Goal: Information Seeking & Learning: Learn about a topic

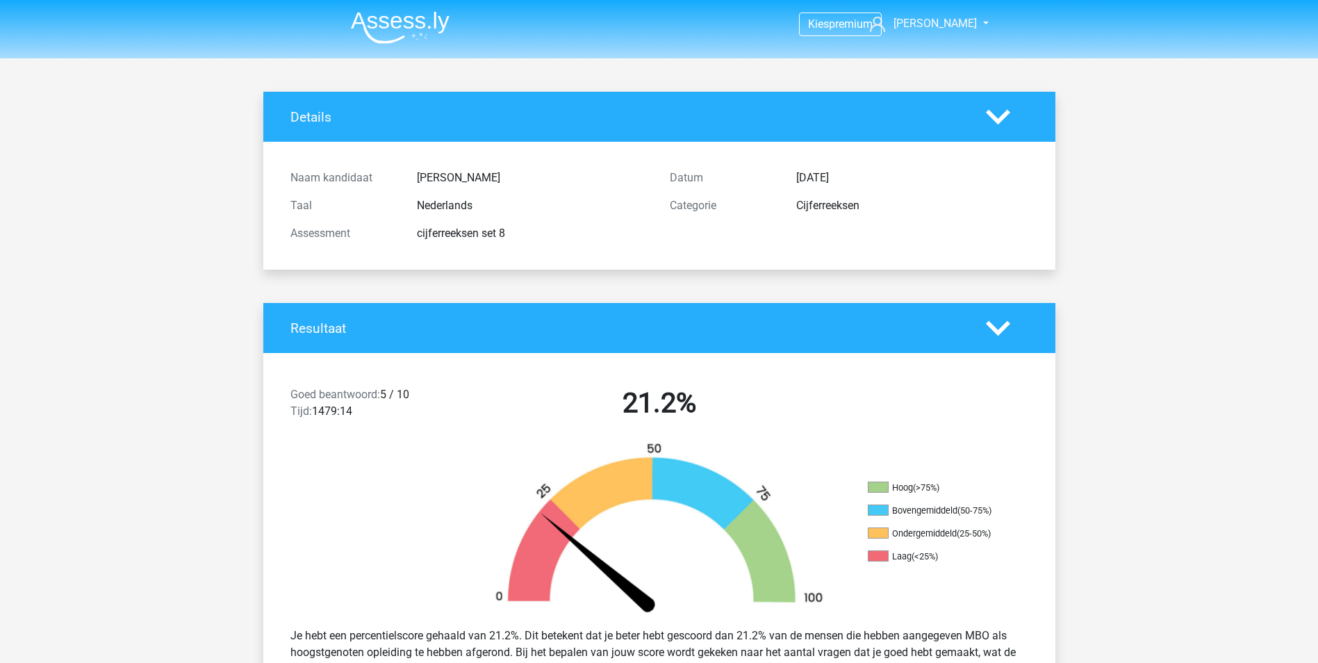
click at [432, 46] on nav "Kies premium Sabrina sabrinadoorson@hotmail.com" at bounding box center [659, 24] width 639 height 45
click at [420, 23] on img at bounding box center [400, 27] width 99 height 33
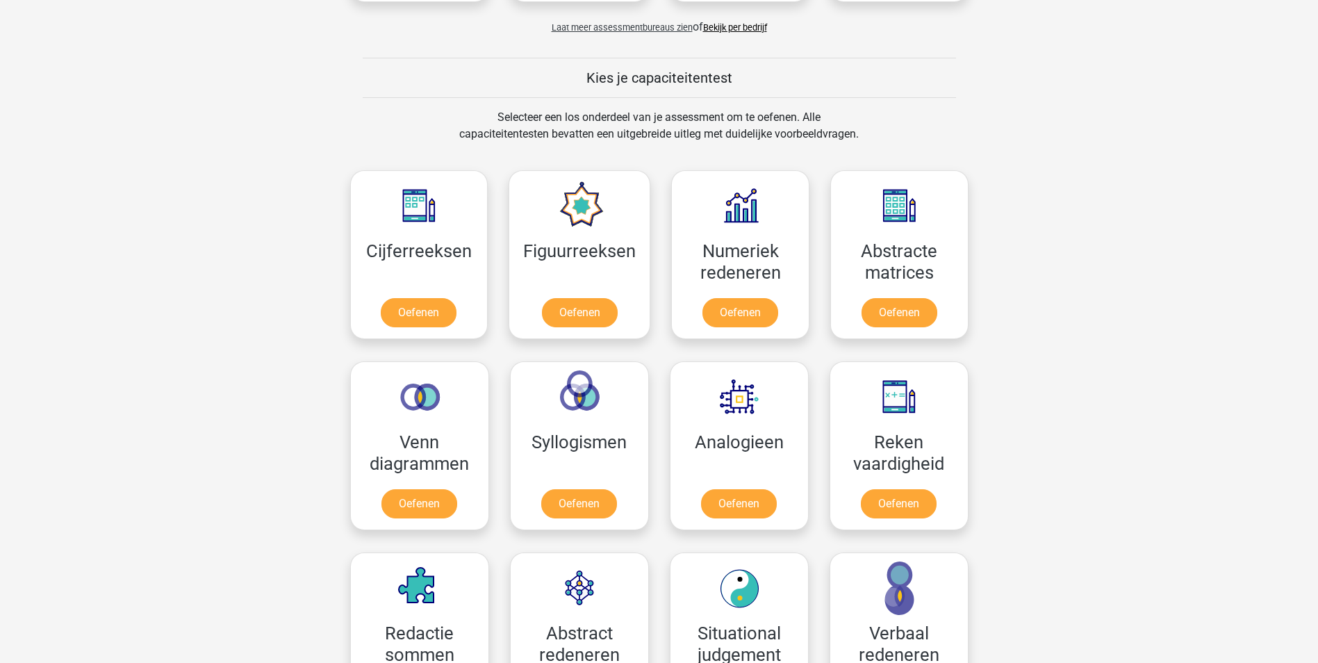
scroll to position [486, 0]
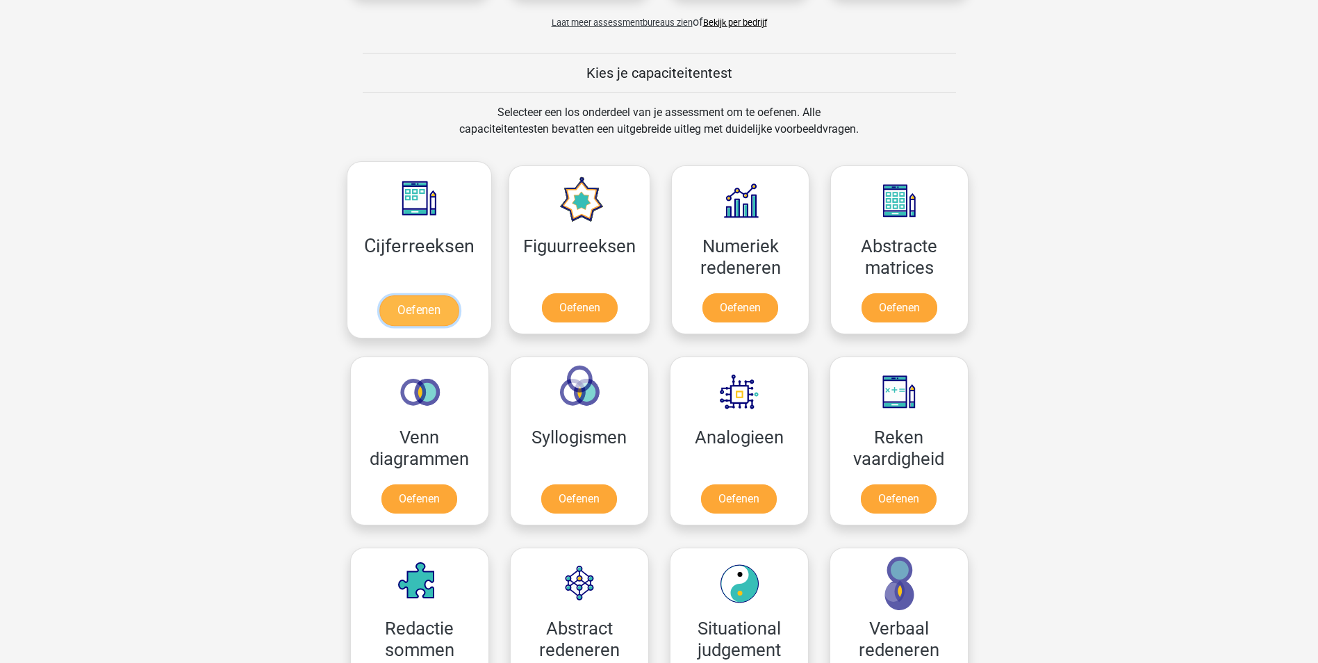
click at [433, 295] on link "Oefenen" at bounding box center [418, 310] width 79 height 31
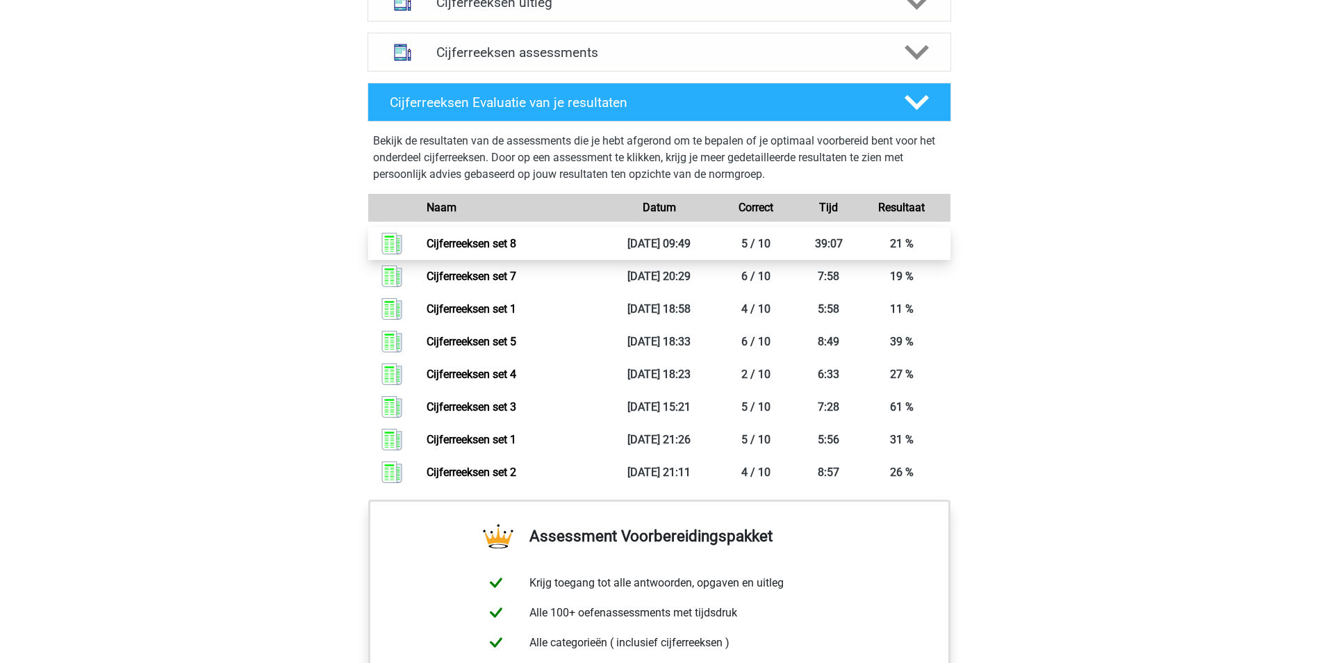
scroll to position [903, 0]
click at [918, 14] on icon at bounding box center [917, 2] width 24 height 24
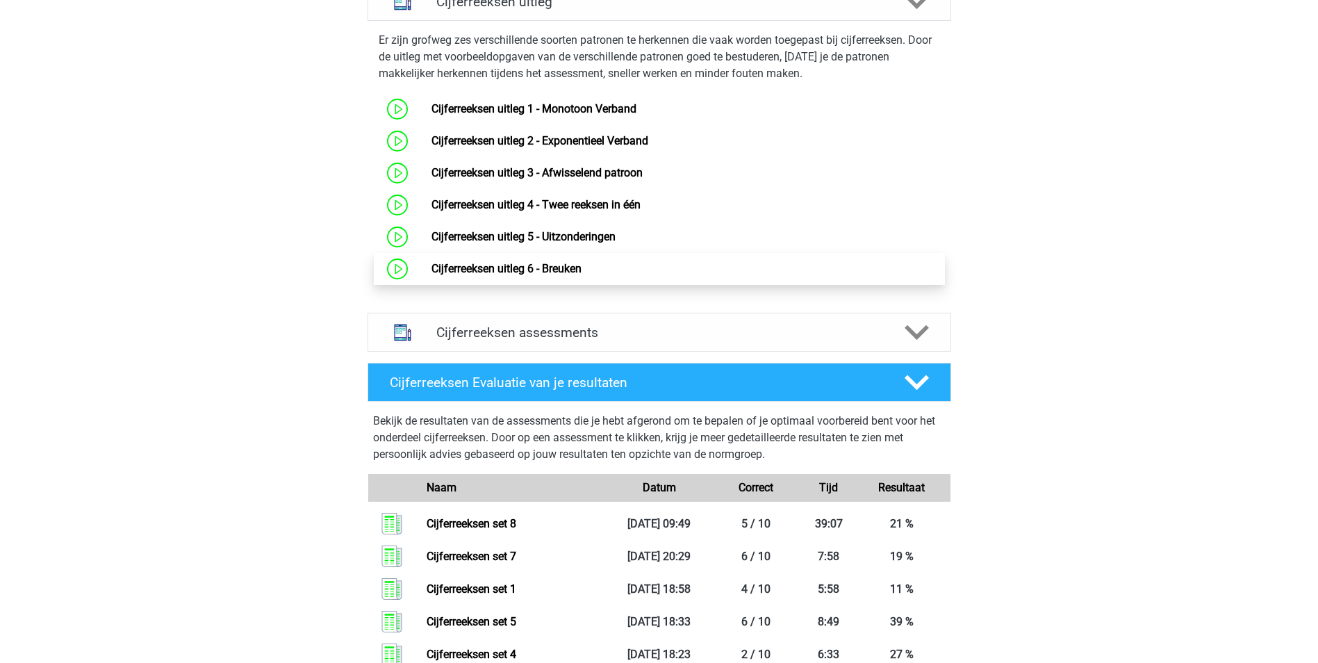
click at [582, 275] on link "Cijferreeksen uitleg 6 - Breuken" at bounding box center [506, 268] width 150 height 13
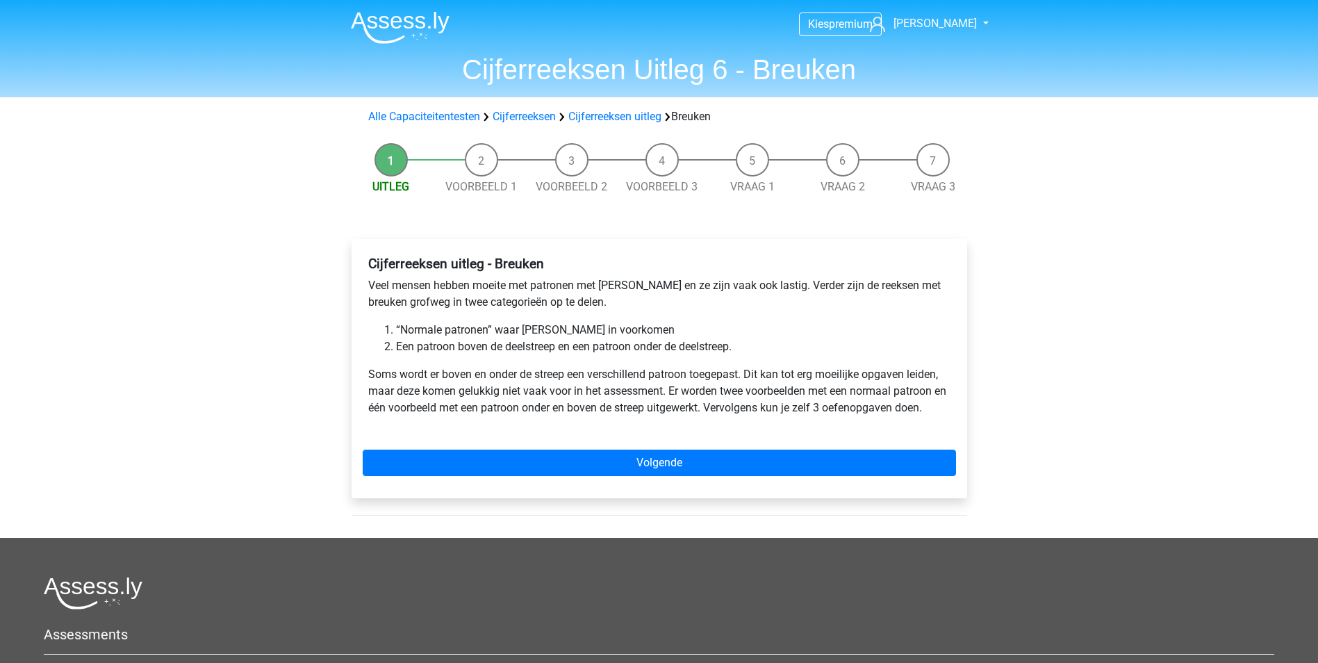
click at [780, 287] on p "Veel mensen hebben moeite met patronen met breuken en ze zijn vaak ook lastig. …" at bounding box center [659, 293] width 582 height 33
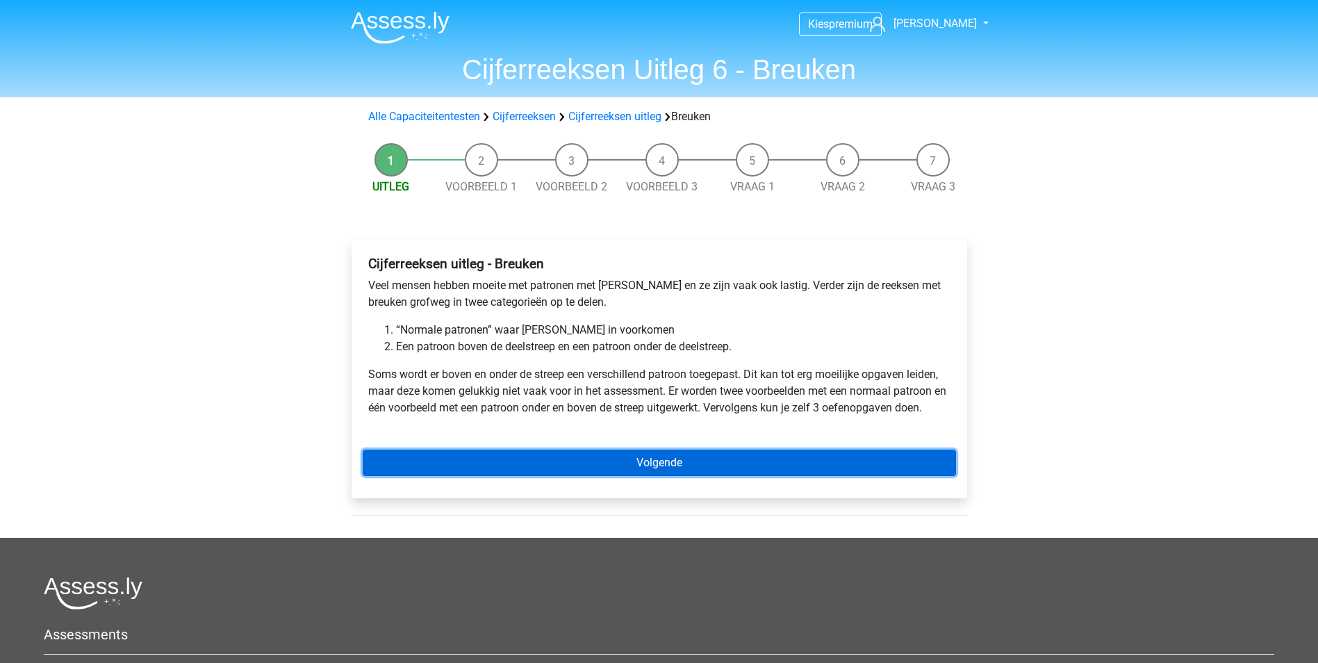
click at [677, 467] on link "Volgende" at bounding box center [659, 463] width 593 height 26
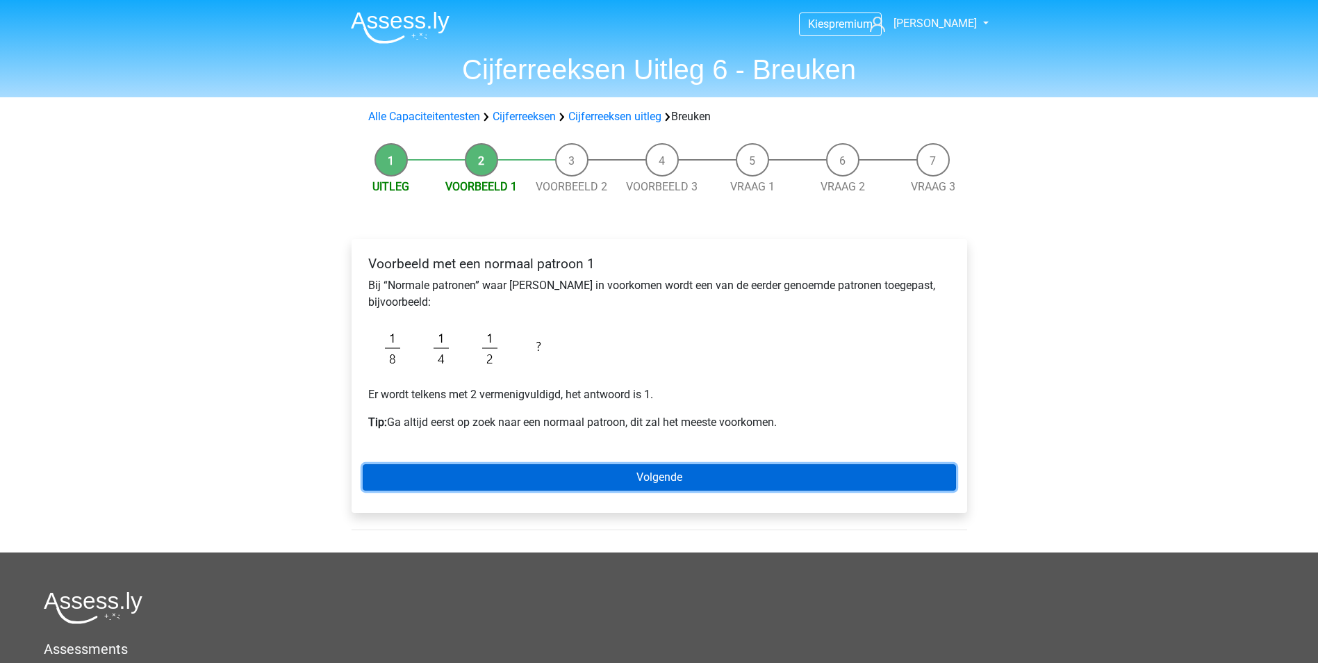
click at [642, 468] on link "Volgende" at bounding box center [659, 477] width 593 height 26
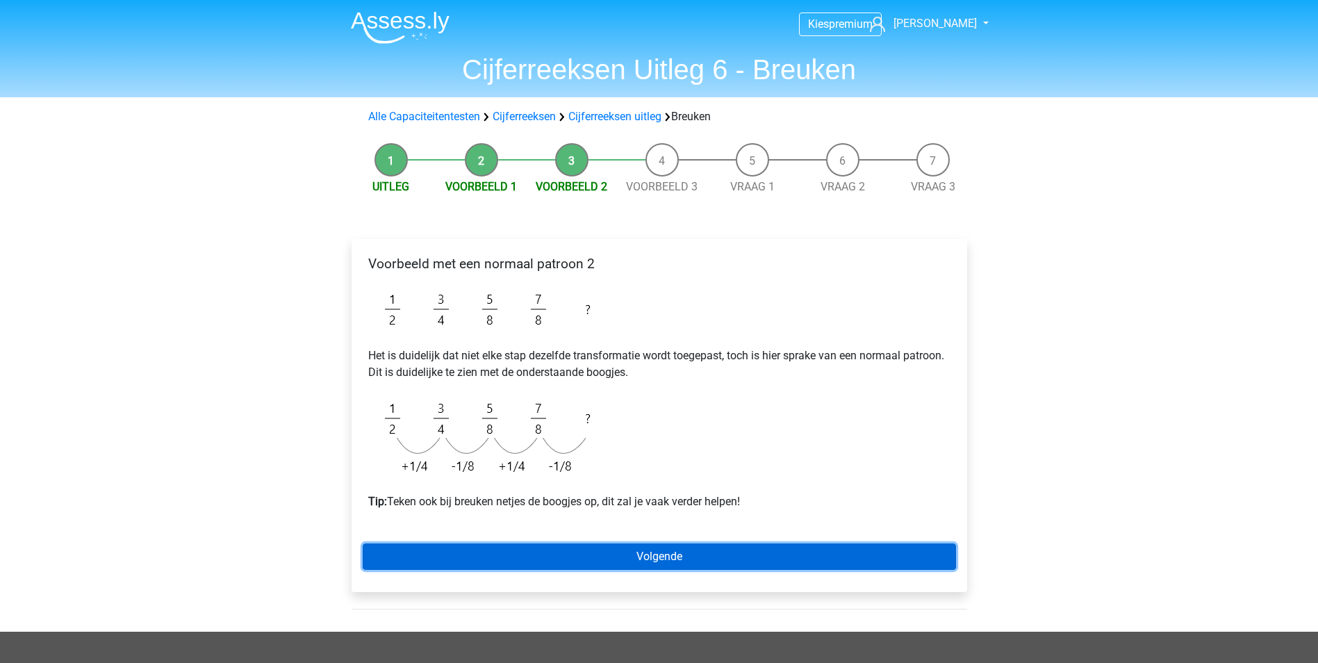
click at [600, 561] on link "Volgende" at bounding box center [659, 556] width 593 height 26
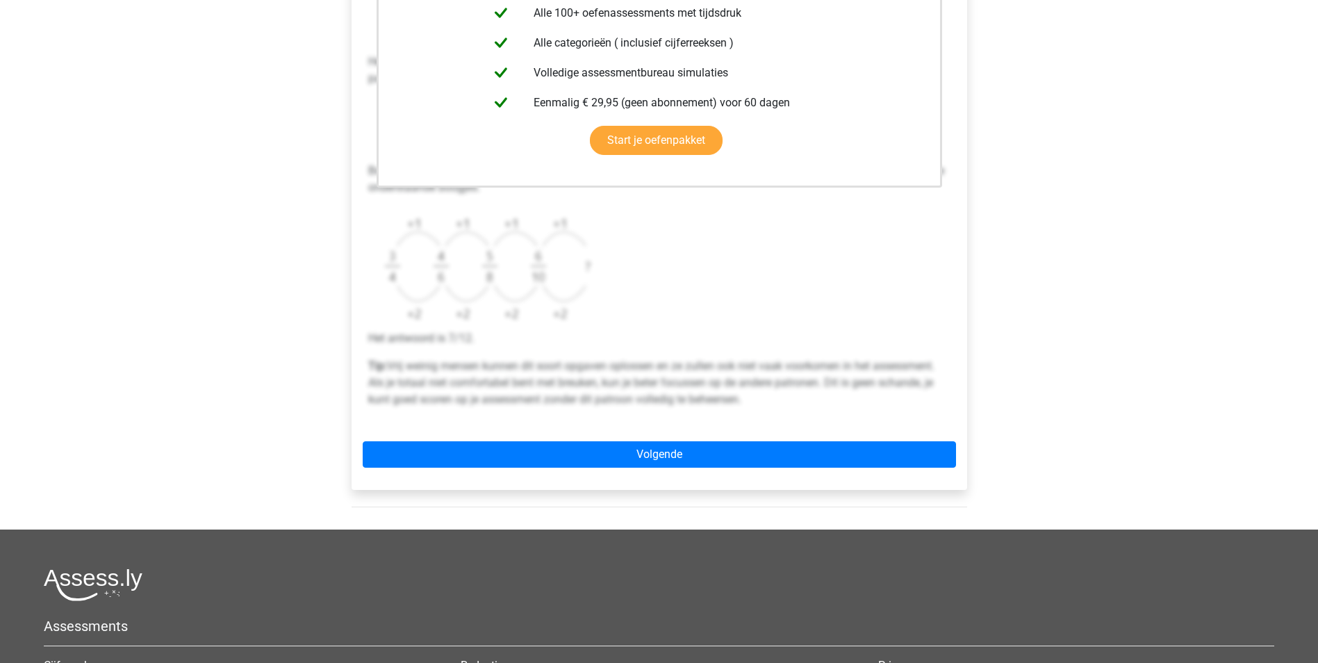
scroll to position [417, 0]
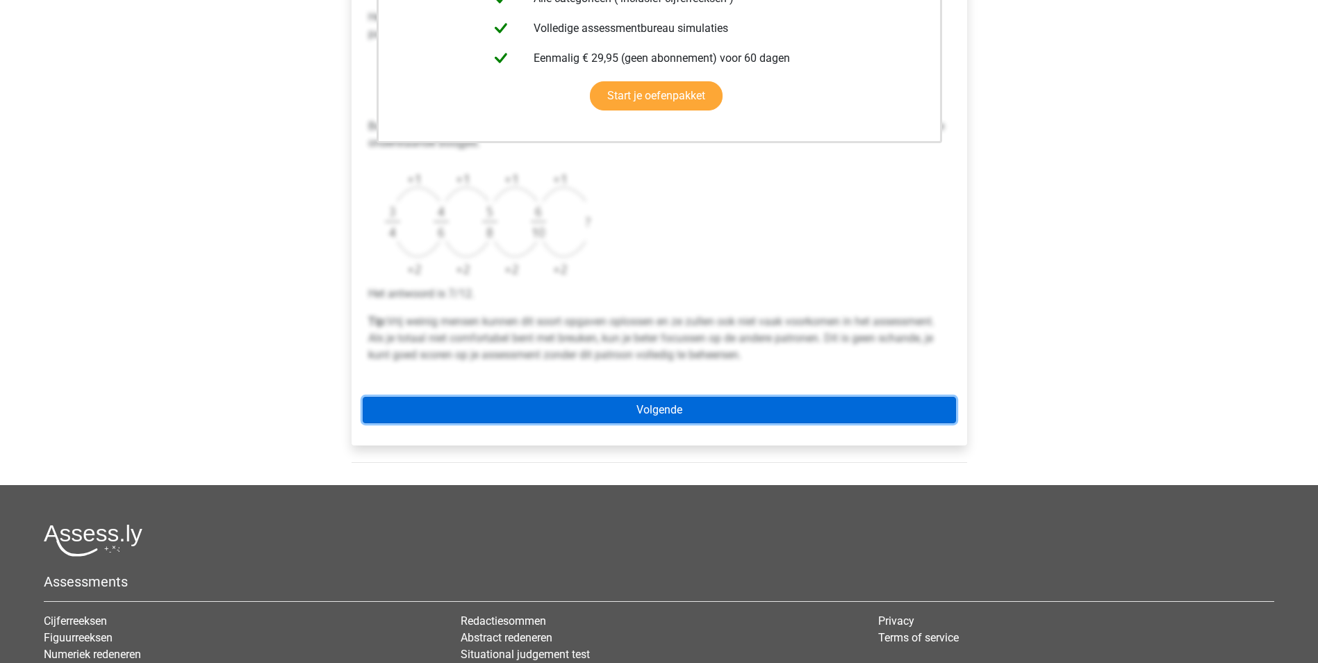
click at [713, 418] on link "Volgende" at bounding box center [659, 410] width 593 height 26
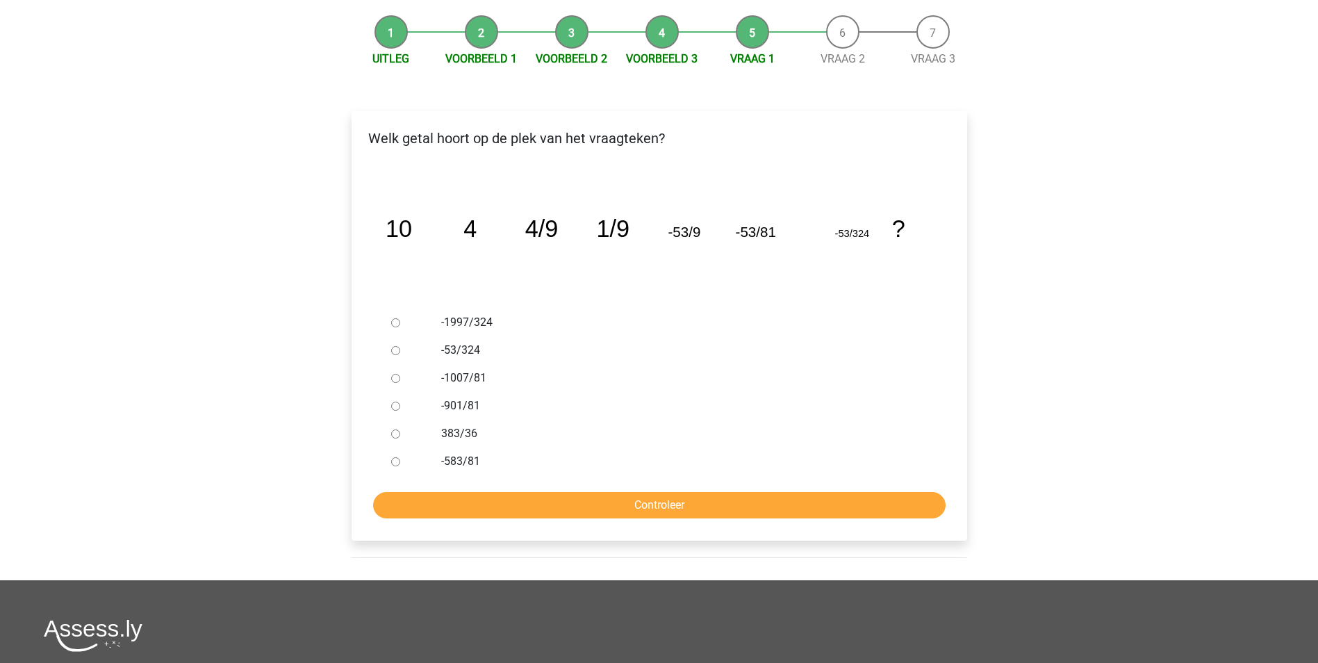
scroll to position [139, 0]
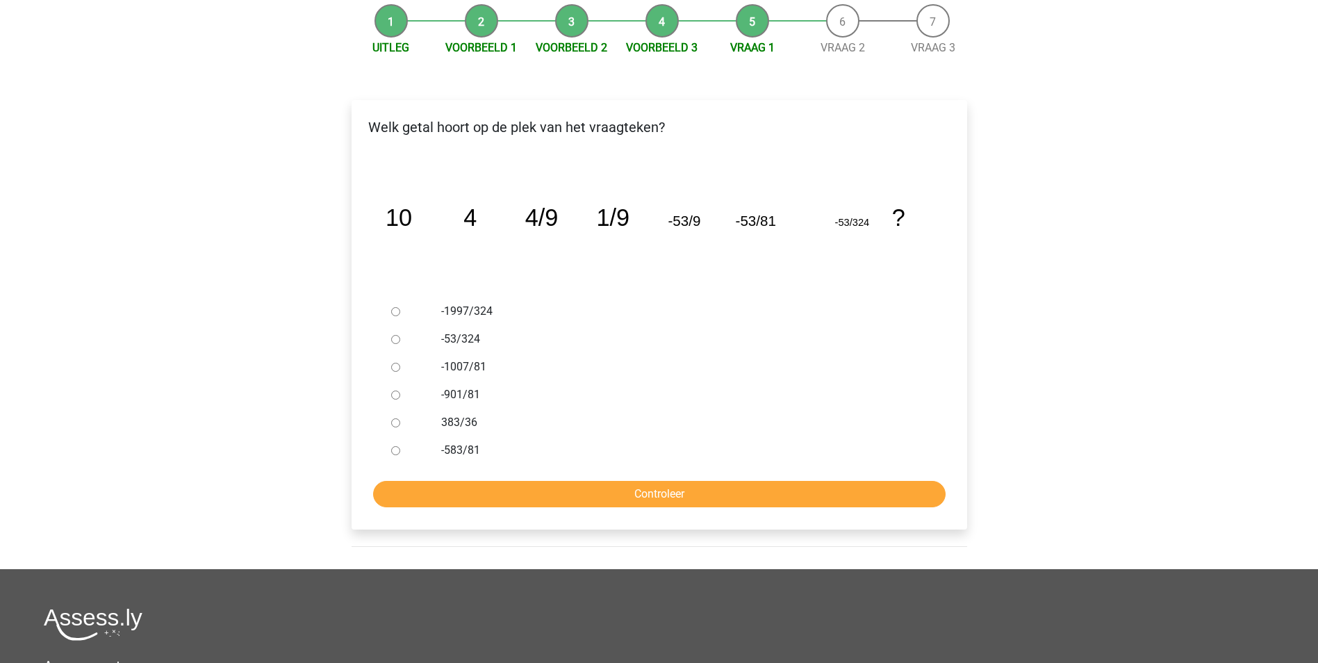
drag, startPoint x: 444, startPoint y: 311, endPoint x: 495, endPoint y: 456, distance: 153.8
click at [495, 456] on div "-1997/324 -53/324 -1007/81 -901/81 383/36 -583/81" at bounding box center [660, 380] width 548 height 167
drag, startPoint x: 495, startPoint y: 456, endPoint x: 464, endPoint y: 380, distance: 81.7
copy div "1997/324 -53/324 -1007/81 -901/81 383/36 -583/81"
click at [665, 306] on label "-1997/324" at bounding box center [681, 311] width 481 height 17
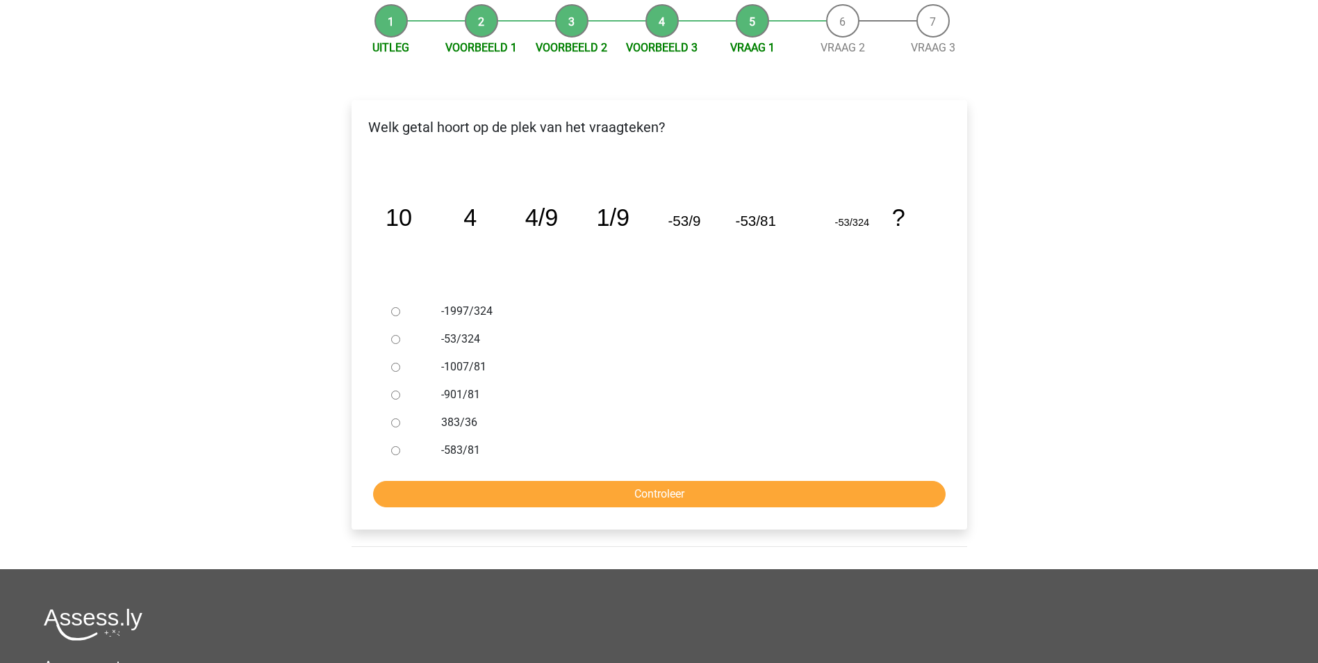
click at [400, 307] on input "-1997/324" at bounding box center [395, 311] width 9 height 9
radio input "true"
click at [397, 343] on input "-53/324" at bounding box center [395, 339] width 9 height 9
radio input "true"
click at [647, 493] on input "Controleer" at bounding box center [659, 494] width 573 height 26
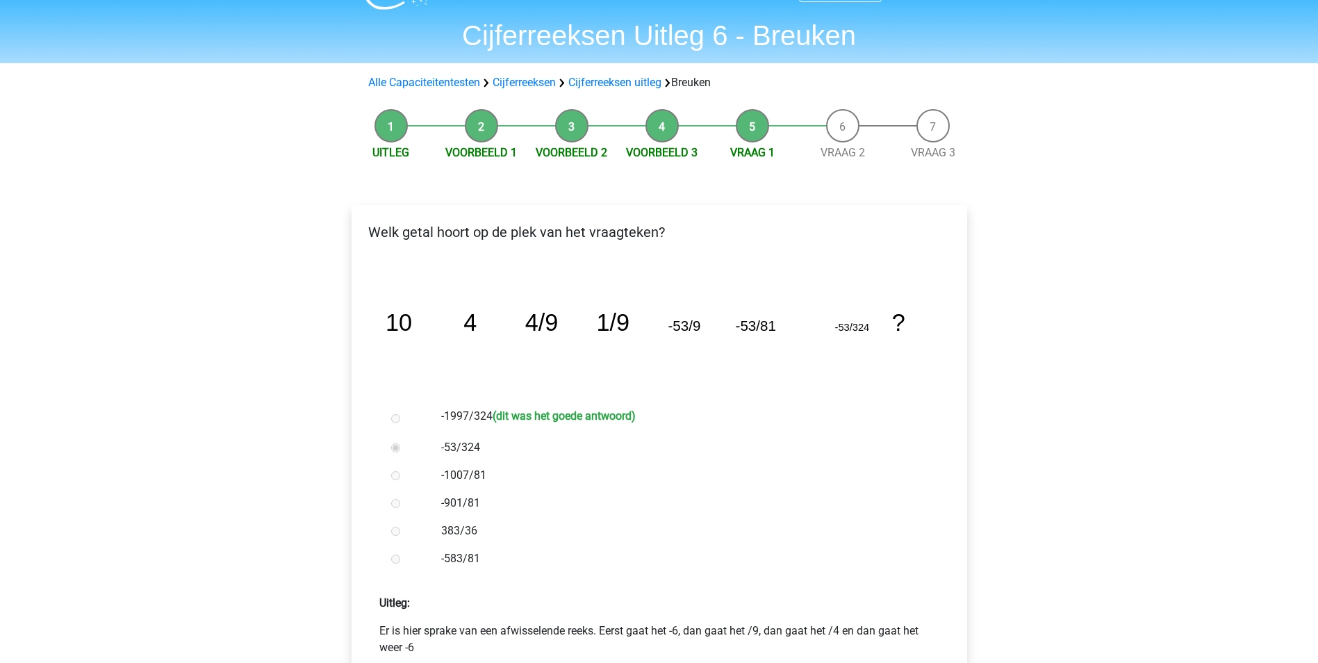
scroll to position [69, 0]
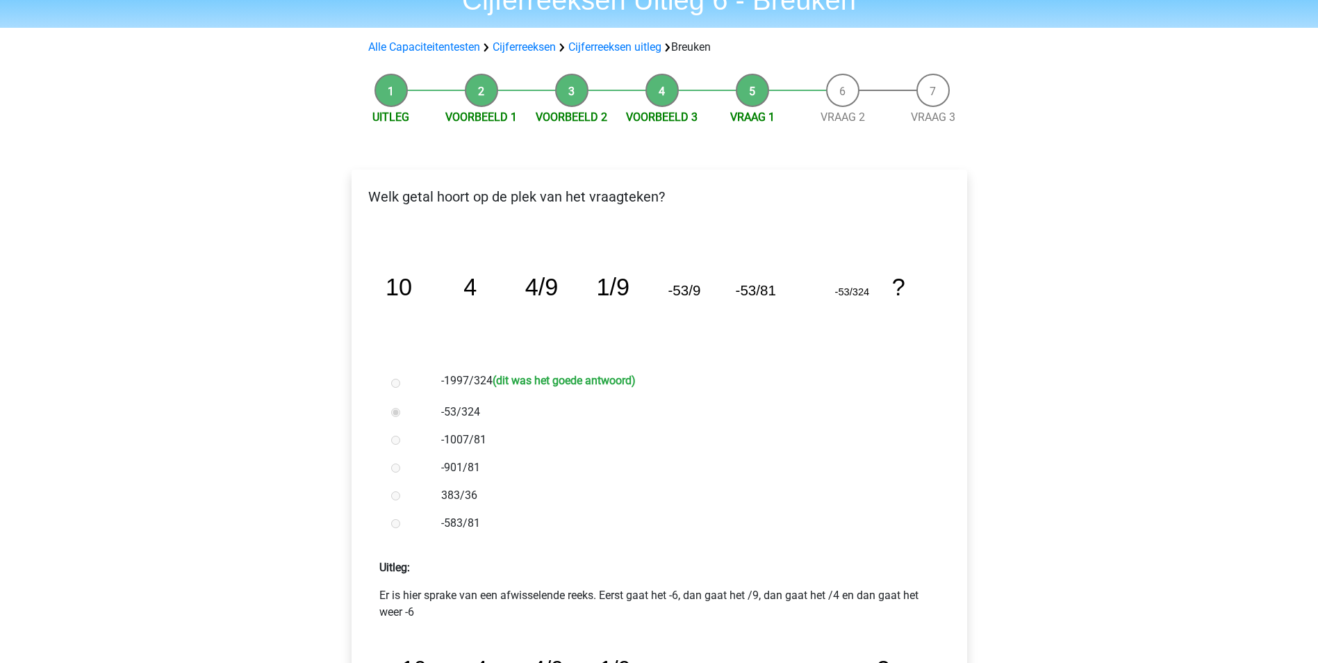
drag, startPoint x: 491, startPoint y: 379, endPoint x: 440, endPoint y: 381, distance: 50.8
click at [440, 381] on div "-1997/324 (dit was het goede antwoord)" at bounding box center [682, 382] width 502 height 31
drag, startPoint x: 440, startPoint y: 381, endPoint x: 589, endPoint y: 415, distance: 153.2
click at [589, 415] on label "-53/324" at bounding box center [681, 412] width 481 height 17
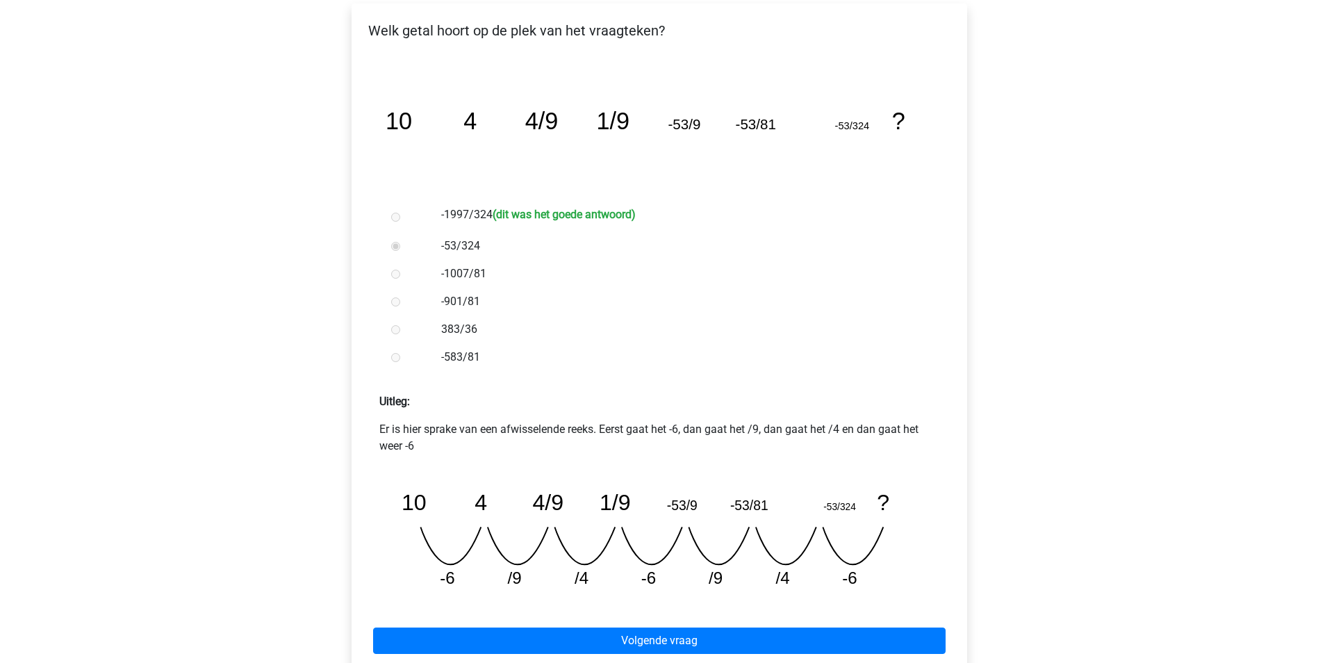
scroll to position [278, 0]
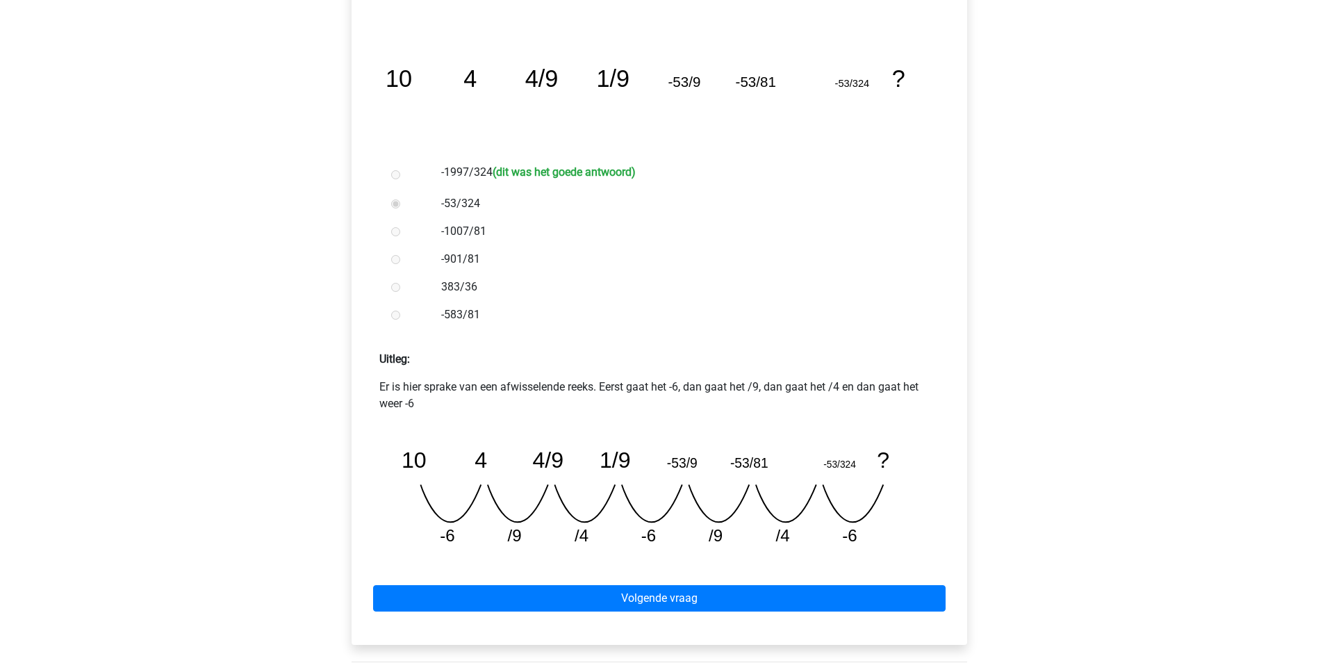
drag, startPoint x: 388, startPoint y: 390, endPoint x: 636, endPoint y: 411, distance: 248.3
click at [636, 411] on p "Er is hier sprake van een afwisselende reeks. Eerst gaat het -6, dan gaat het /…" at bounding box center [659, 395] width 560 height 33
drag, startPoint x: 636, startPoint y: 411, endPoint x: 614, endPoint y: 393, distance: 28.6
drag, startPoint x: 614, startPoint y: 393, endPoint x: 557, endPoint y: 411, distance: 59.1
click at [560, 413] on div "Er is hier sprake van een afwisselende reeks. Eerst gaat het -6, dan gaat het /…" at bounding box center [659, 468] width 593 height 179
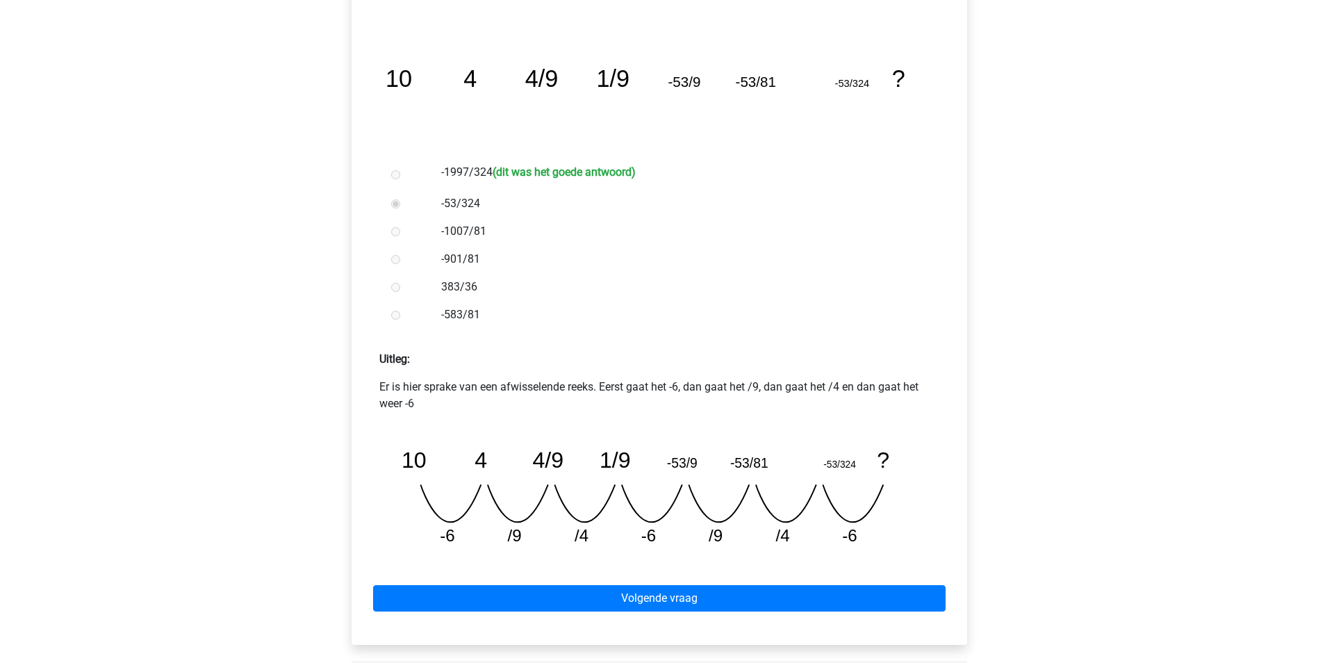
drag, startPoint x: 508, startPoint y: 410, endPoint x: 377, endPoint y: 387, distance: 133.3
click at [377, 387] on div "Er is hier sprake van een afwisselende reeks. Eerst gaat het -6, dan gaat het /…" at bounding box center [659, 468] width 593 height 179
drag, startPoint x: 377, startPoint y: 387, endPoint x: 394, endPoint y: 388, distance: 17.4
copy p "Er is hier sprake van een afwisselende reeks. Eerst gaat het -6, dan gaat het /…"
click at [710, 299] on div "383/36" at bounding box center [682, 287] width 502 height 28
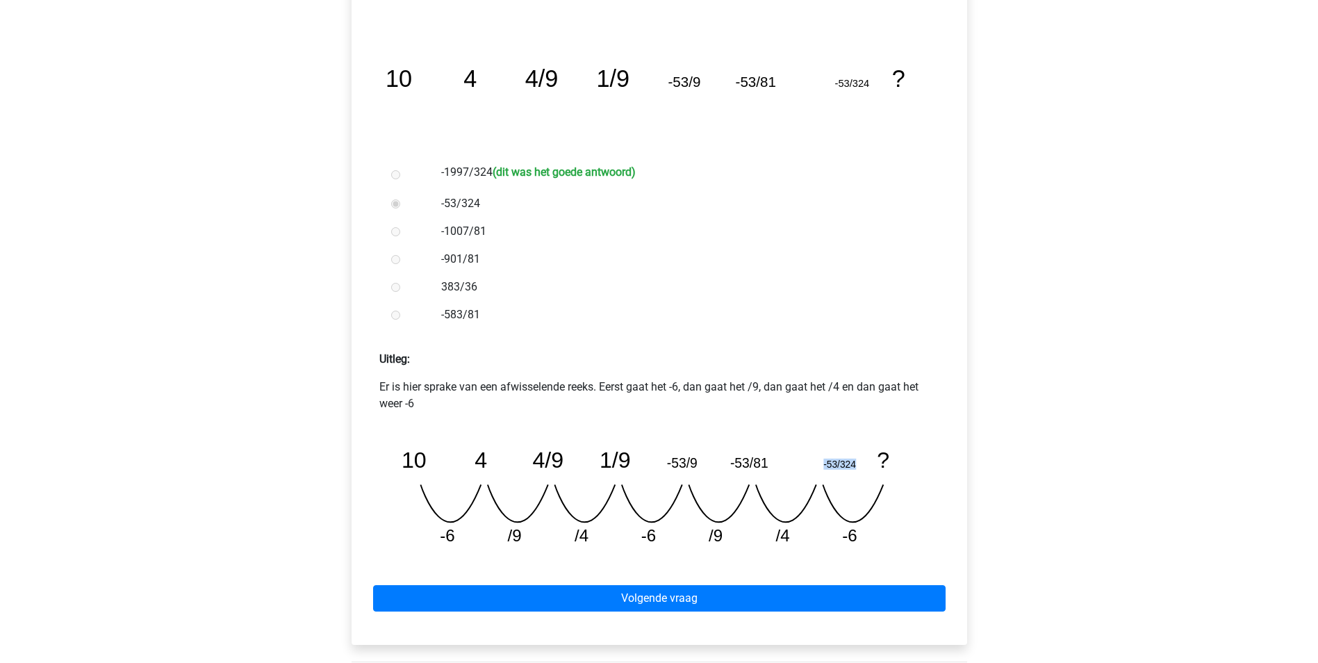
drag, startPoint x: 821, startPoint y: 468, endPoint x: 863, endPoint y: 475, distance: 42.9
click at [863, 475] on icon "image/svg+xml 10 4 4/9 1/9 -53/9 -53/81 -53/324 ? -6 /9 /4 -6 /9 /4 -6" at bounding box center [659, 490] width 538 height 135
copy tspan "-53/324"
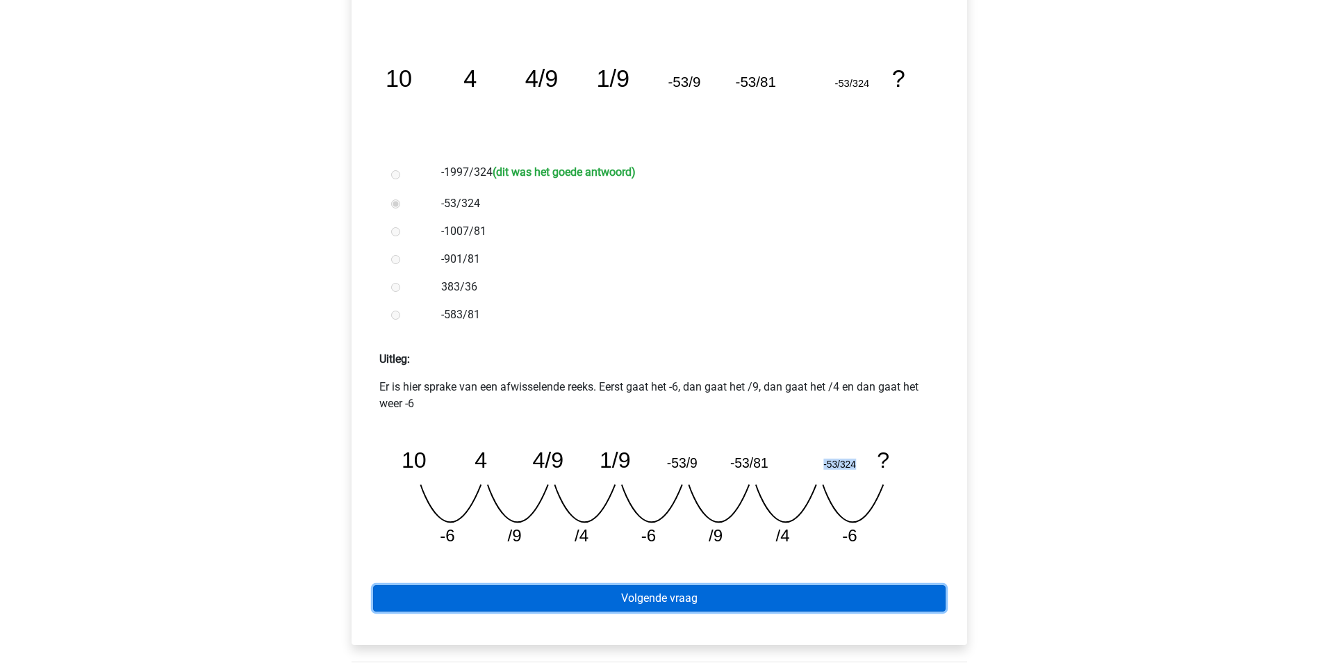
click at [714, 603] on link "Volgende vraag" at bounding box center [659, 598] width 573 height 26
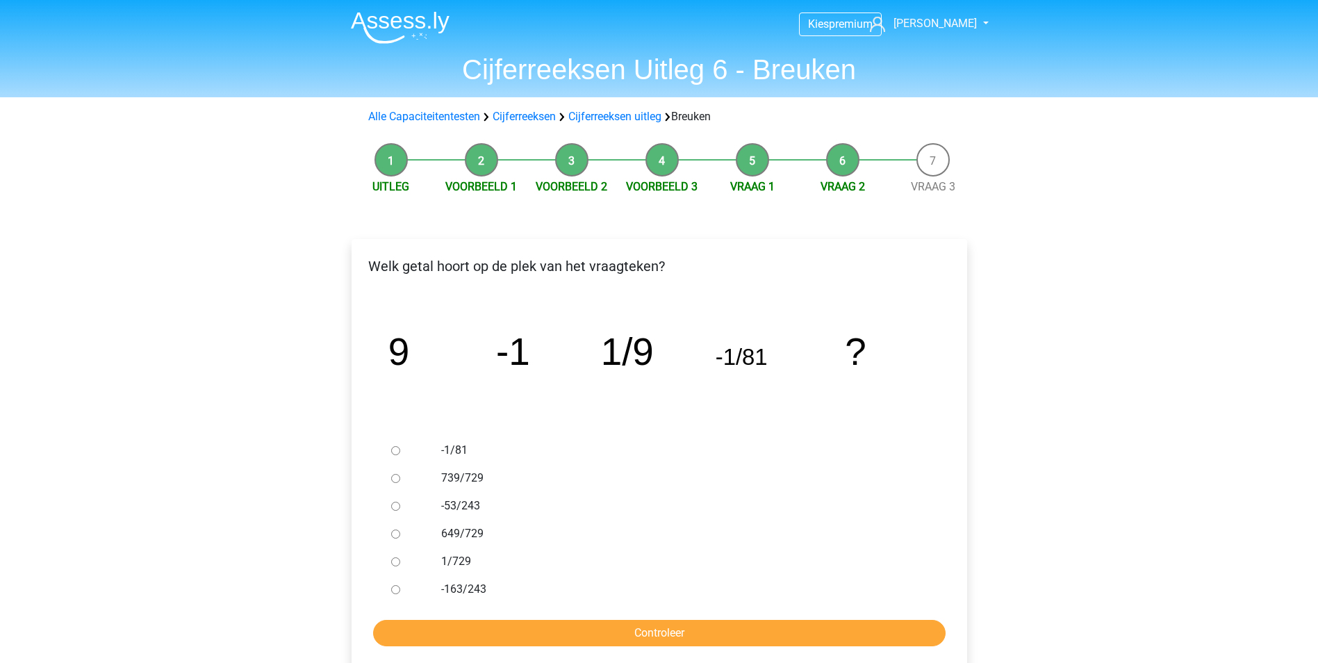
click at [402, 563] on div at bounding box center [409, 562] width 46 height 28
click at [394, 562] on input "1/729" at bounding box center [395, 561] width 9 height 9
radio input "true"
click at [566, 625] on input "Controleer" at bounding box center [659, 633] width 573 height 26
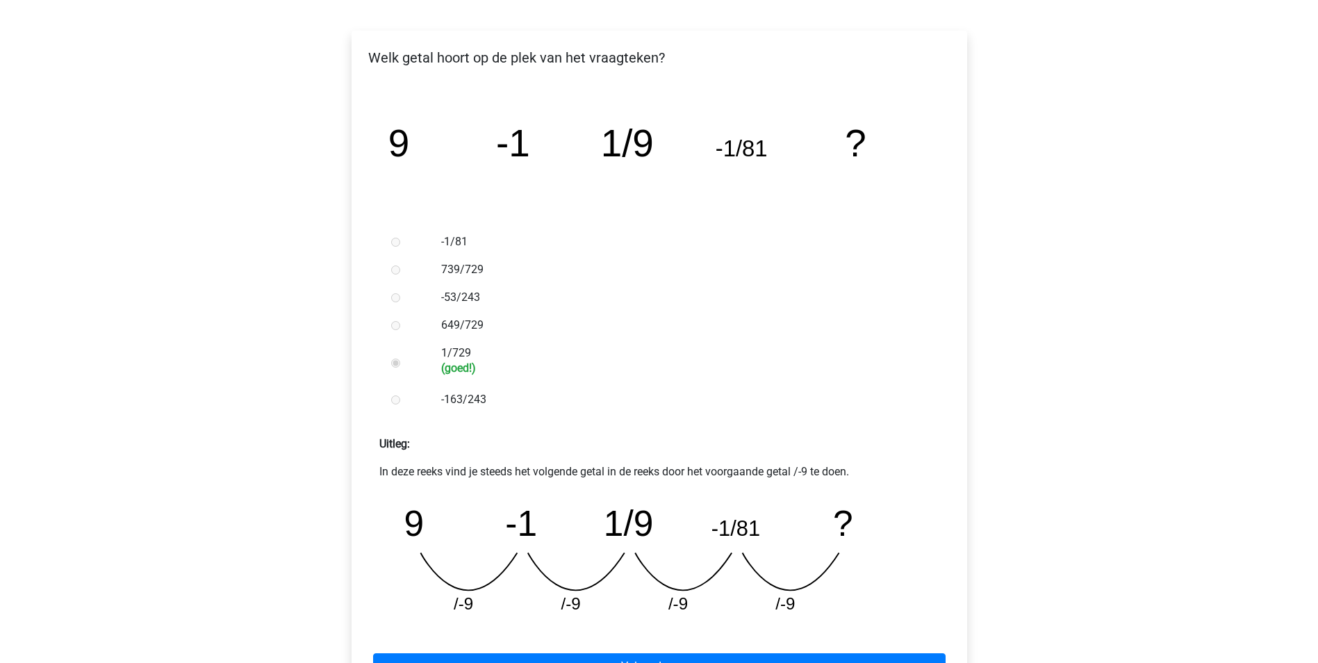
scroll to position [278, 0]
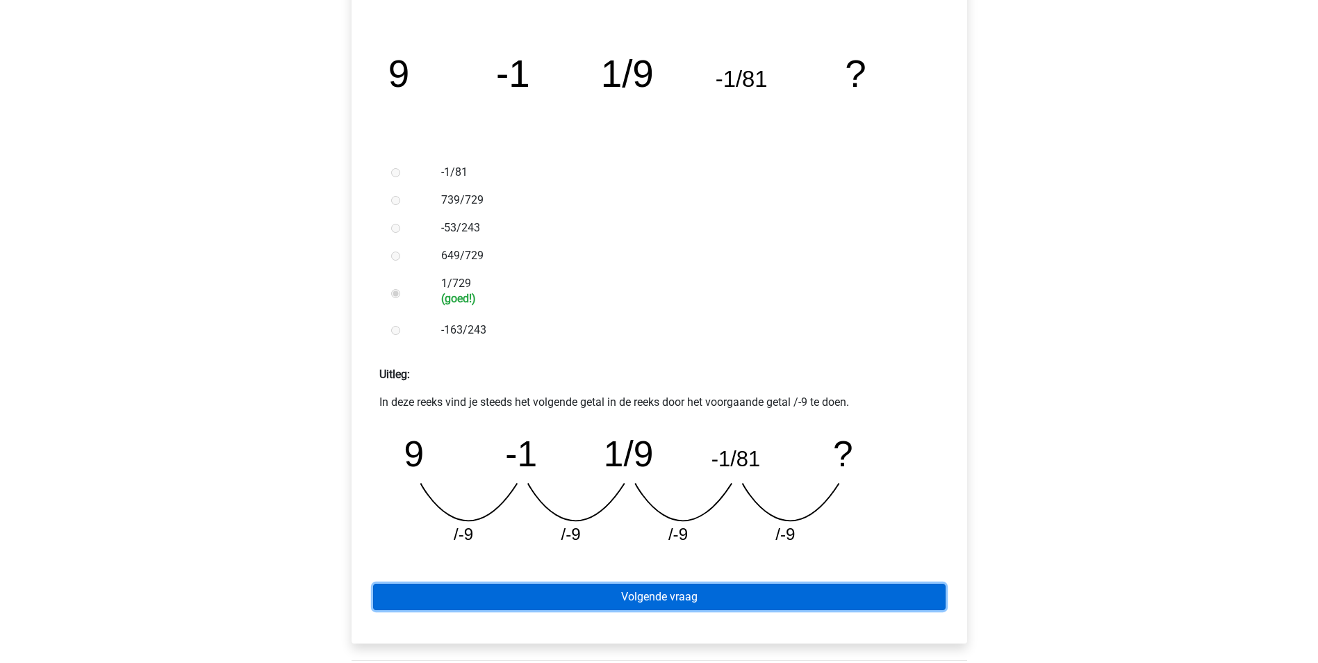
click at [681, 589] on link "Volgende vraag" at bounding box center [659, 597] width 573 height 26
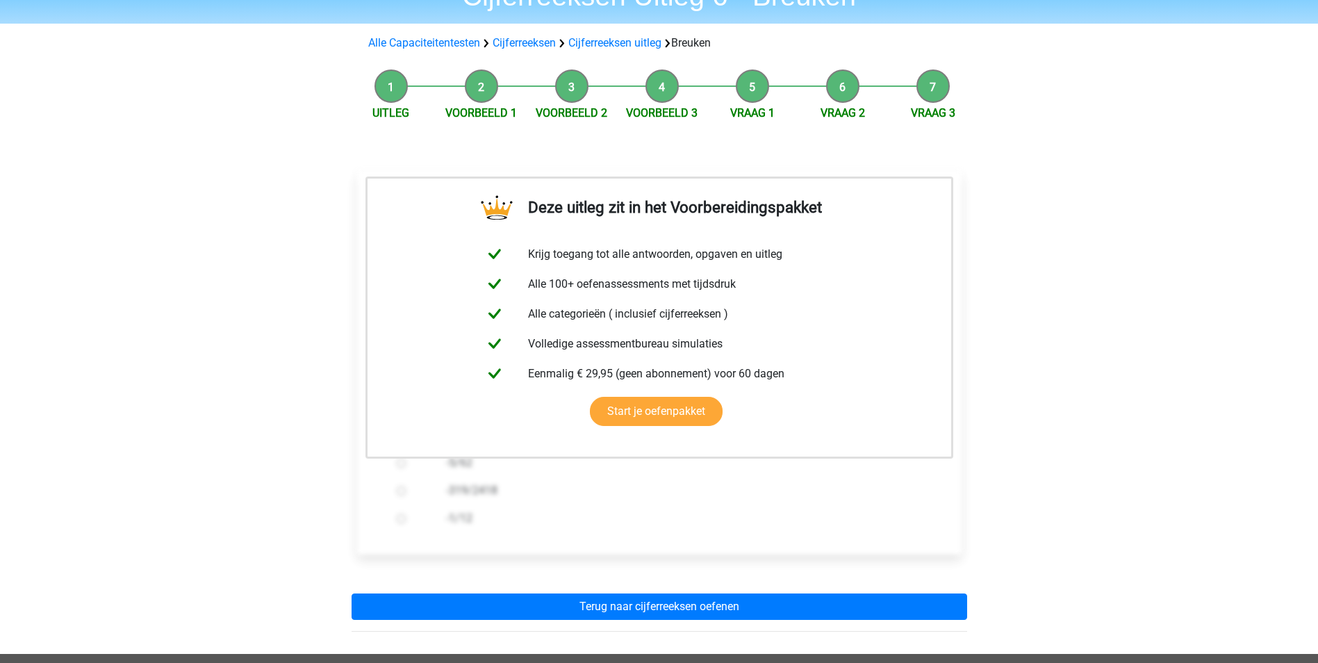
scroll to position [69, 0]
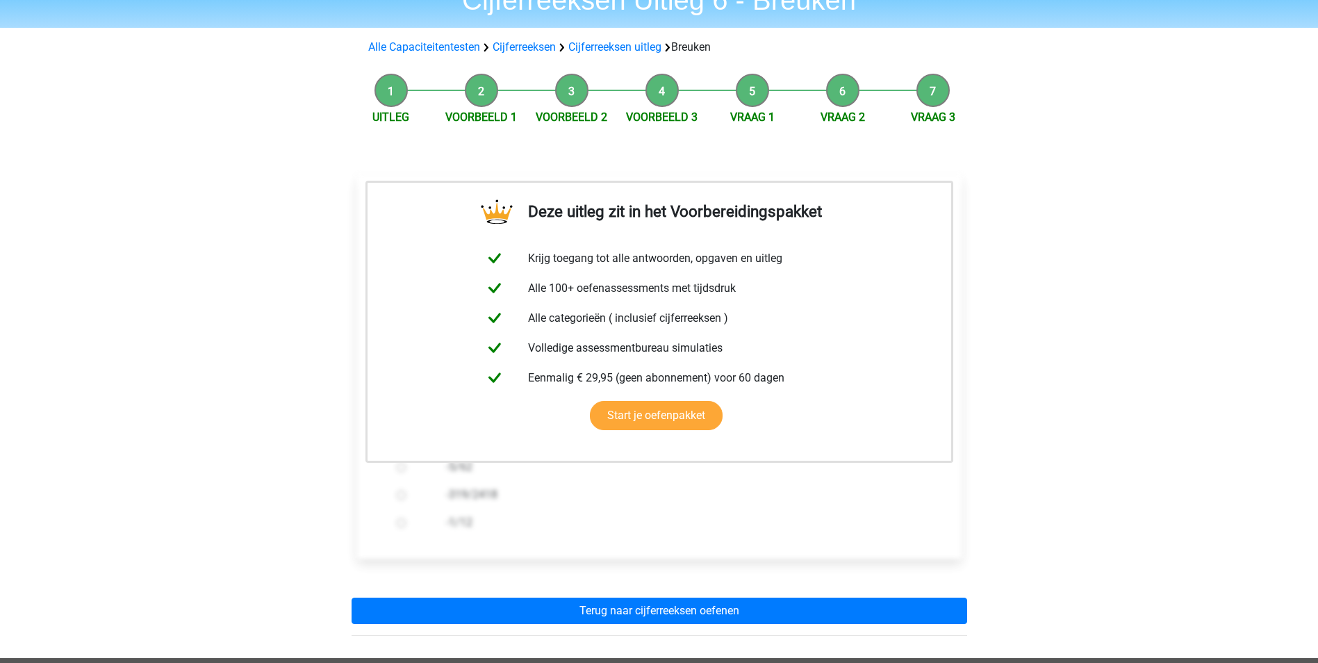
click at [749, 101] on li "Vraag 1" at bounding box center [752, 100] width 90 height 52
click at [755, 96] on li "Vraag 1" at bounding box center [752, 100] width 90 height 52
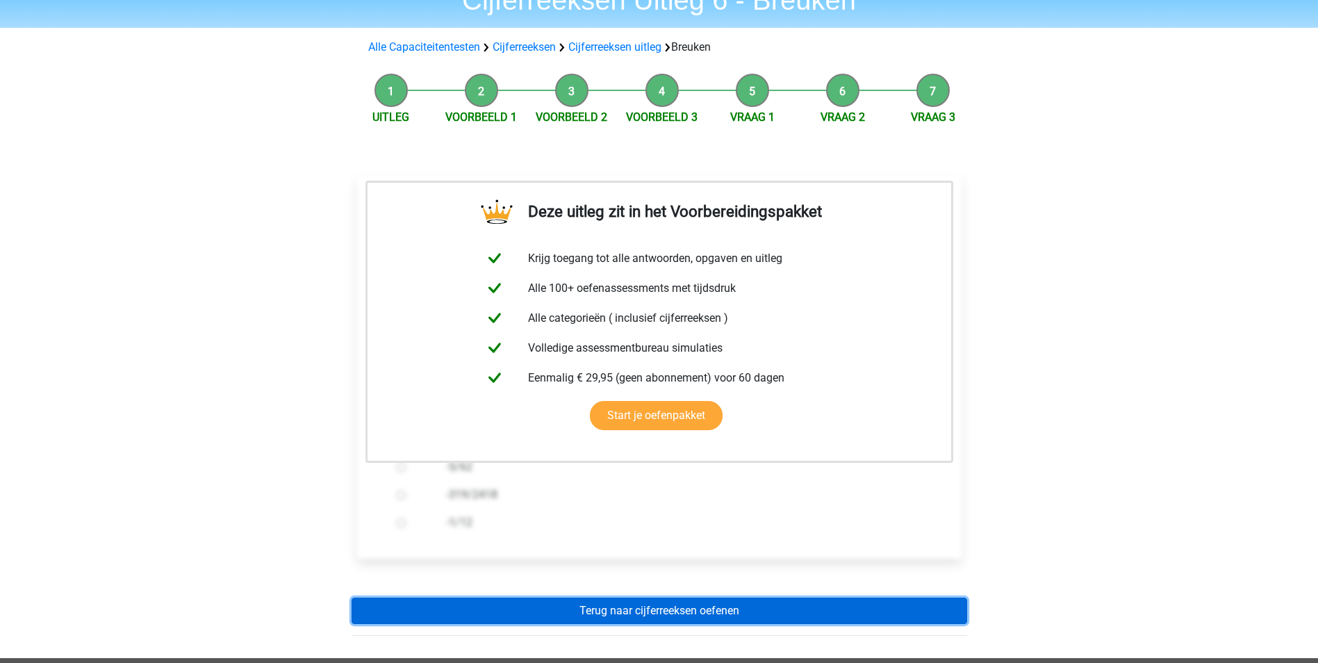
click at [690, 614] on link "Terug naar cijferreeksen oefenen" at bounding box center [660, 611] width 616 height 26
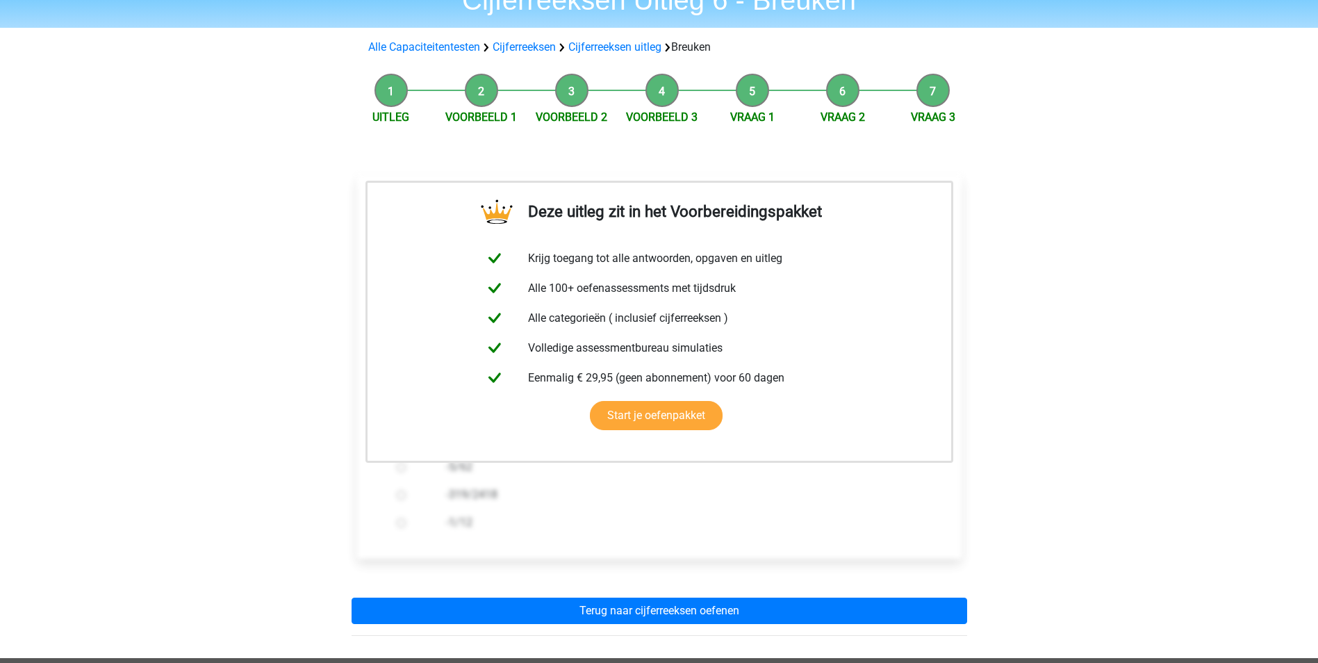
scroll to position [0, 0]
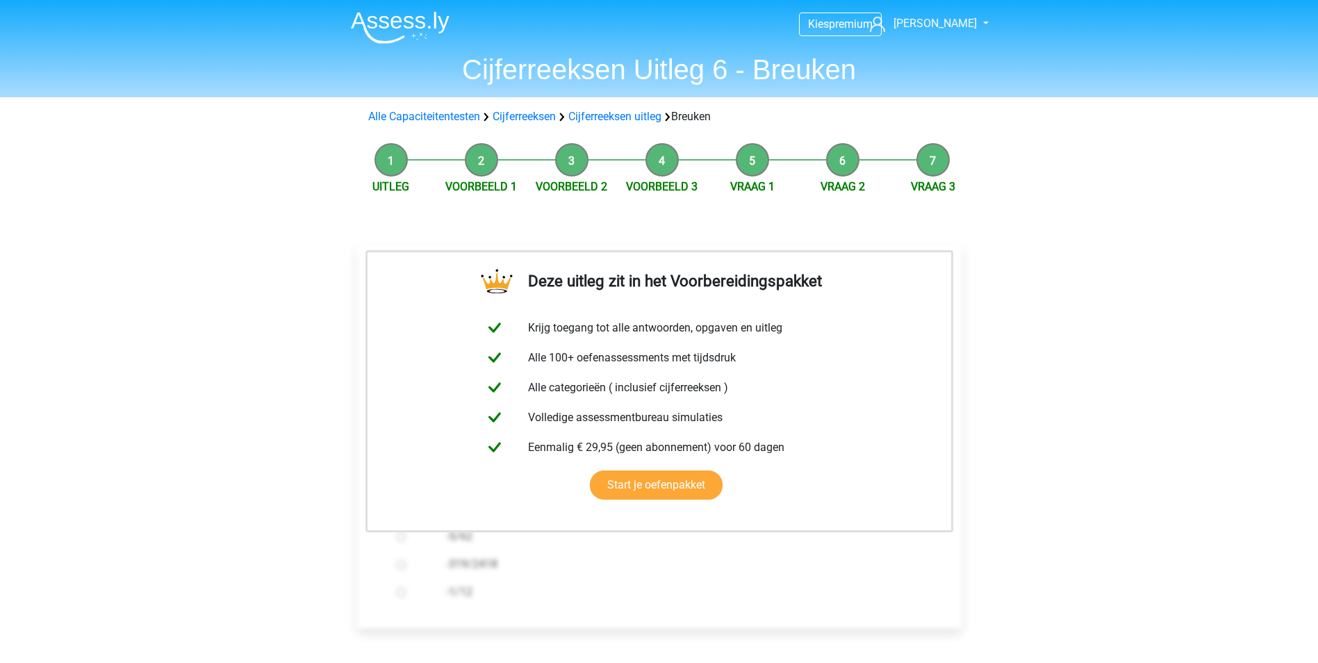
click at [407, 24] on img at bounding box center [400, 27] width 99 height 33
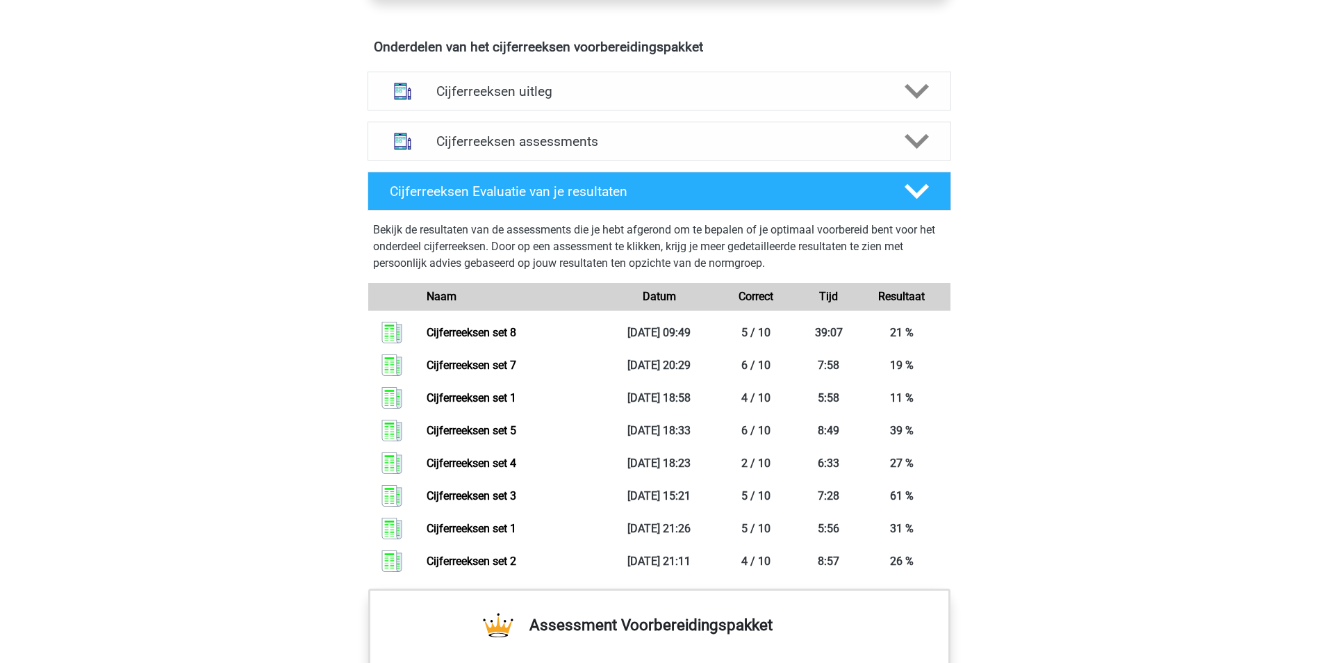
scroll to position [834, 0]
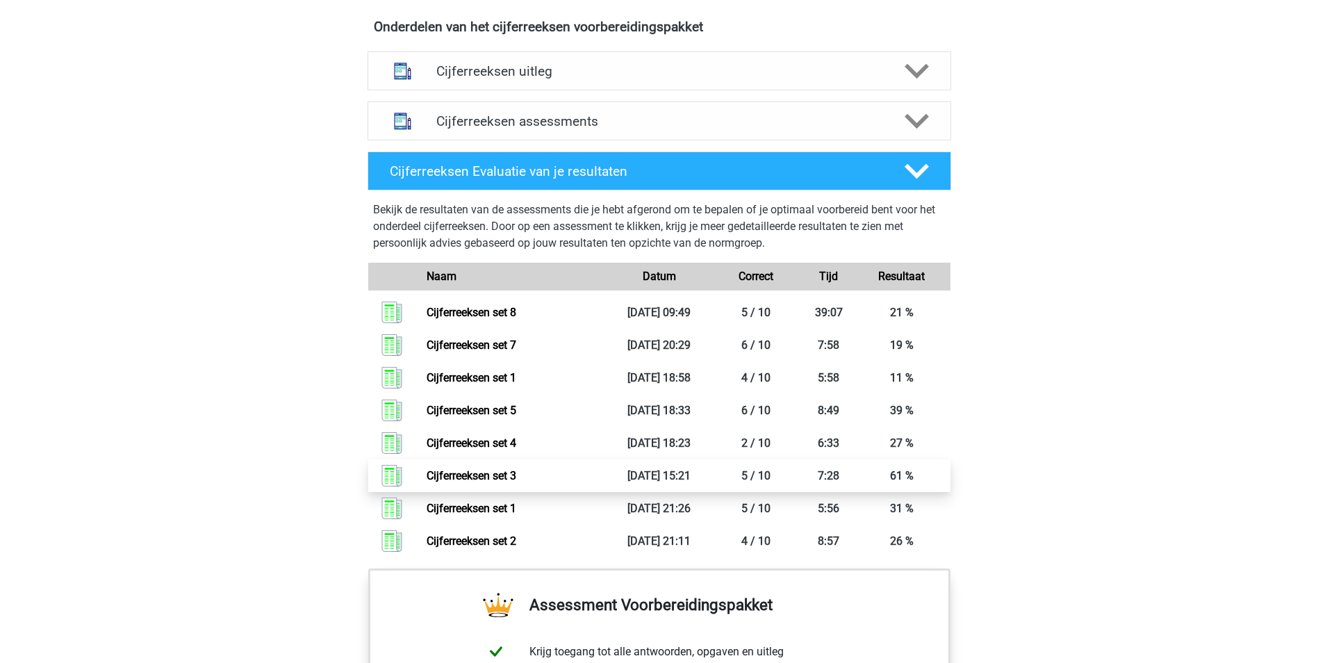
click at [516, 482] on link "Cijferreeksen set 3" at bounding box center [472, 475] width 90 height 13
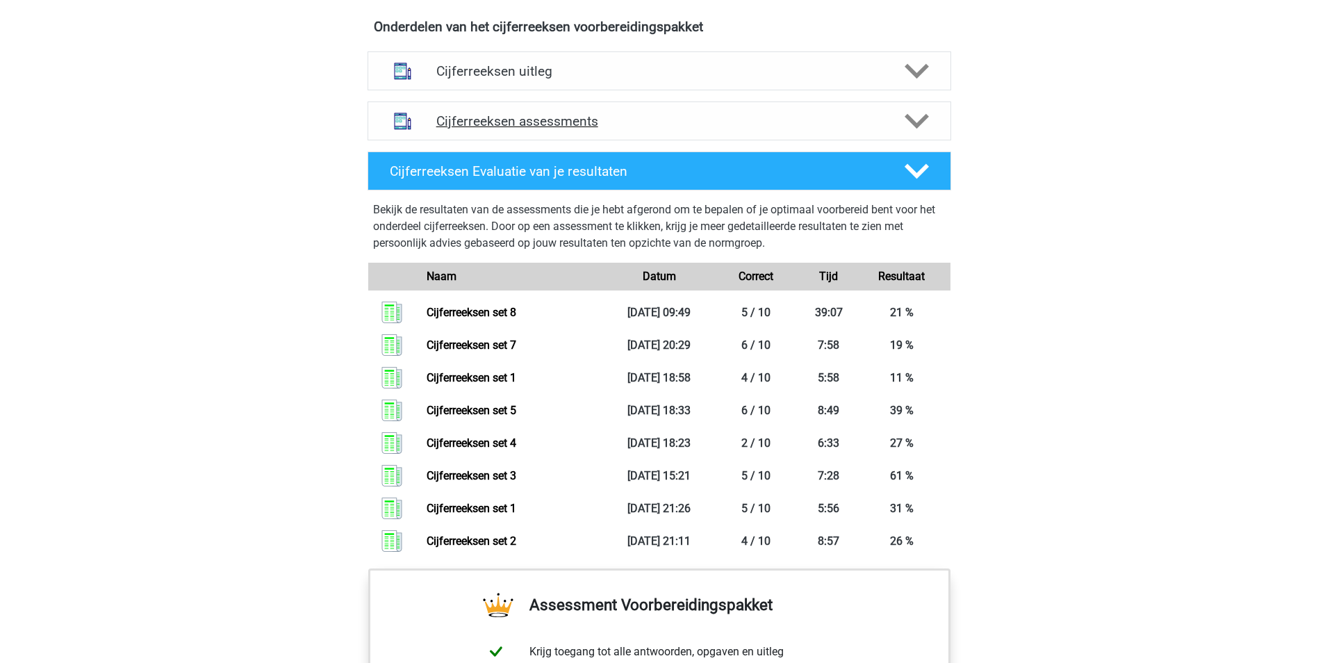
click at [911, 129] on polygon at bounding box center [917, 121] width 24 height 15
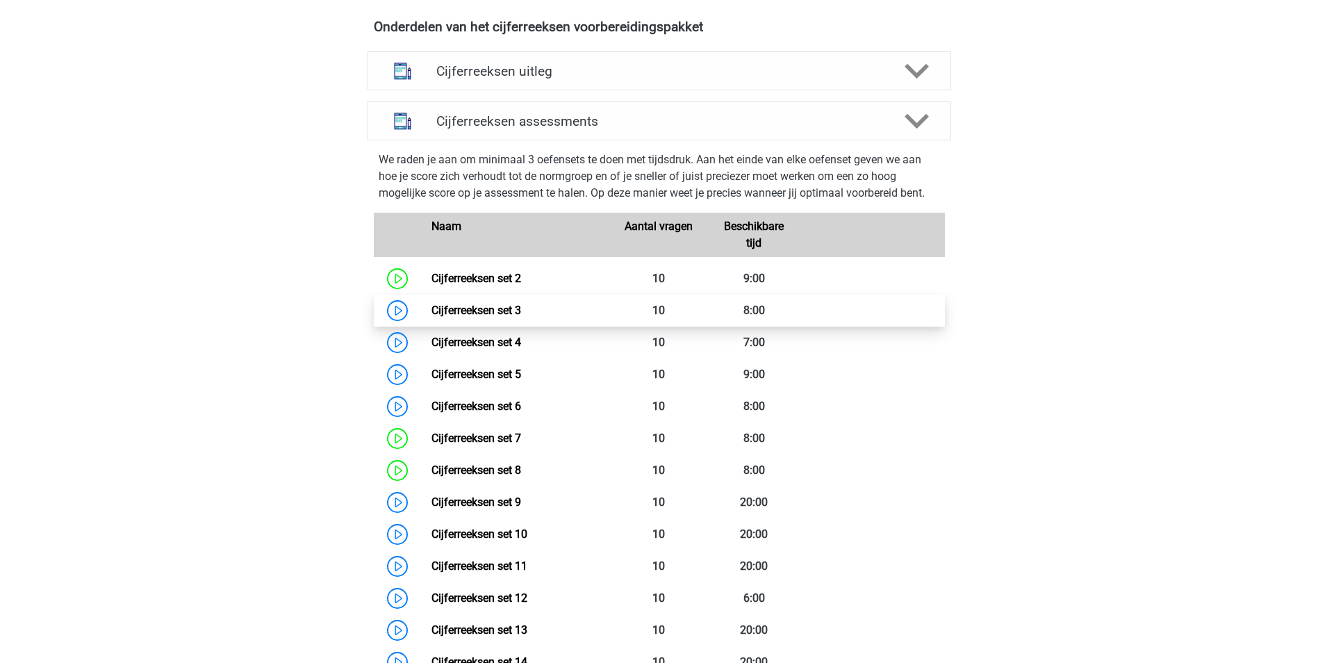
click at [521, 317] on link "Cijferreeksen set 3" at bounding box center [476, 310] width 90 height 13
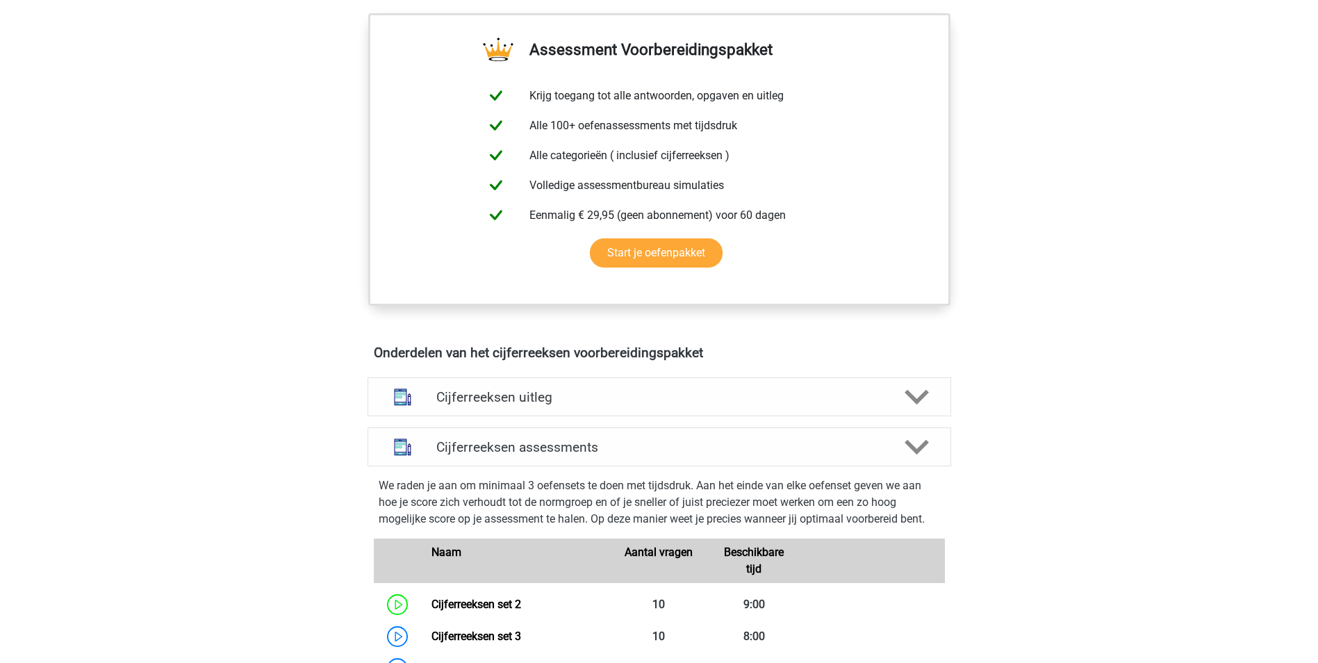
scroll to position [417, 0]
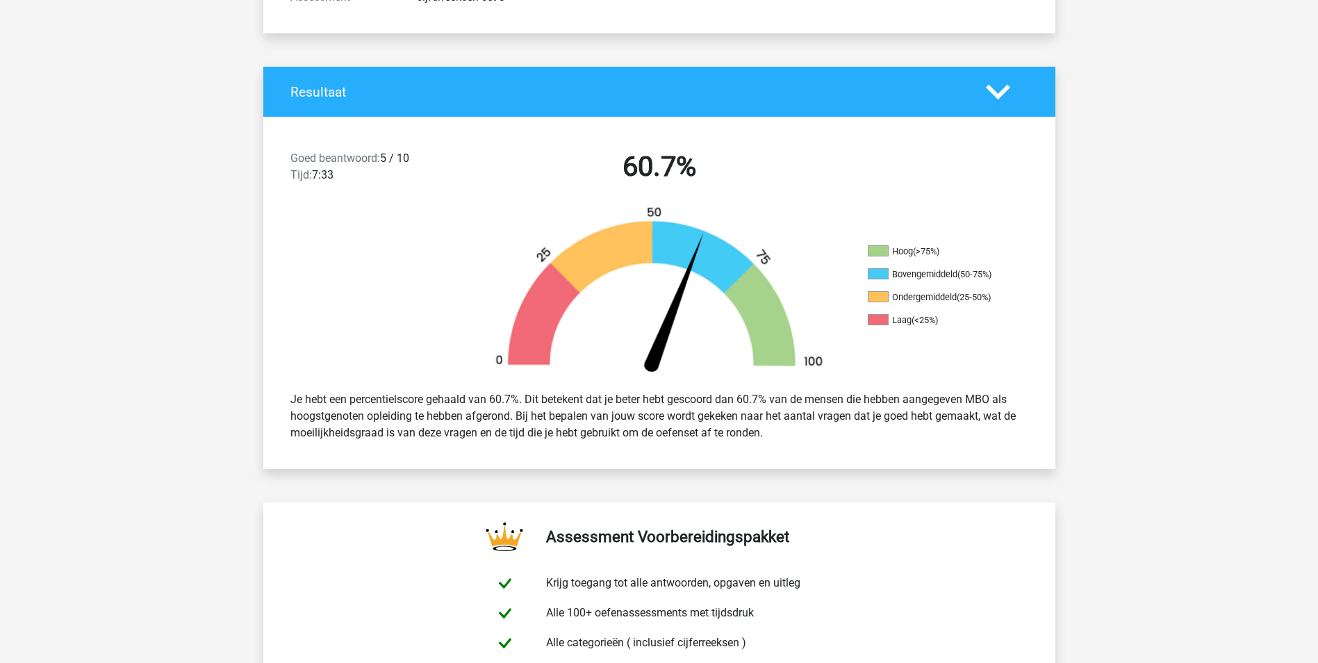
scroll to position [150, 0]
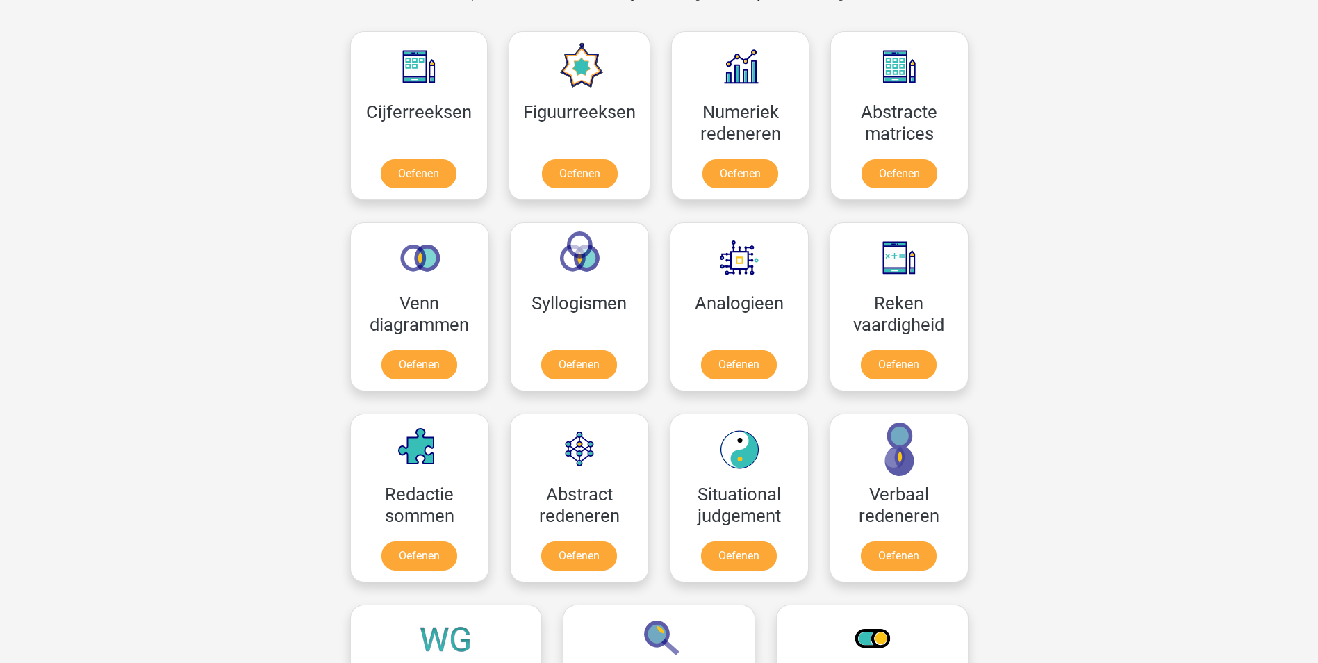
scroll to position [625, 0]
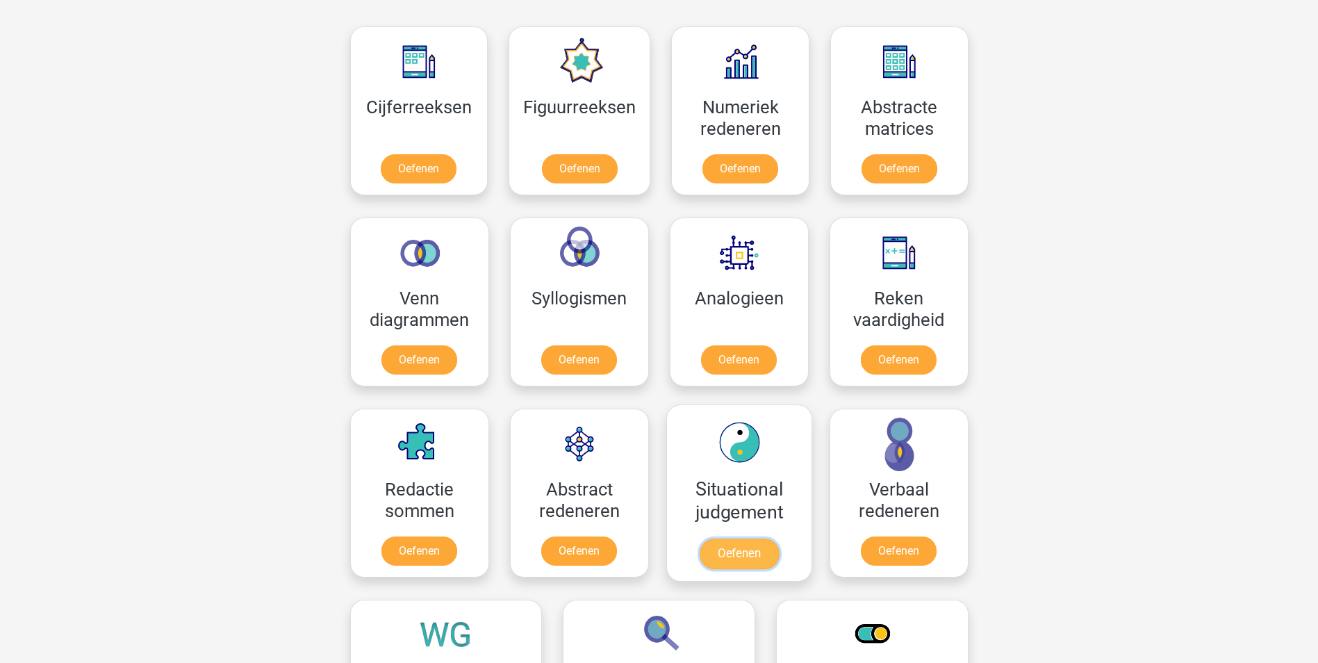
click at [741, 557] on link "Oefenen" at bounding box center [738, 553] width 79 height 31
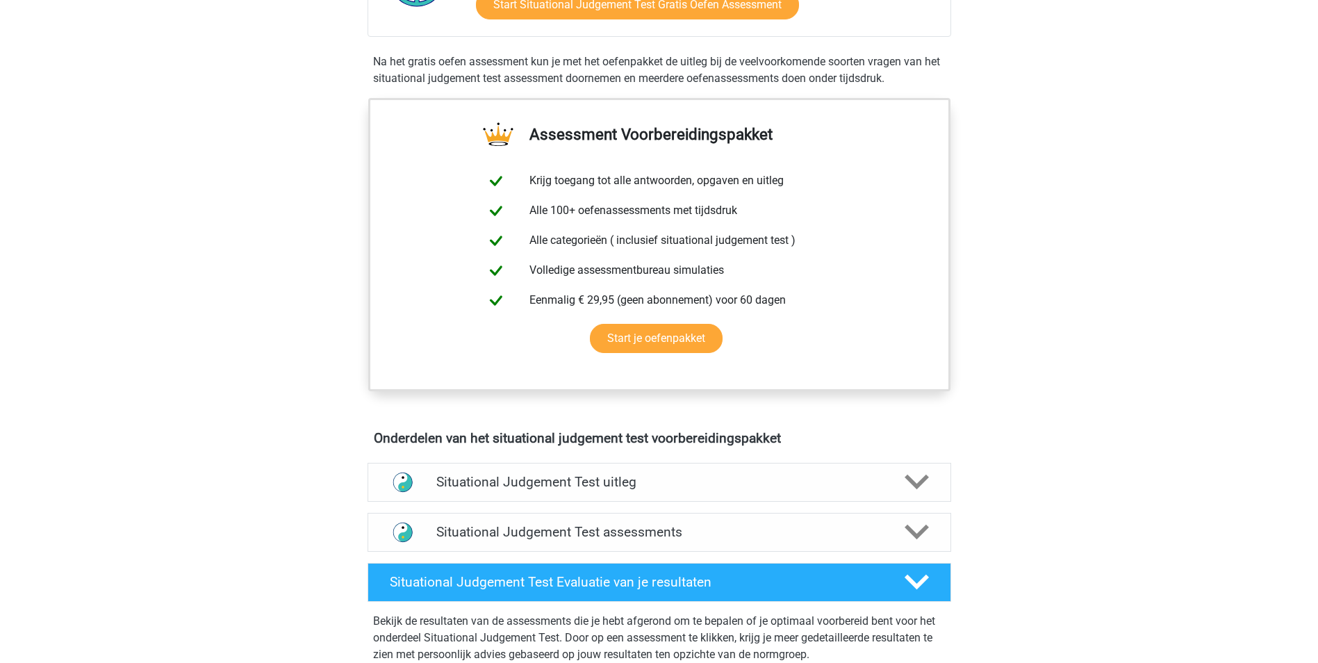
scroll to position [417, 0]
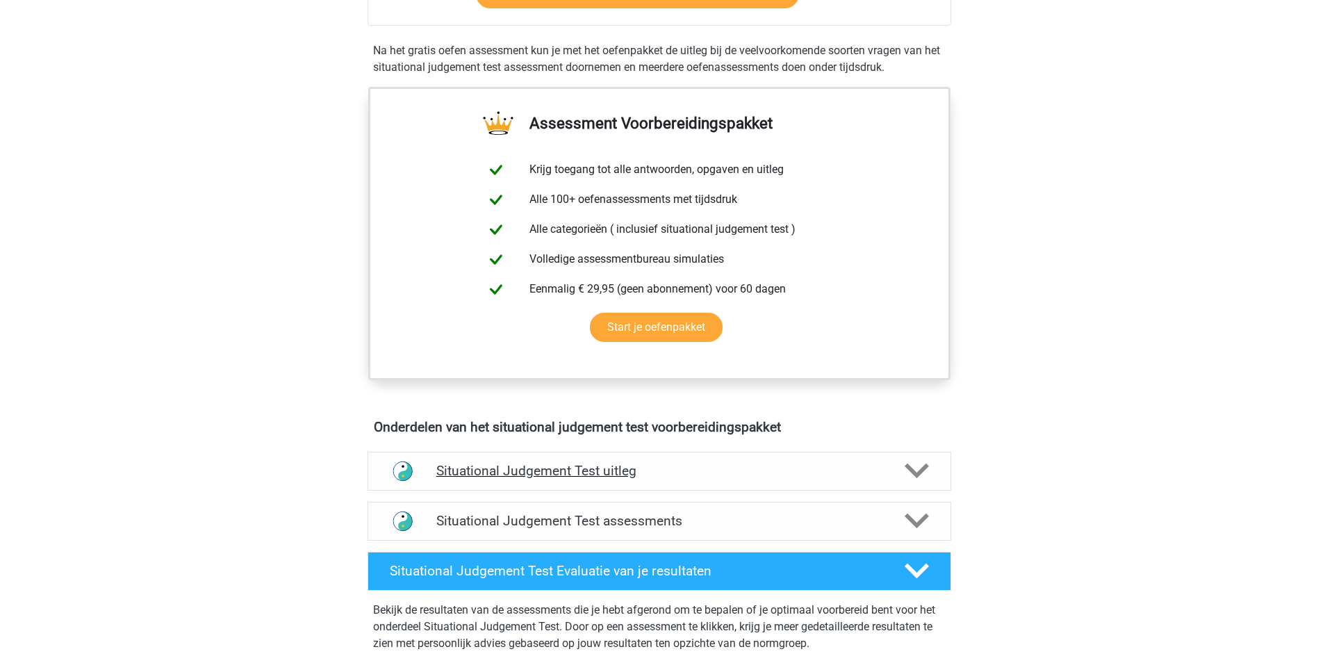
click at [921, 472] on polygon at bounding box center [917, 470] width 24 height 15
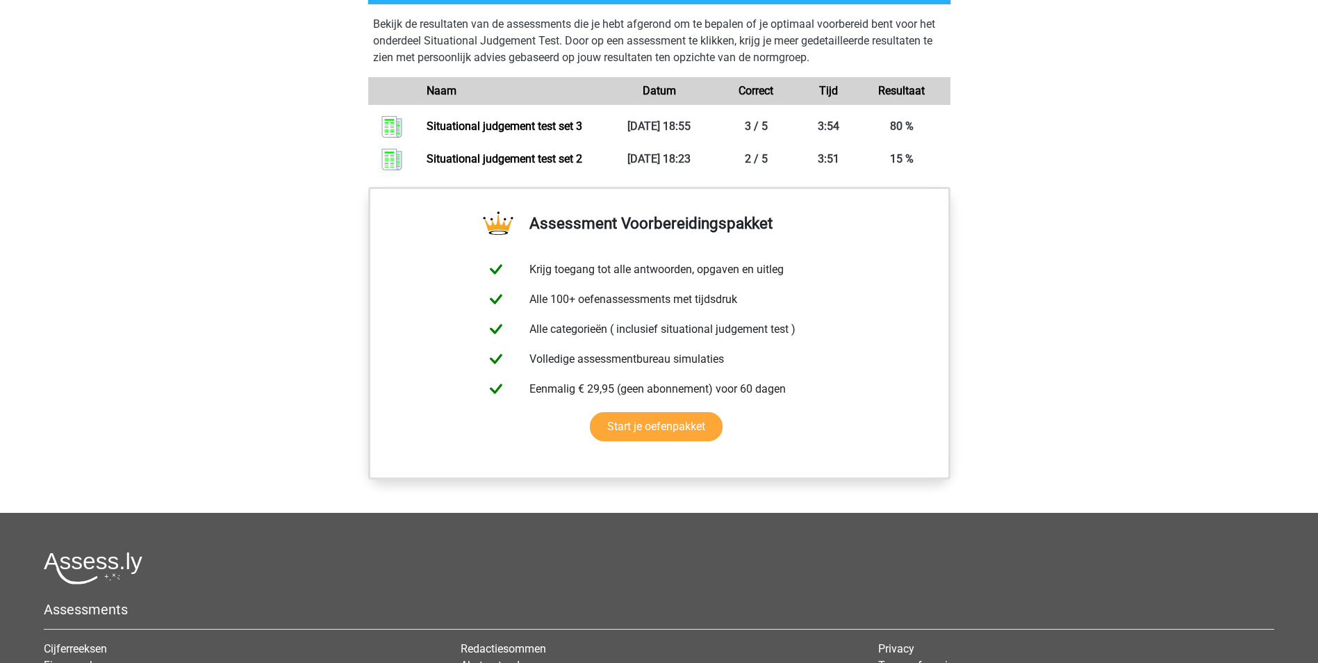
scroll to position [1251, 0]
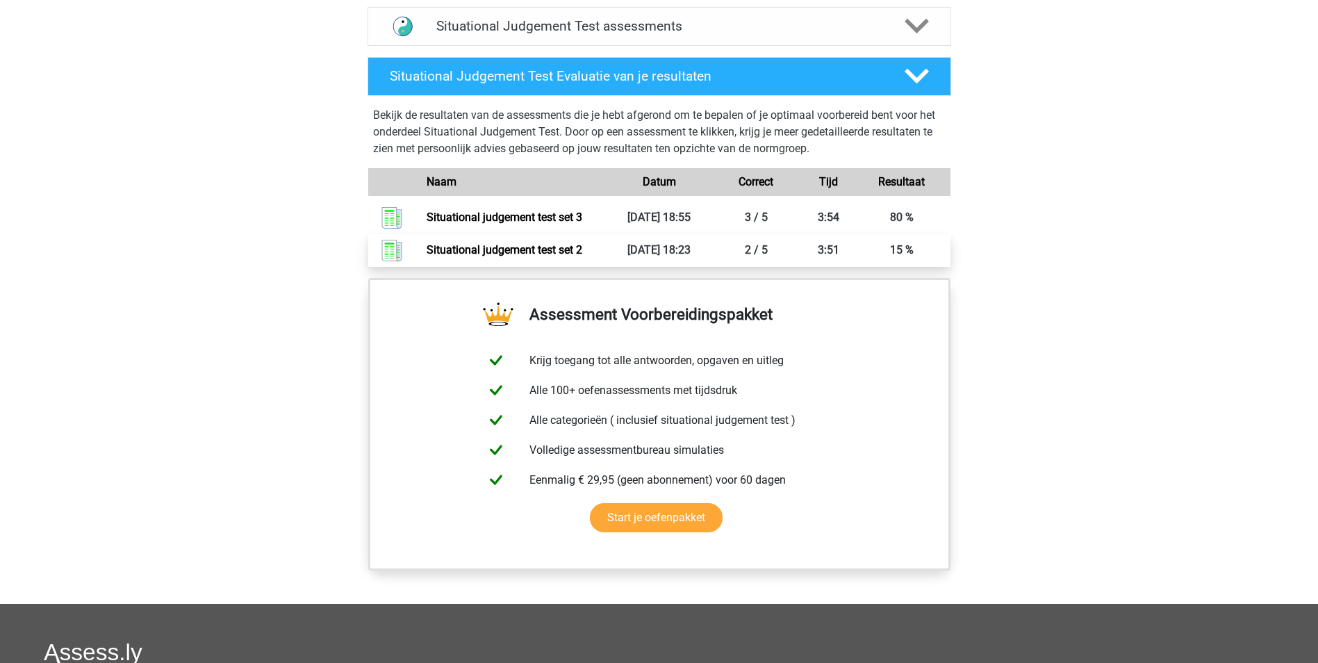
click at [582, 252] on link "Situational judgement test set 2" at bounding box center [505, 249] width 156 height 13
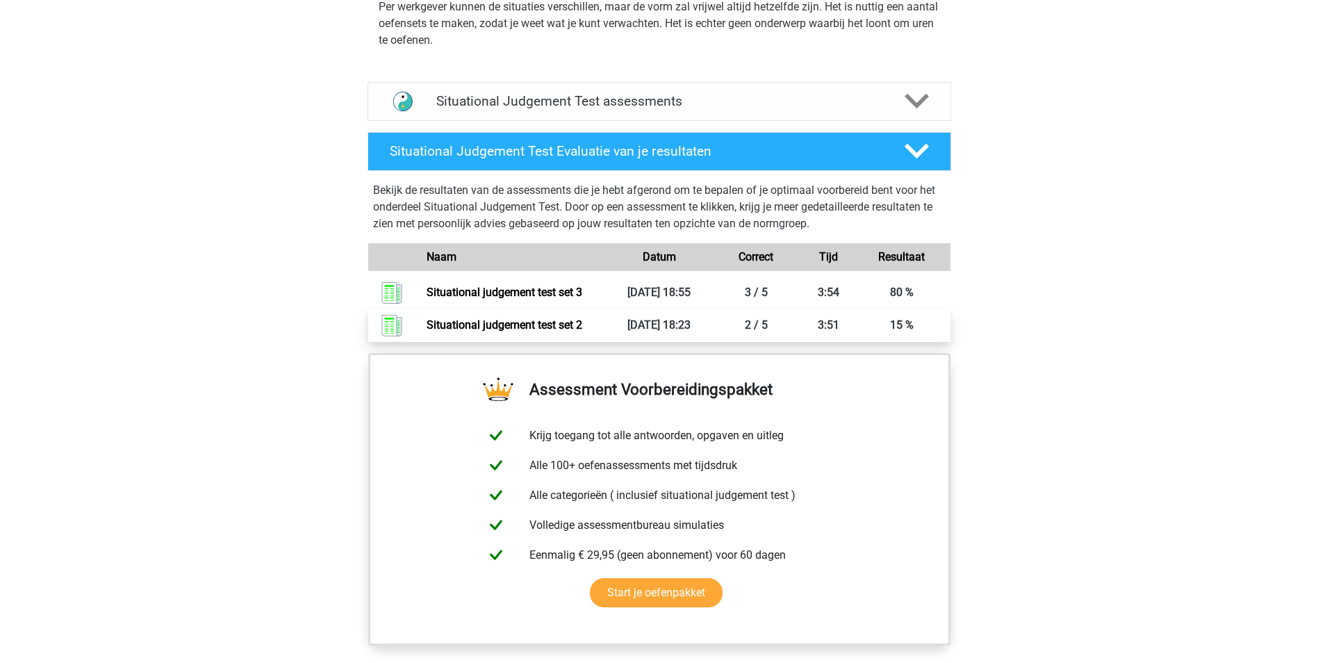
scroll to position [1042, 0]
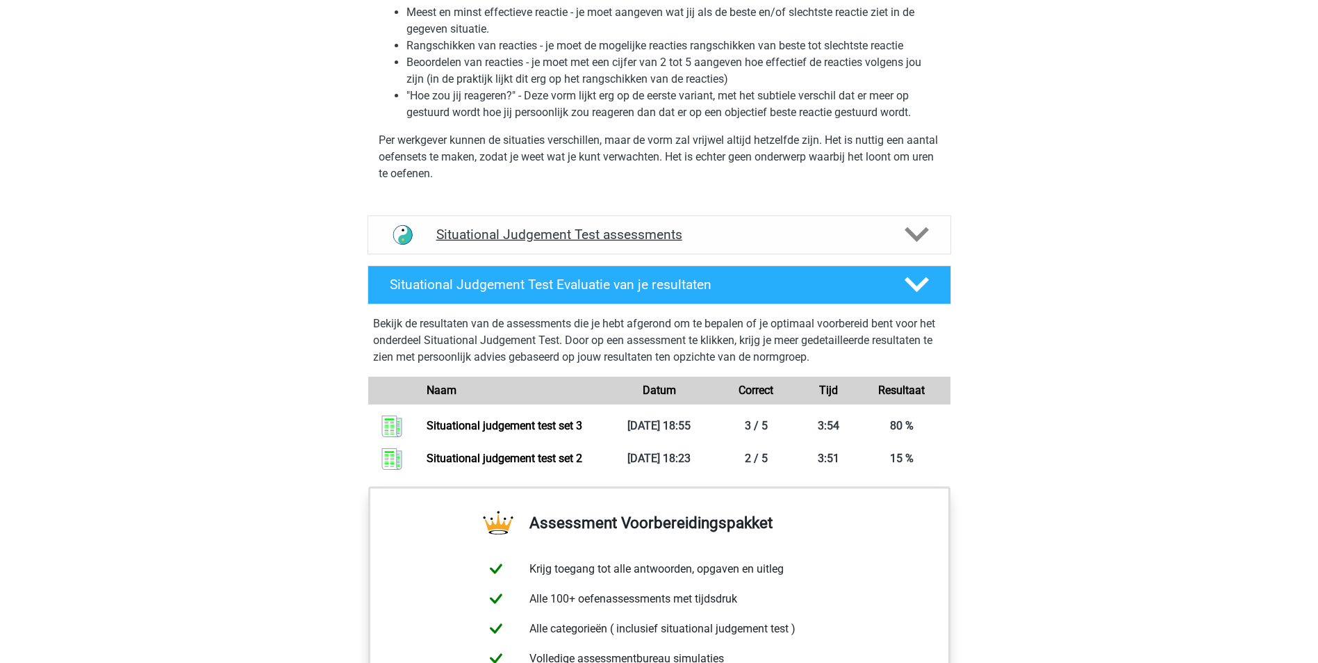
click at [918, 229] on icon at bounding box center [917, 234] width 24 height 24
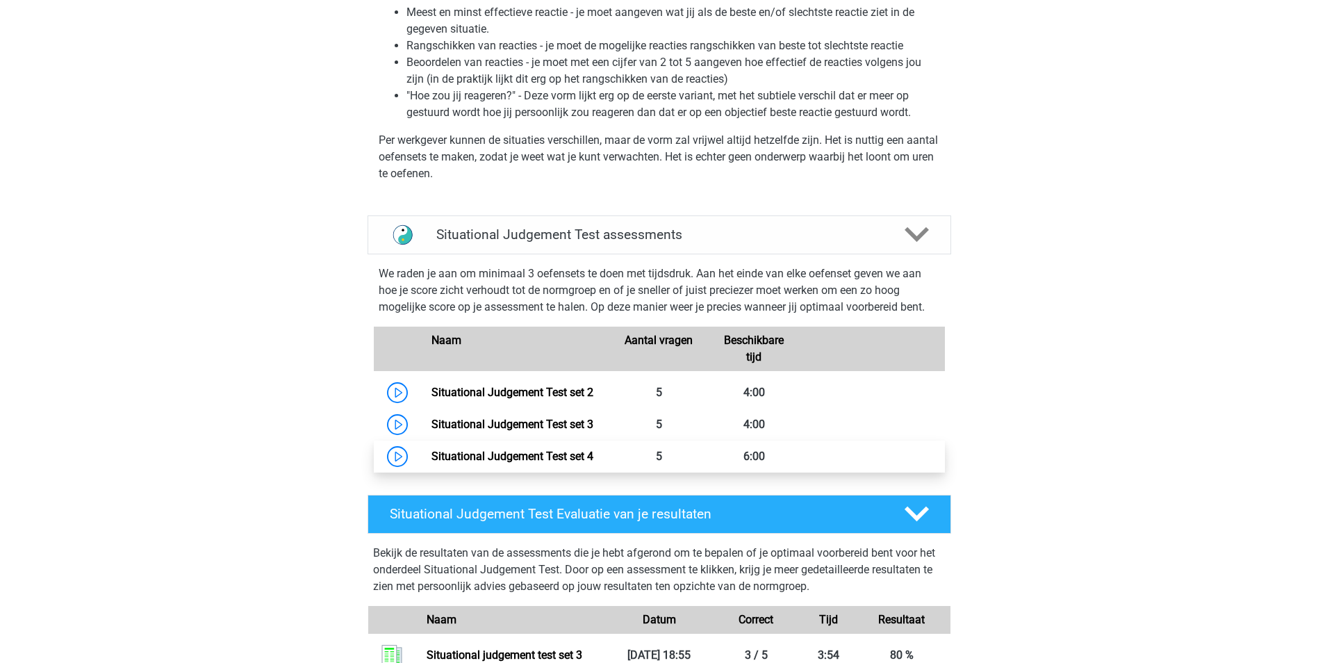
click at [593, 456] on link "Situational Judgement Test set 4" at bounding box center [512, 456] width 162 height 13
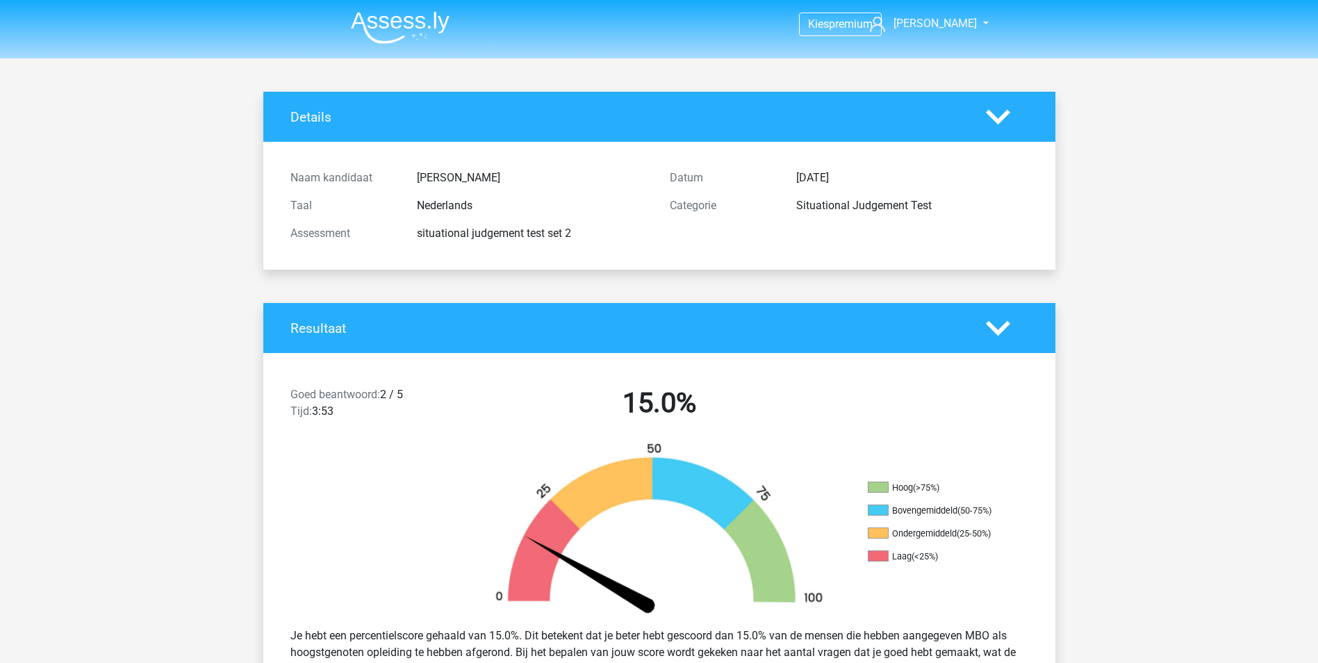
click at [1002, 329] on polygon at bounding box center [998, 327] width 24 height 15
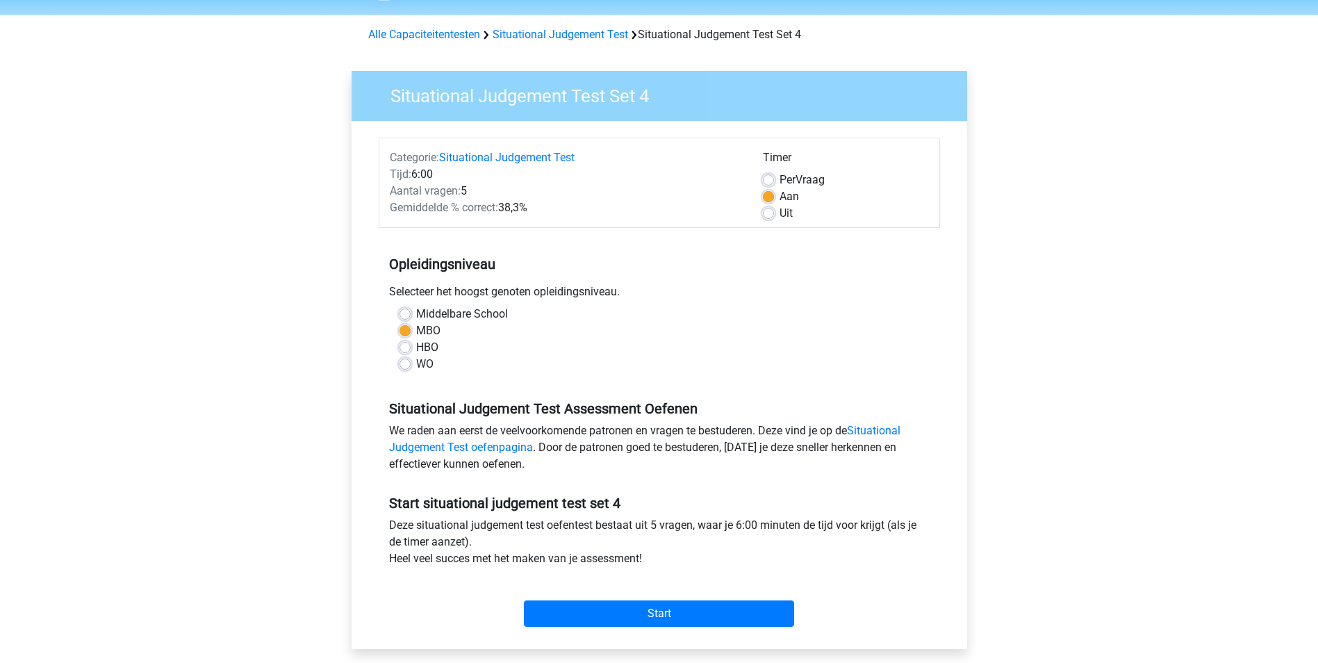
scroll to position [139, 0]
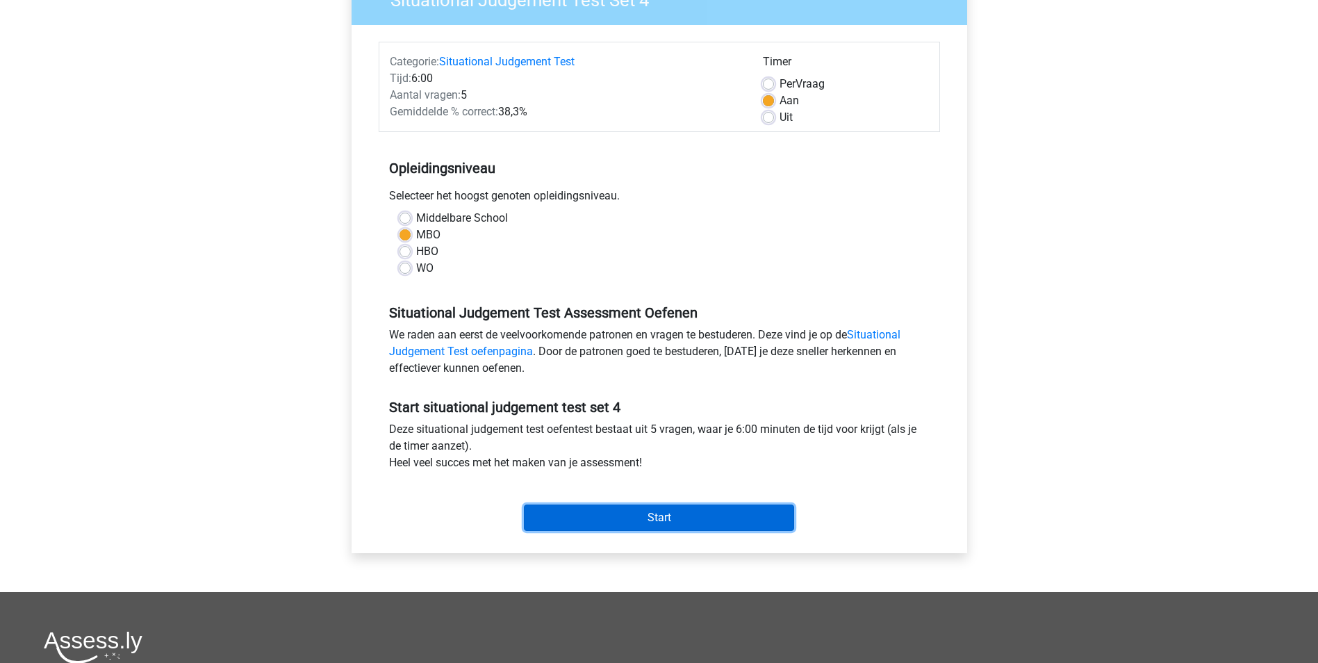
click at [703, 520] on input "Start" at bounding box center [659, 517] width 270 height 26
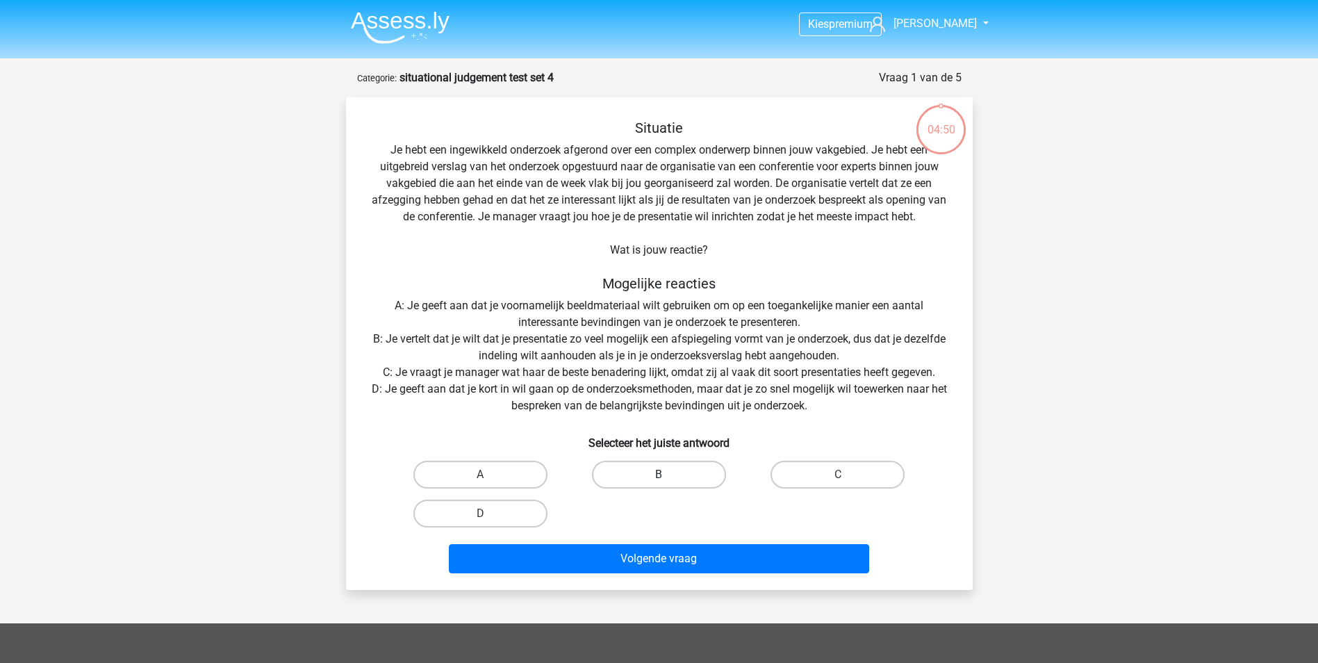
click at [682, 471] on label "B" at bounding box center [659, 475] width 134 height 28
click at [668, 475] on input "B" at bounding box center [663, 479] width 9 height 9
radio input "true"
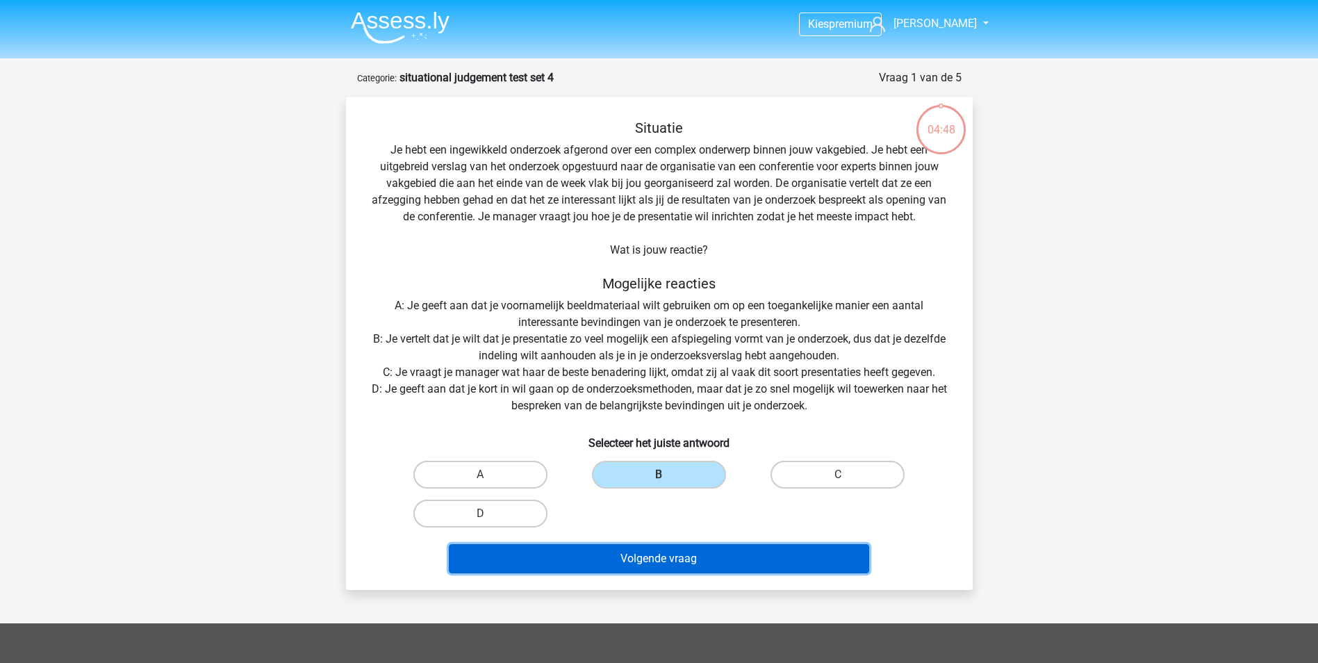
click at [682, 553] on button "Volgende vraag" at bounding box center [659, 558] width 420 height 29
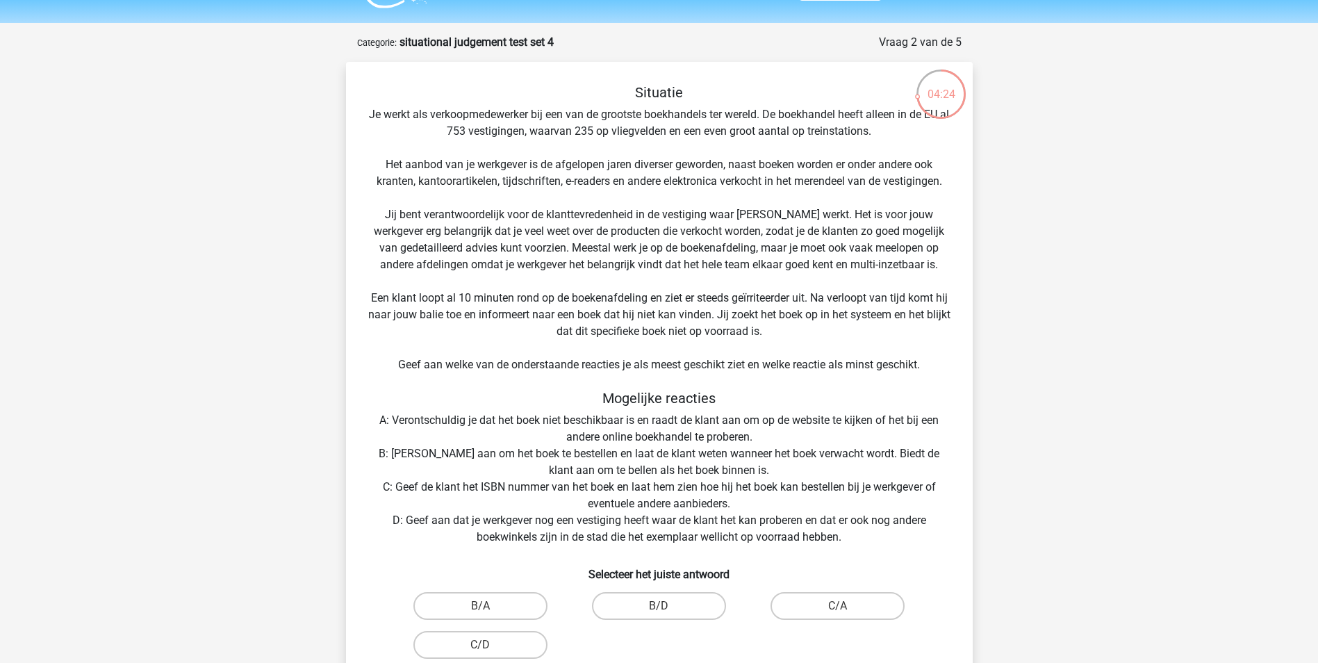
scroll to position [69, 0]
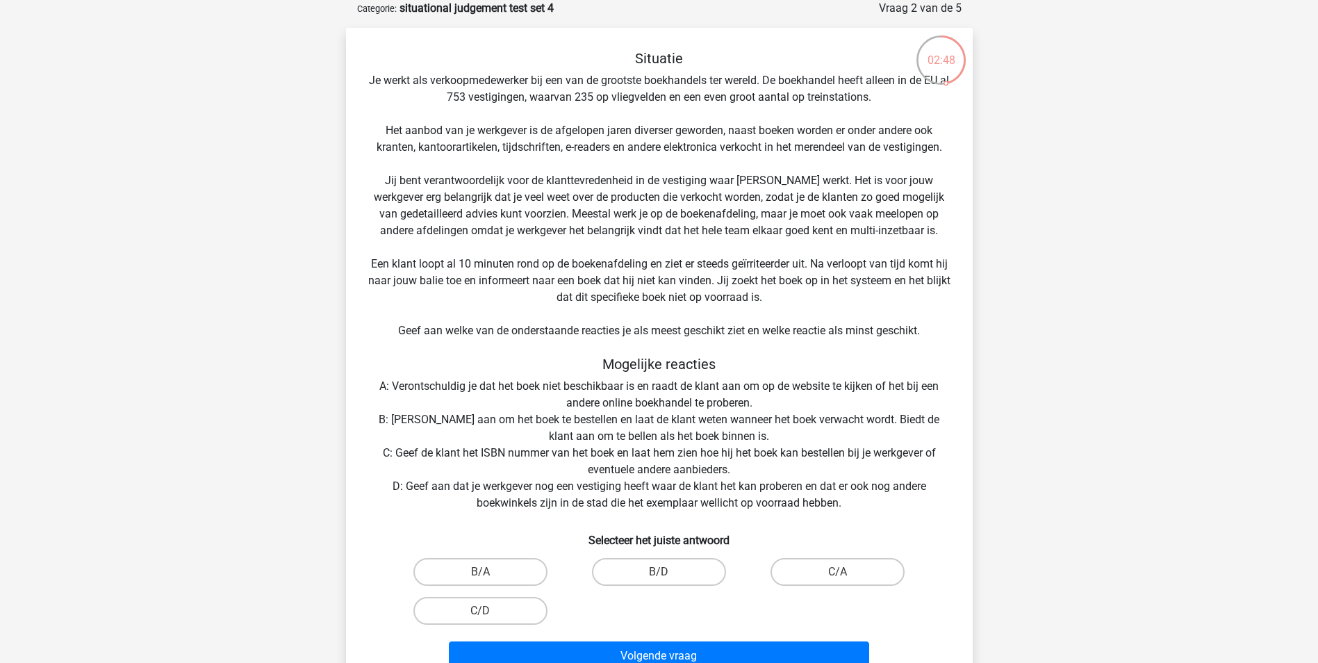
click at [668, 575] on input "B/D" at bounding box center [663, 576] width 9 height 9
radio input "true"
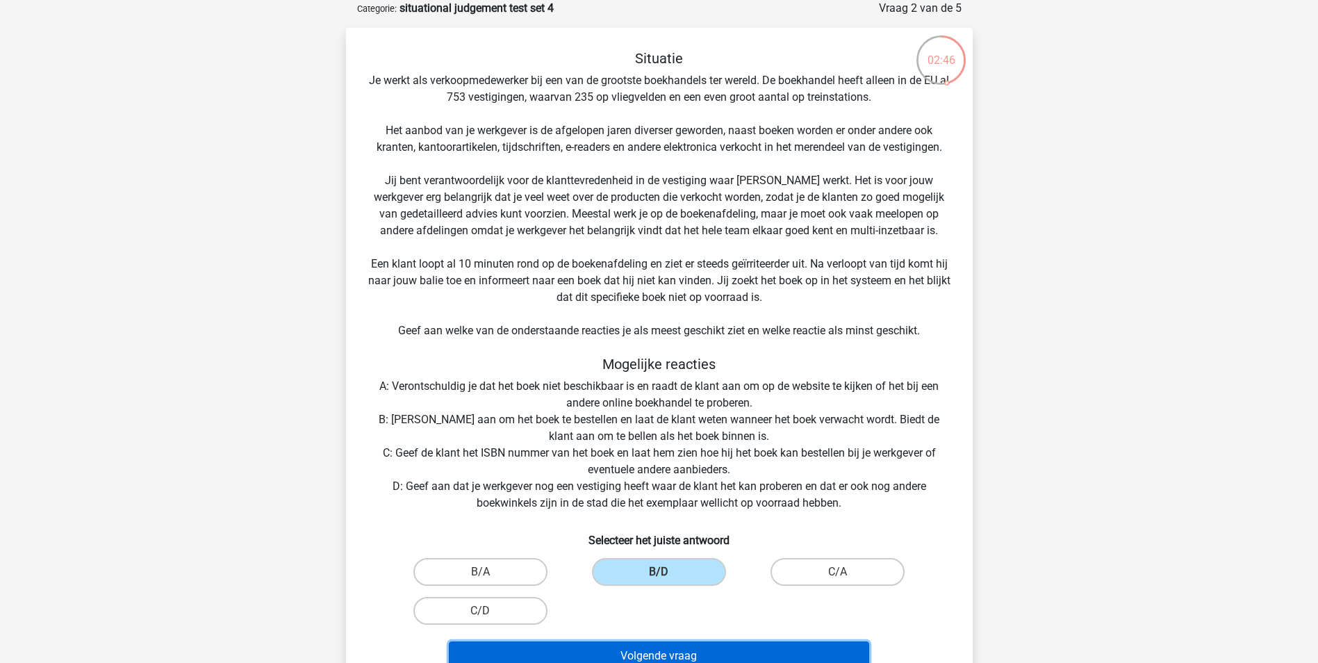
click at [666, 650] on button "Volgende vraag" at bounding box center [659, 655] width 420 height 29
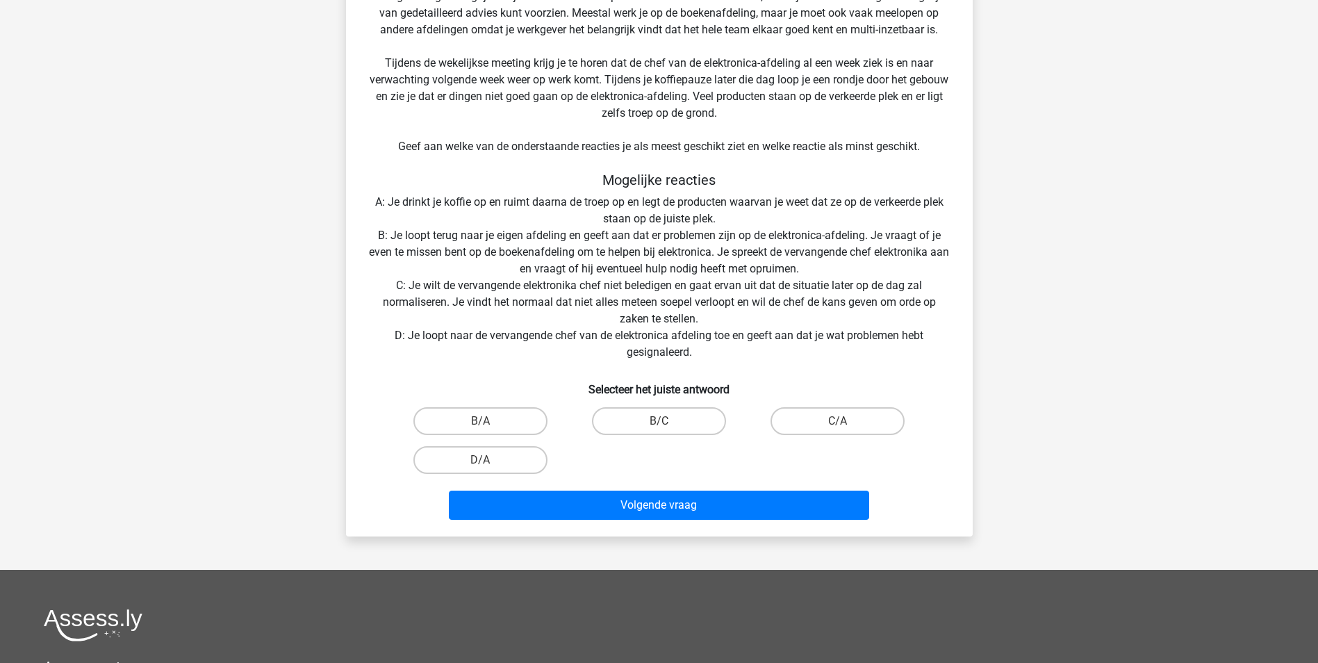
scroll to position [278, 0]
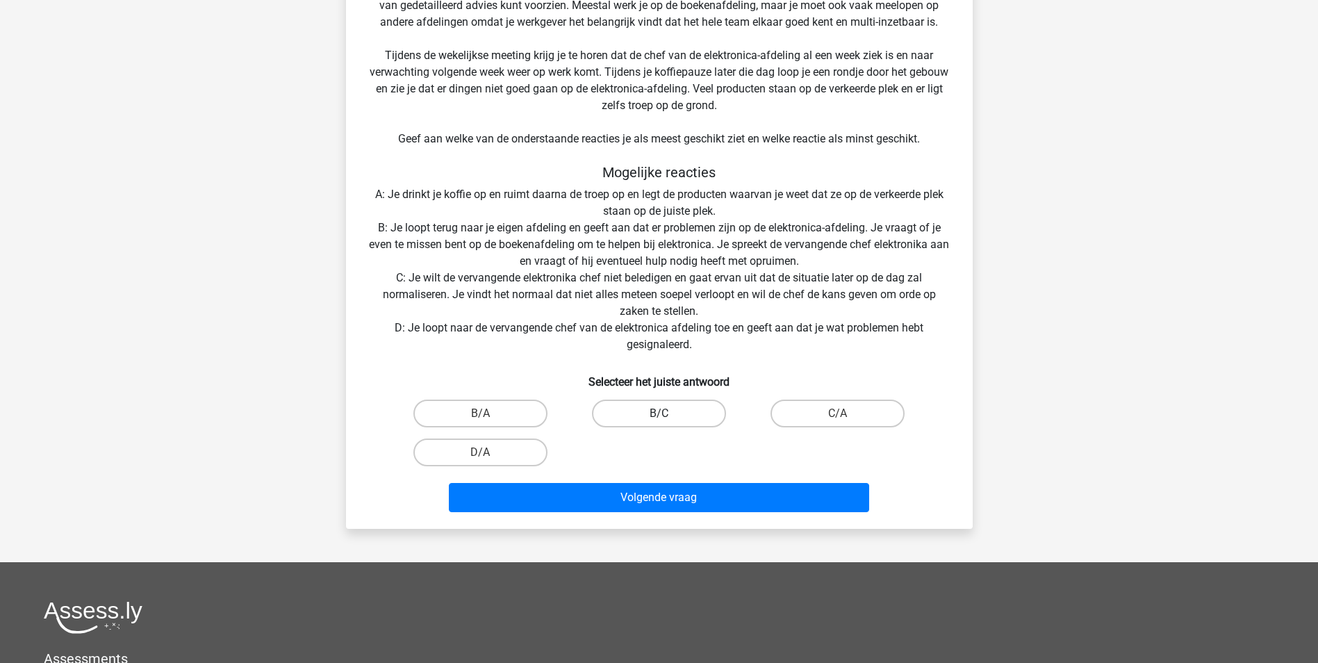
click at [682, 408] on label "B/C" at bounding box center [659, 414] width 134 height 28
click at [668, 413] on input "B/C" at bounding box center [663, 417] width 9 height 9
radio input "true"
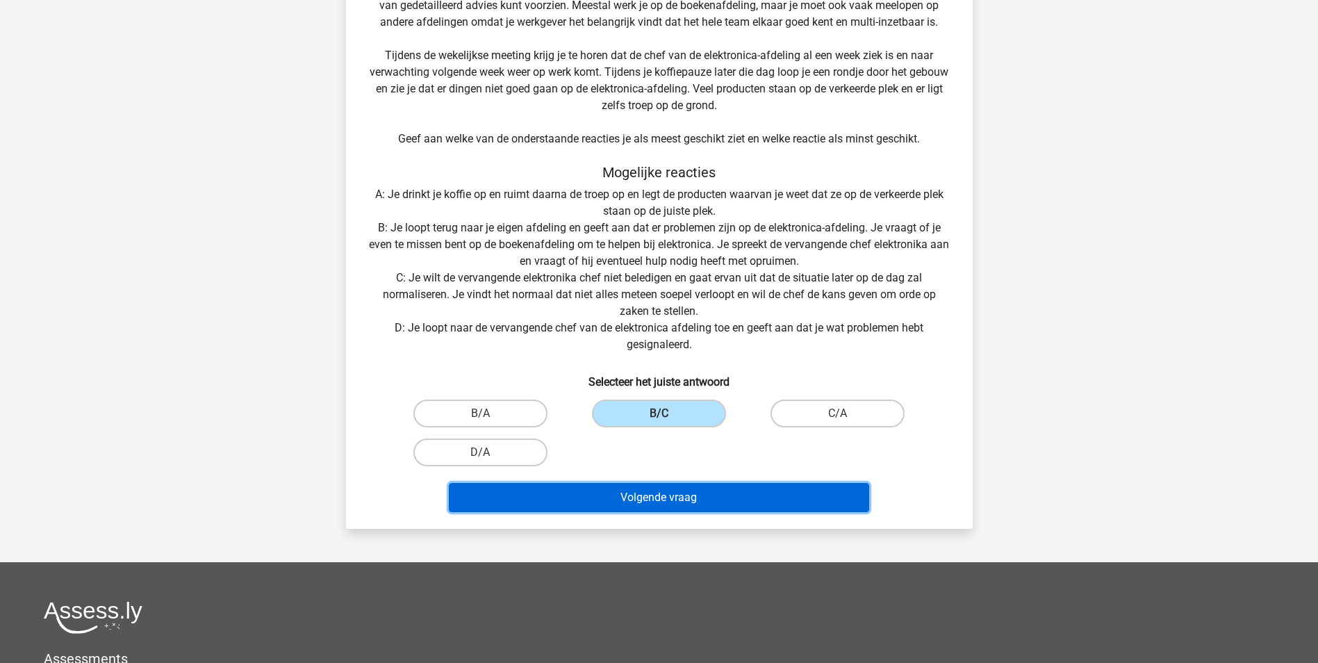
click at [694, 496] on button "Volgende vraag" at bounding box center [659, 497] width 420 height 29
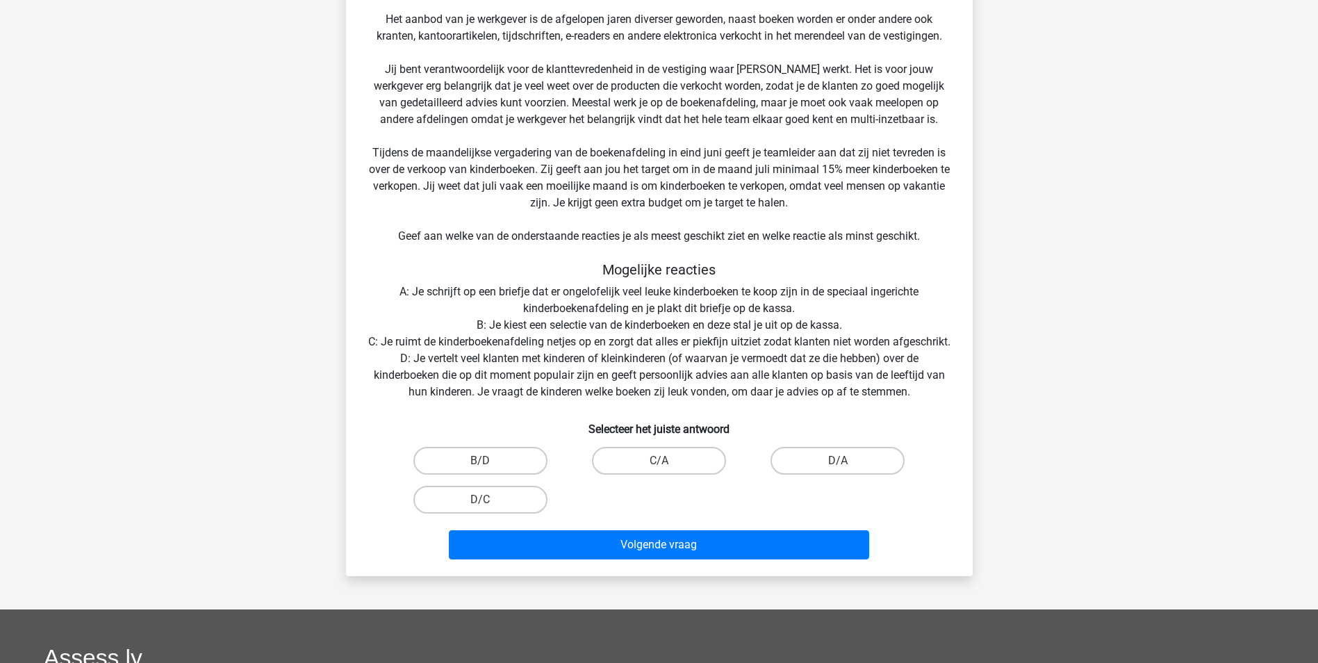
scroll to position [208, 0]
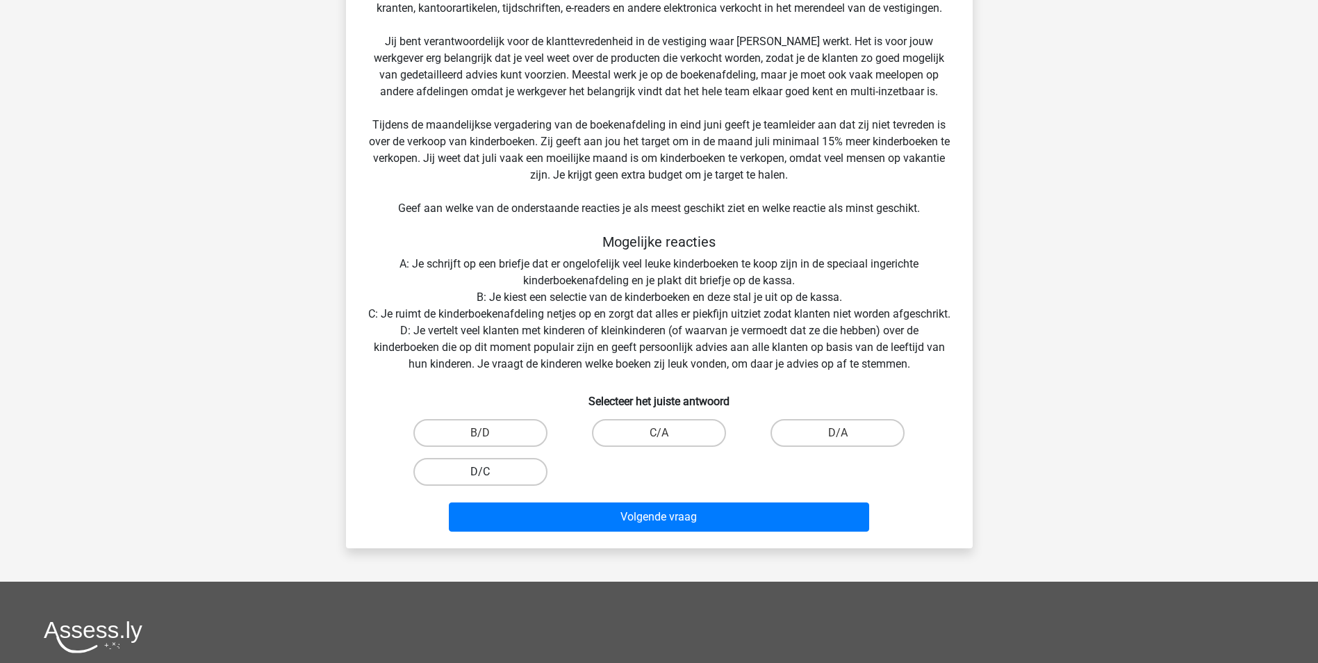
click at [512, 486] on label "D/C" at bounding box center [480, 472] width 134 height 28
click at [489, 481] on input "D/C" at bounding box center [484, 476] width 9 height 9
radio input "true"
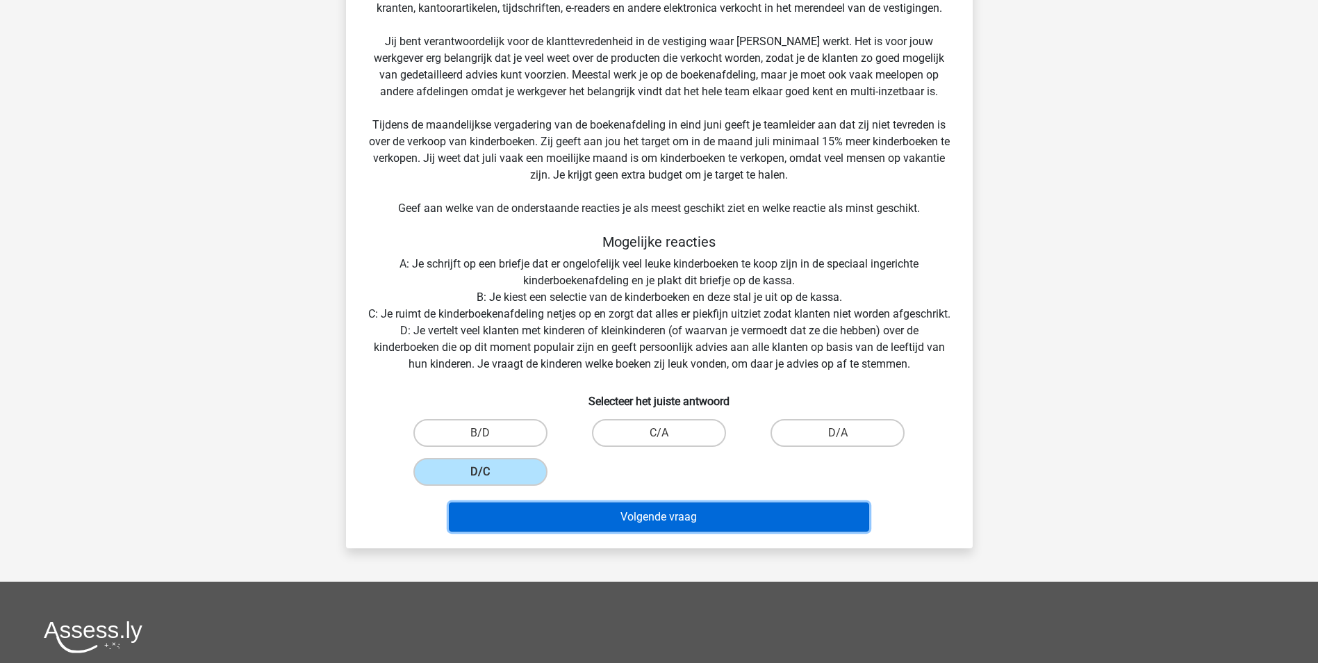
click at [622, 532] on button "Volgende vraag" at bounding box center [659, 516] width 420 height 29
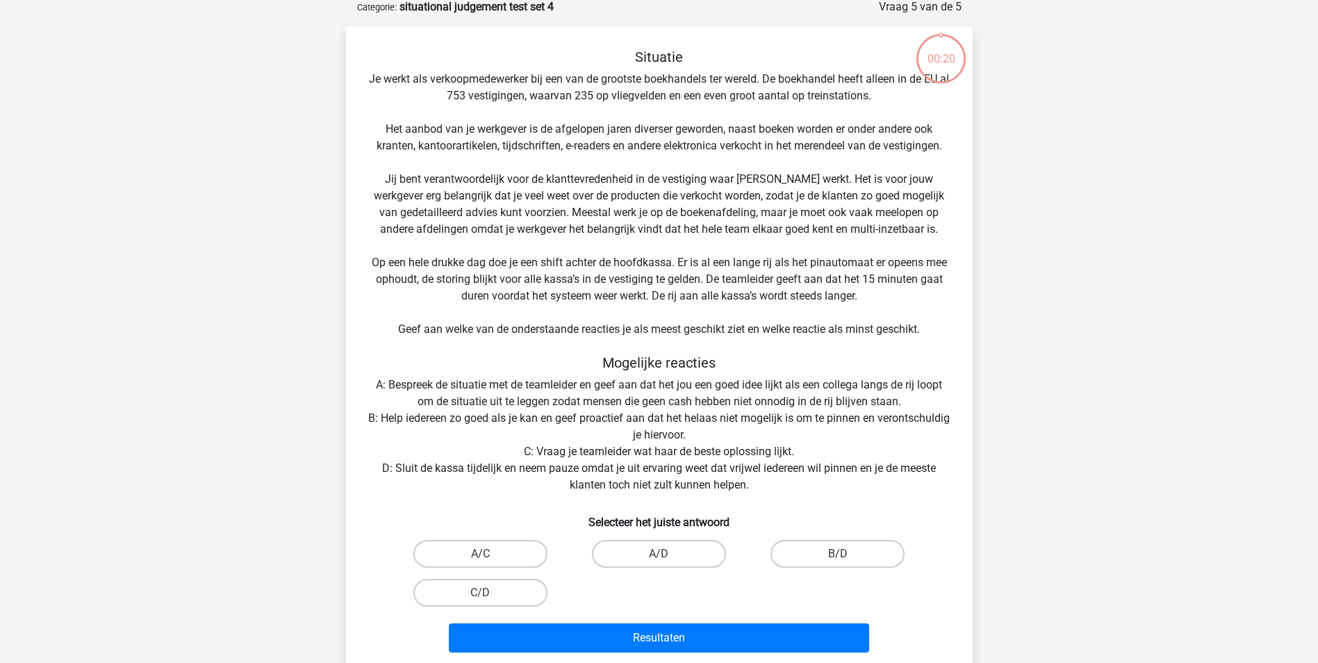
scroll to position [69, 0]
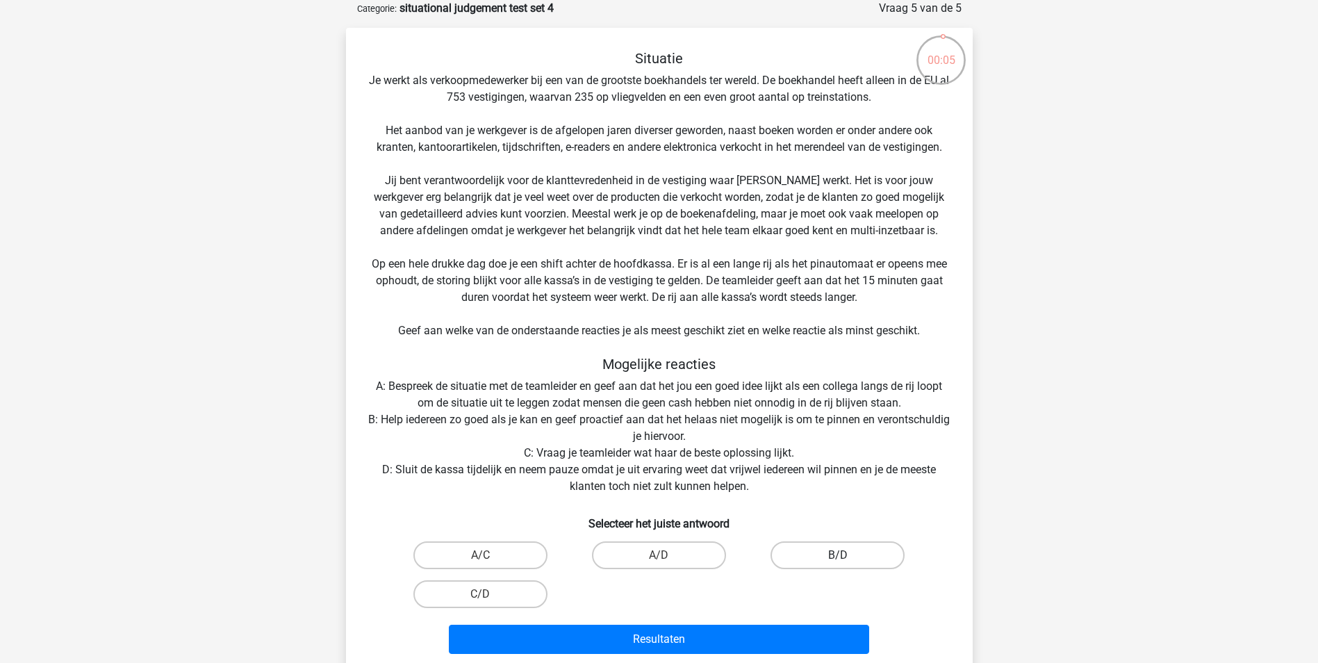
click at [799, 557] on label "B/D" at bounding box center [838, 555] width 134 height 28
click at [838, 557] on input "B/D" at bounding box center [842, 559] width 9 height 9
radio input "true"
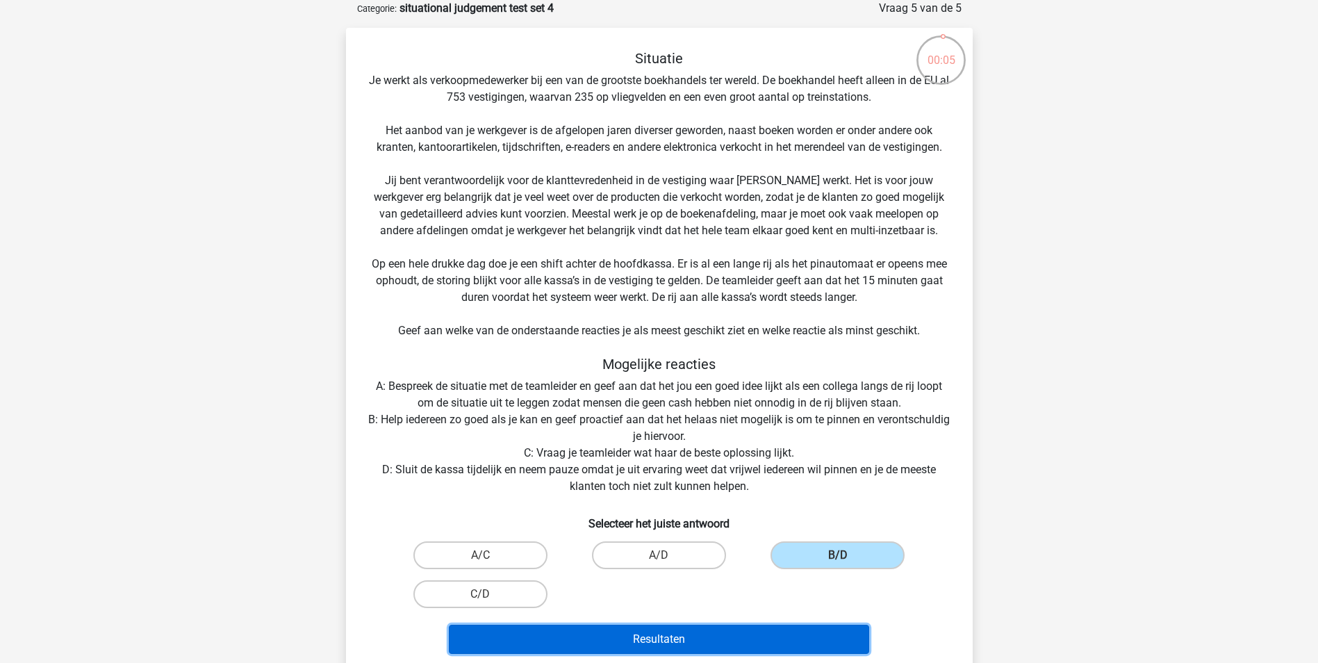
click at [752, 639] on button "Resultaten" at bounding box center [659, 639] width 420 height 29
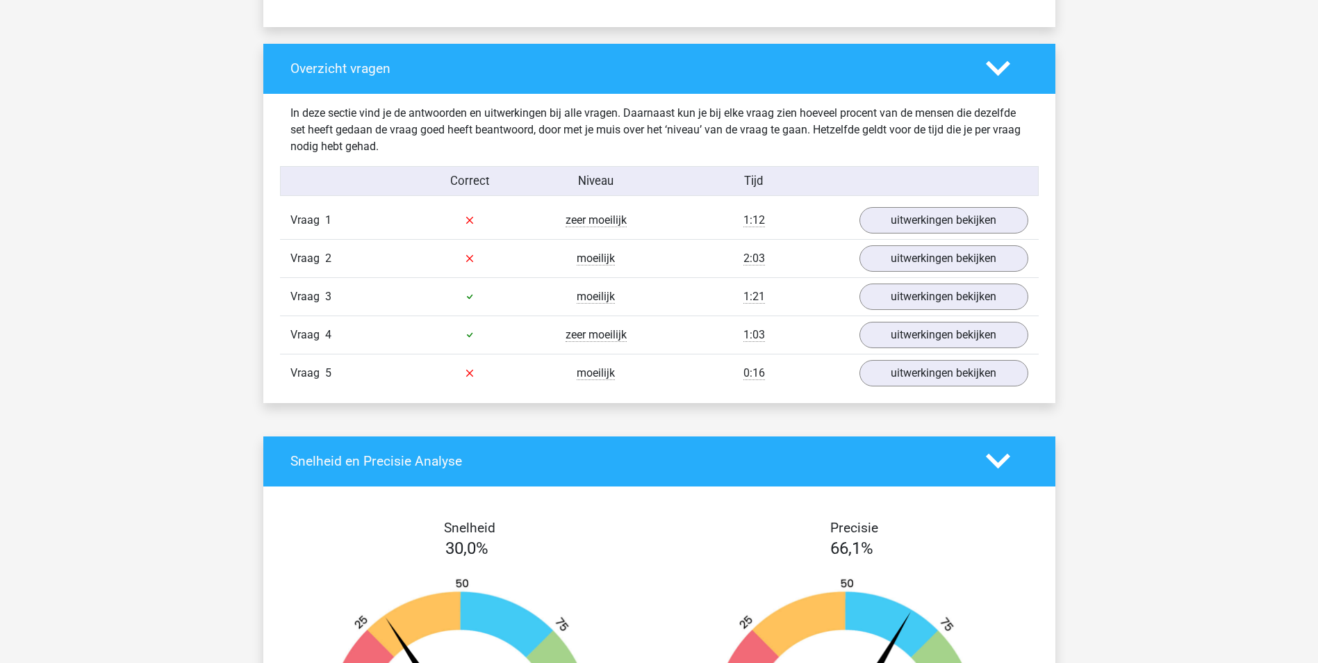
scroll to position [973, 0]
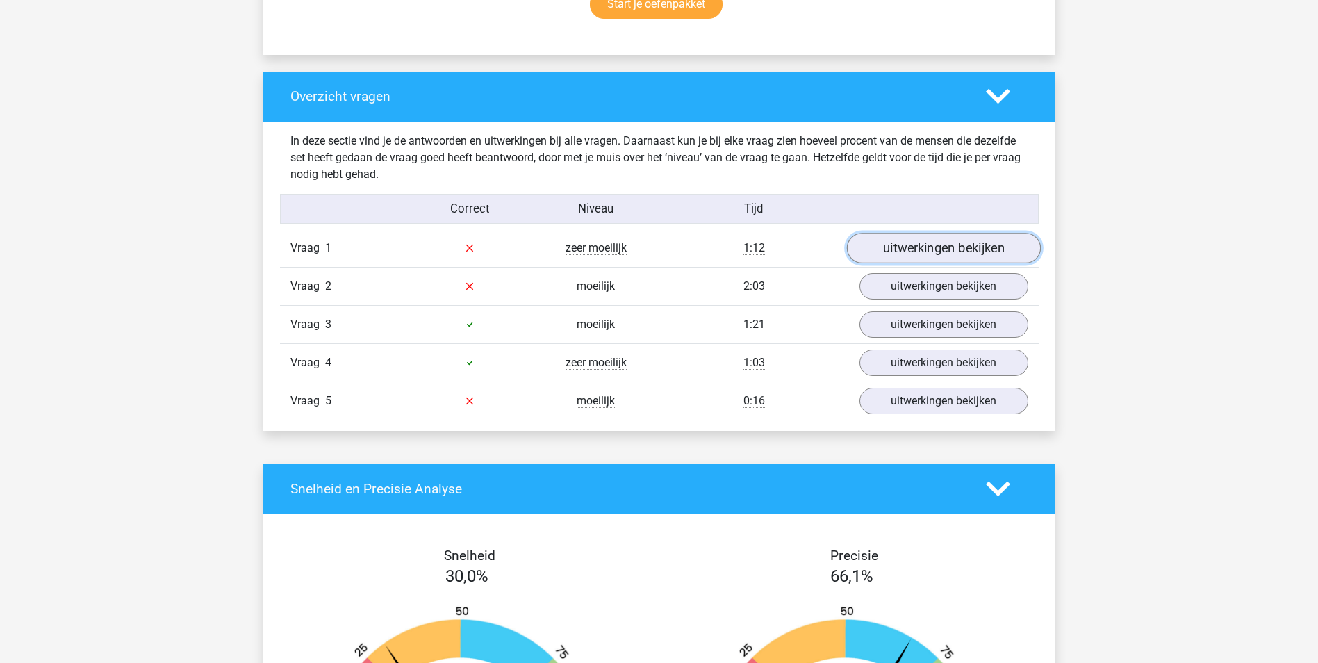
click at [932, 248] on link "uitwerkingen bekijken" at bounding box center [943, 248] width 194 height 31
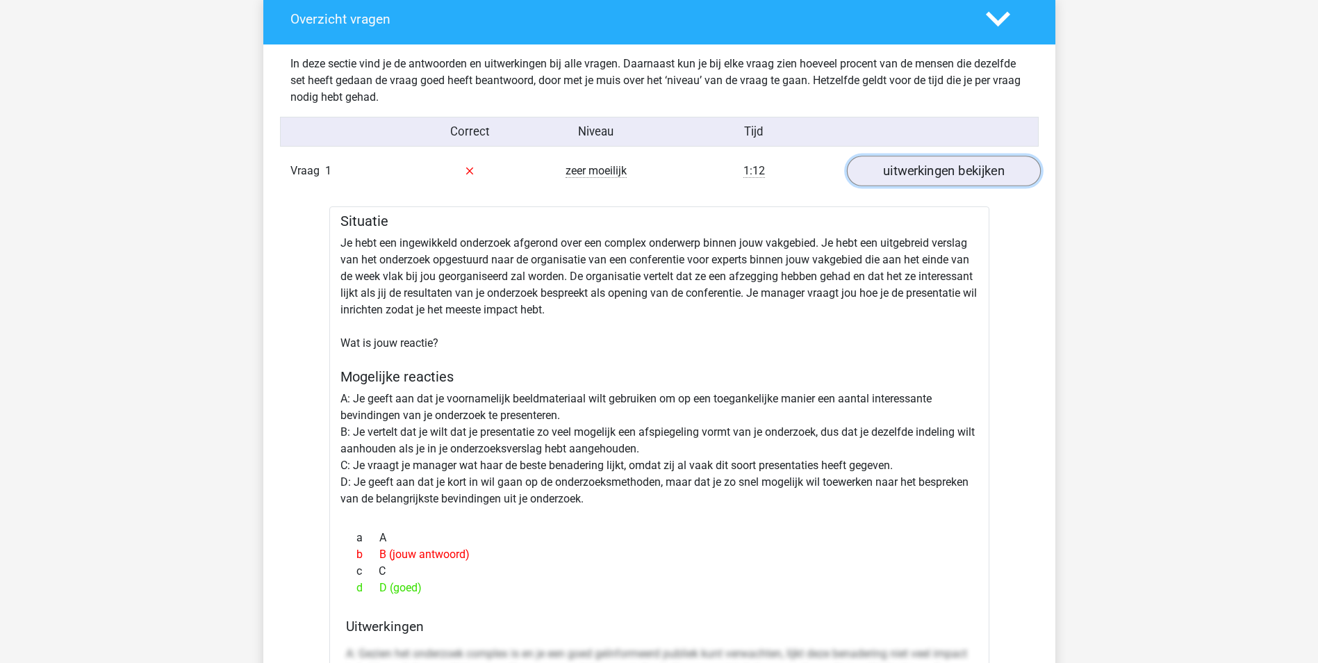
scroll to position [1042, 0]
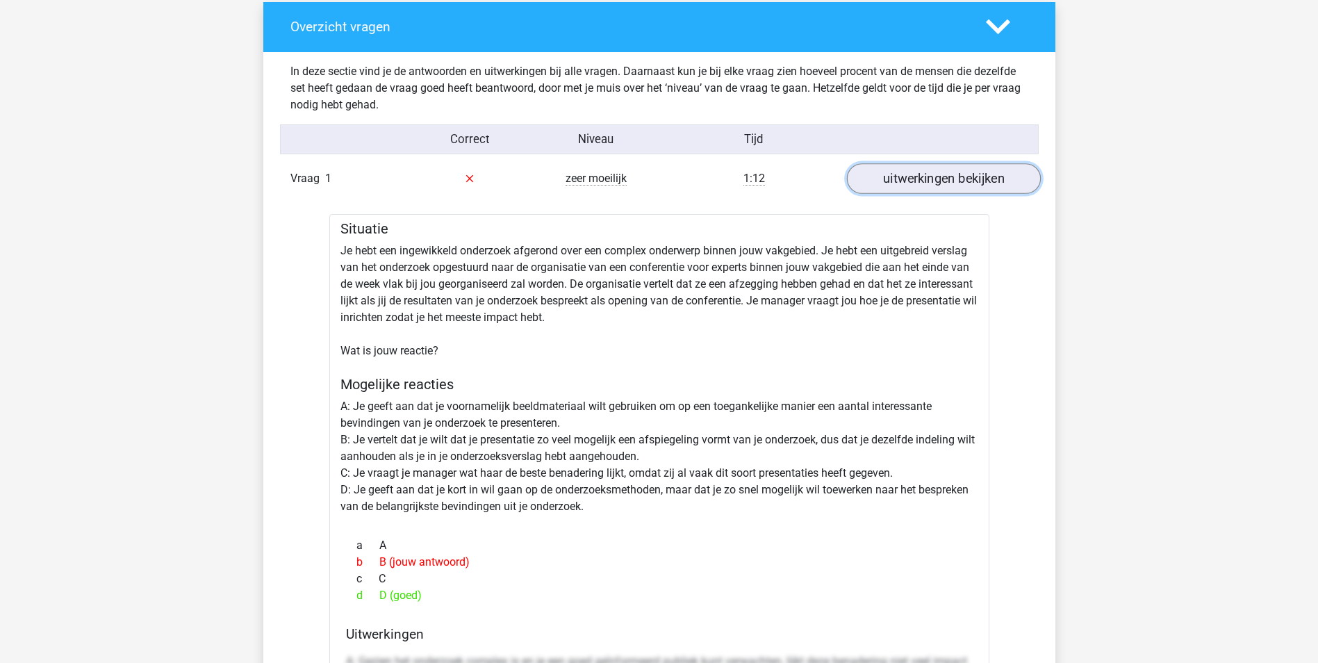
click at [937, 176] on link "uitwerkingen bekijken" at bounding box center [943, 178] width 194 height 31
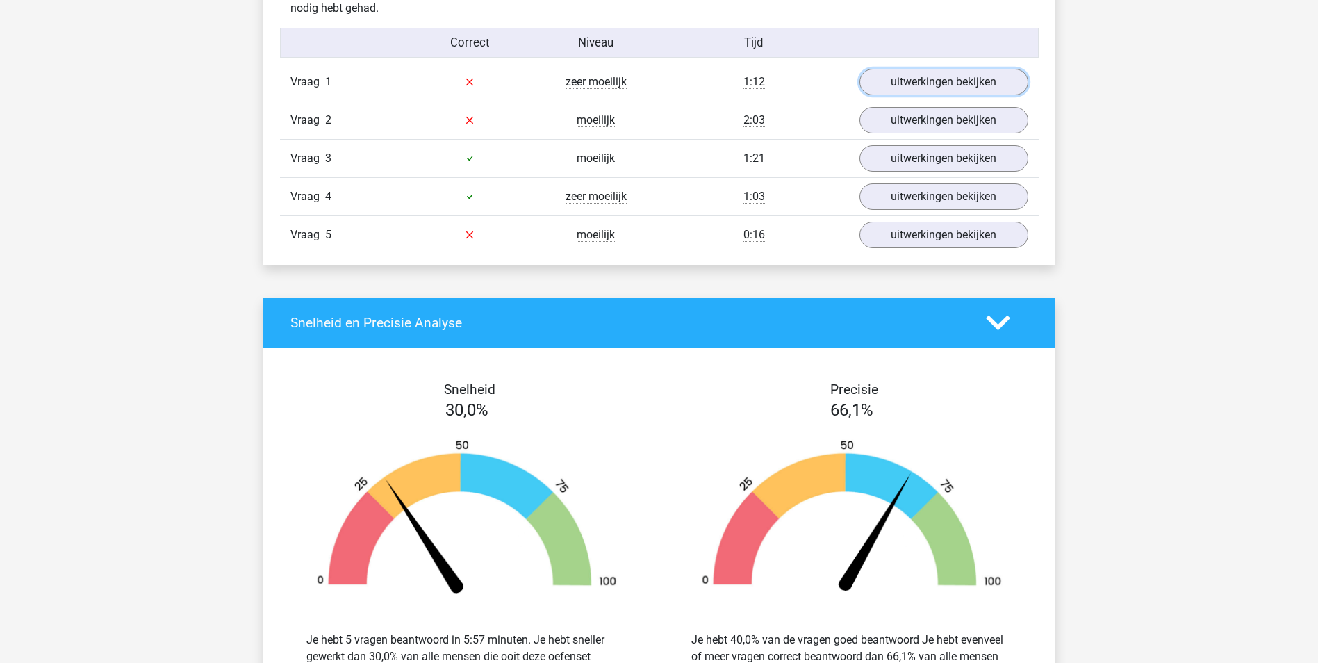
scroll to position [1112, 0]
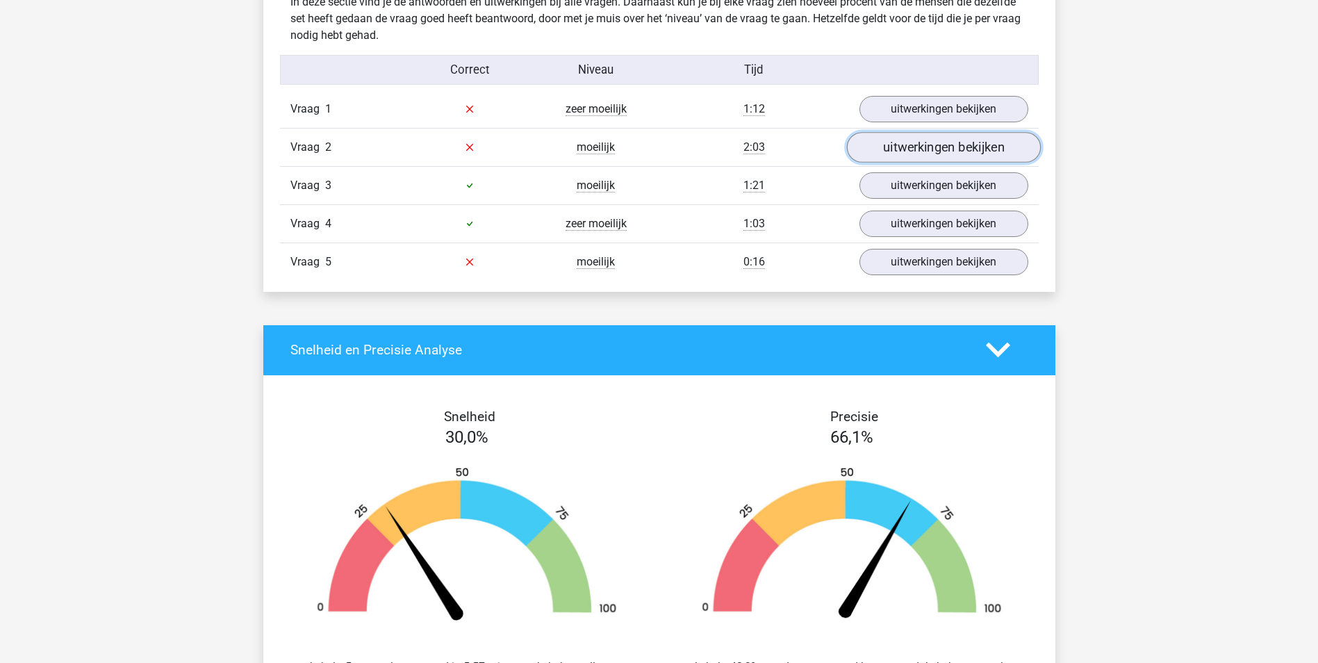
click at [972, 152] on link "uitwerkingen bekijken" at bounding box center [943, 147] width 194 height 31
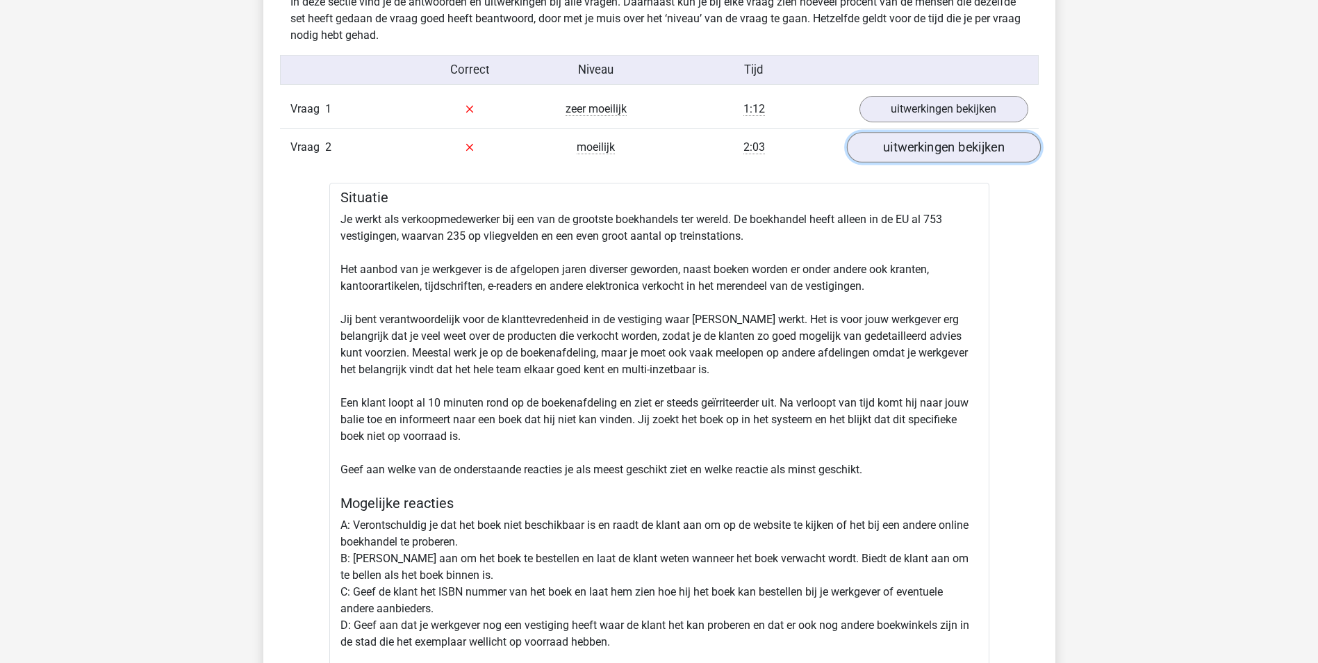
click at [951, 147] on link "uitwerkingen bekijken" at bounding box center [943, 147] width 194 height 31
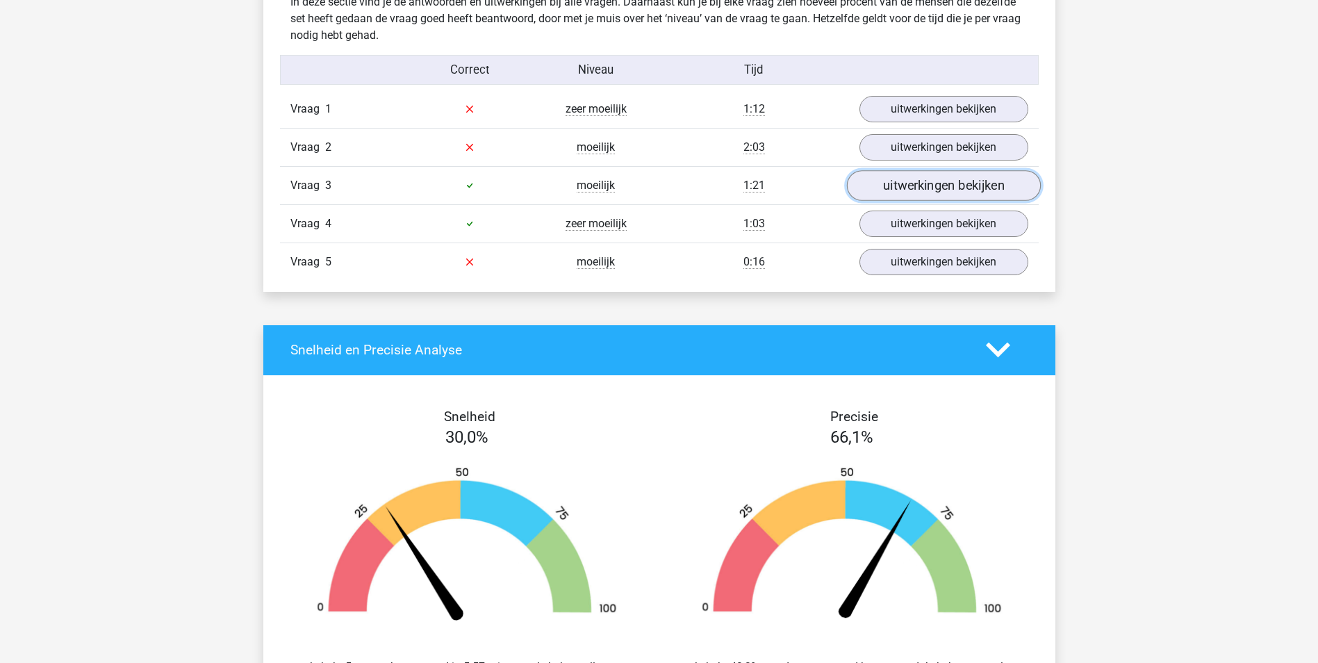
click at [969, 192] on link "uitwerkingen bekijken" at bounding box center [943, 185] width 194 height 31
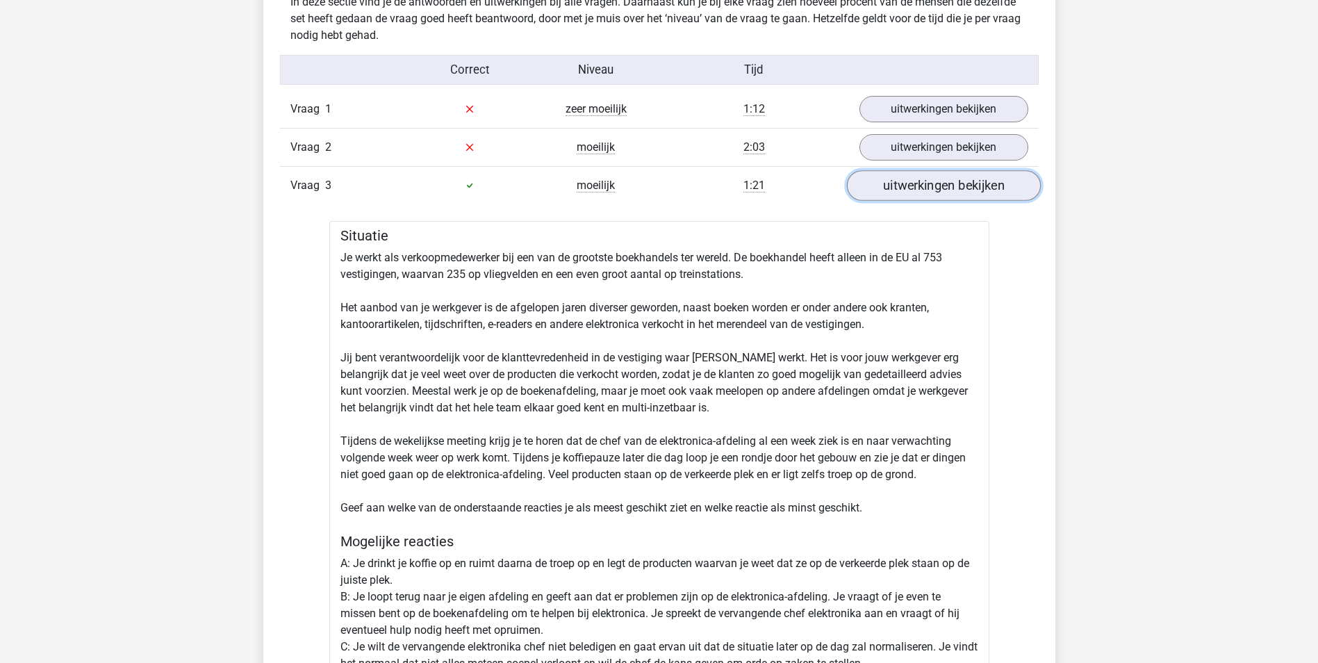
click at [906, 190] on link "uitwerkingen bekijken" at bounding box center [943, 185] width 194 height 31
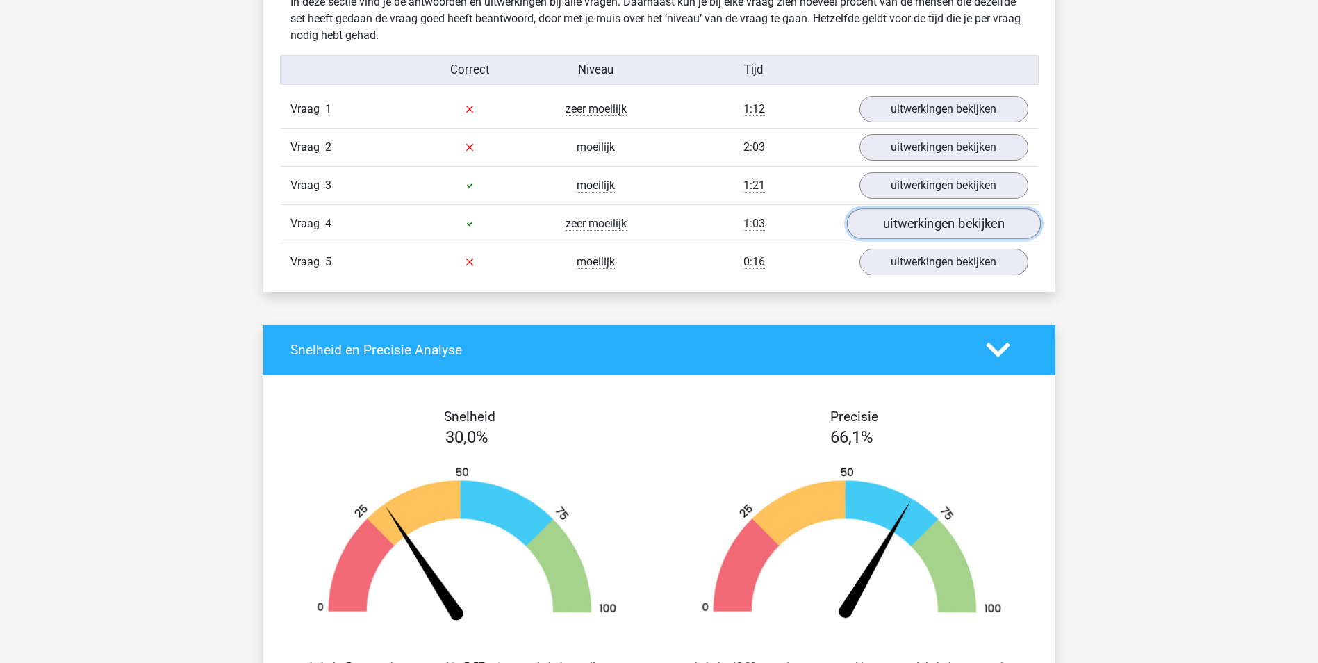
click at [896, 230] on link "uitwerkingen bekijken" at bounding box center [943, 223] width 194 height 31
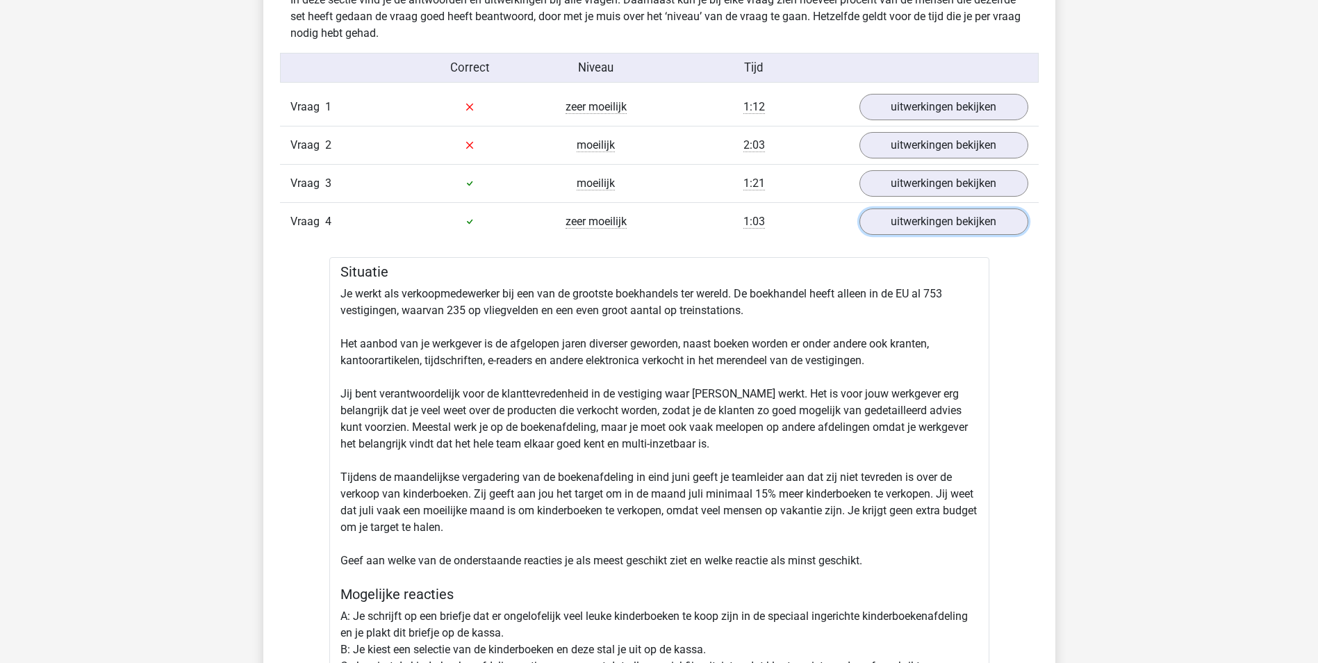
scroll to position [1042, 0]
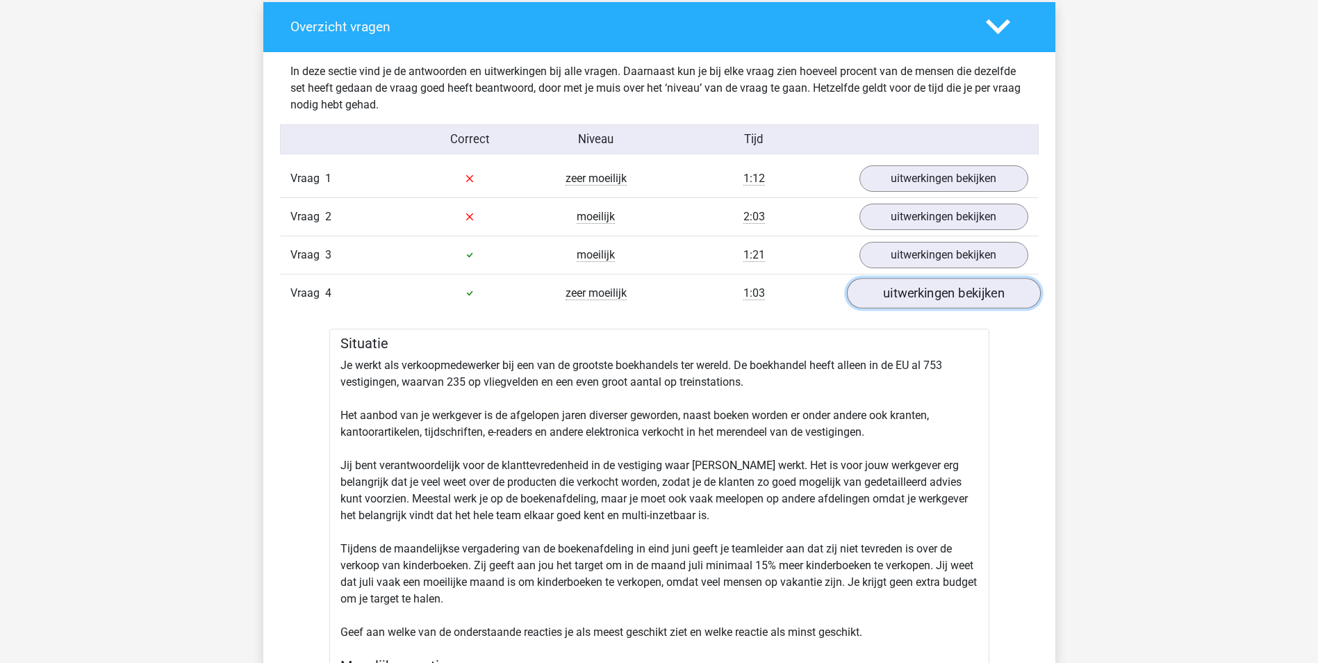
click at [876, 285] on link "uitwerkingen bekijken" at bounding box center [943, 293] width 194 height 31
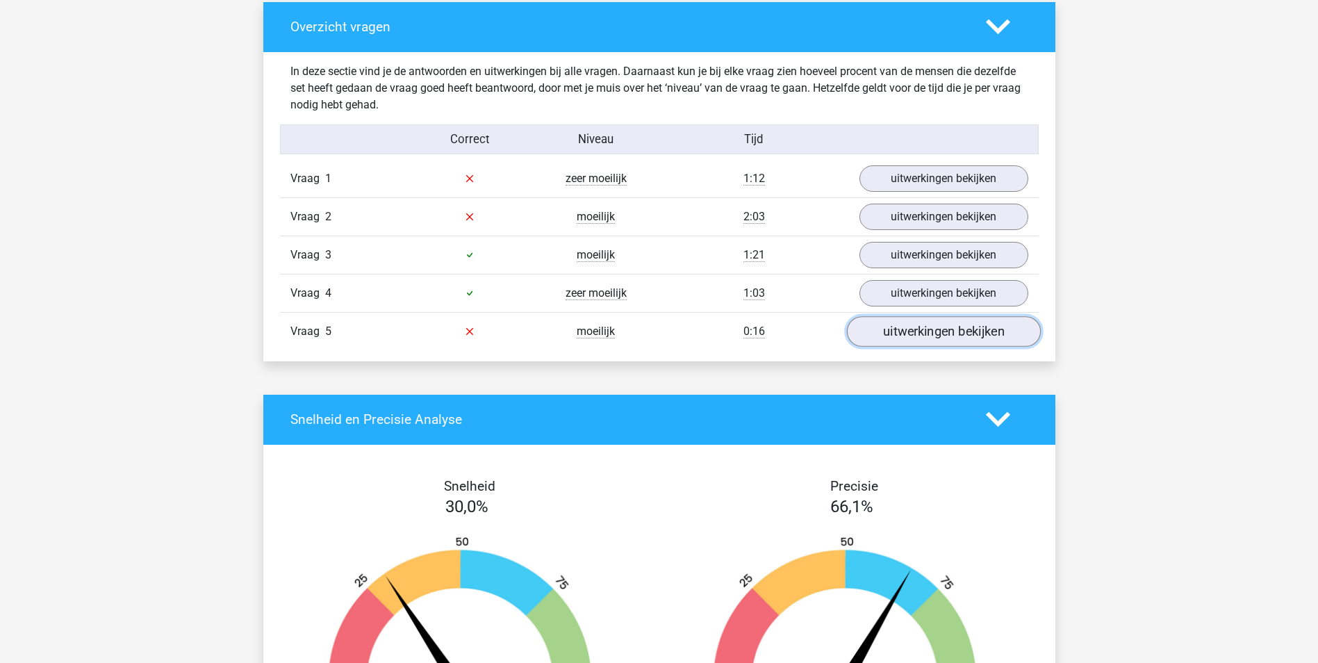
click at [882, 340] on link "uitwerkingen bekijken" at bounding box center [943, 331] width 194 height 31
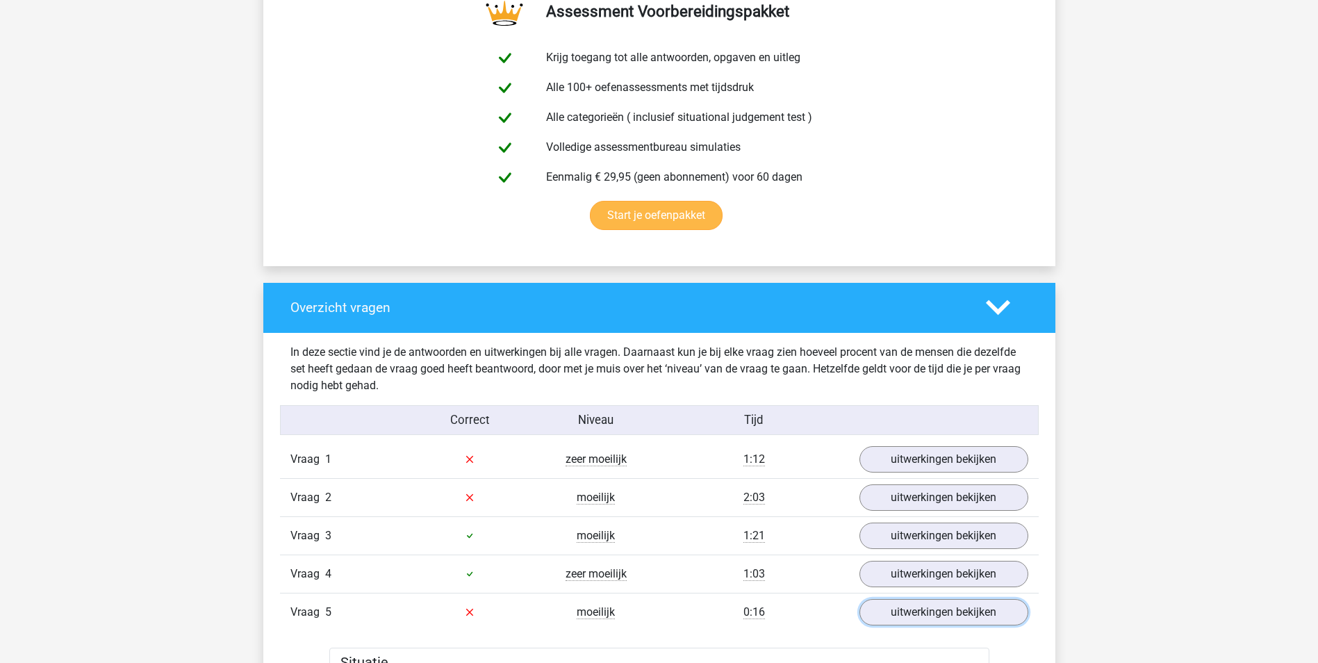
scroll to position [695, 0]
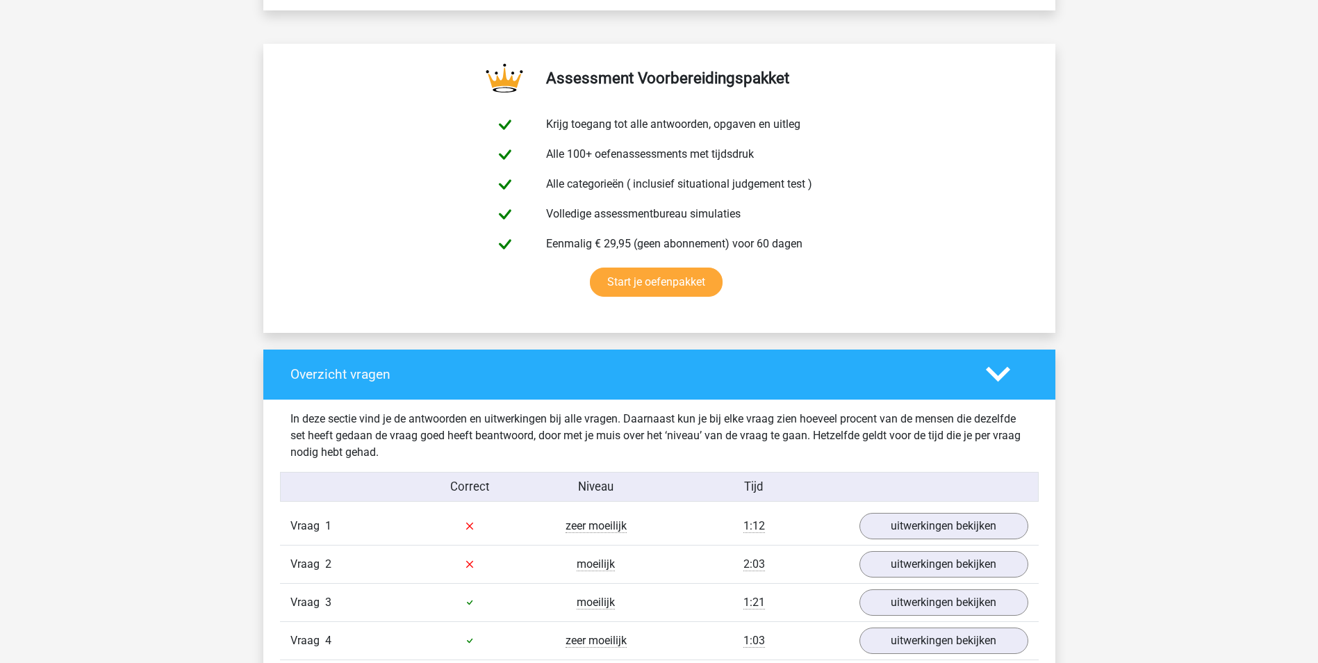
click at [989, 372] on polygon at bounding box center [998, 374] width 24 height 15
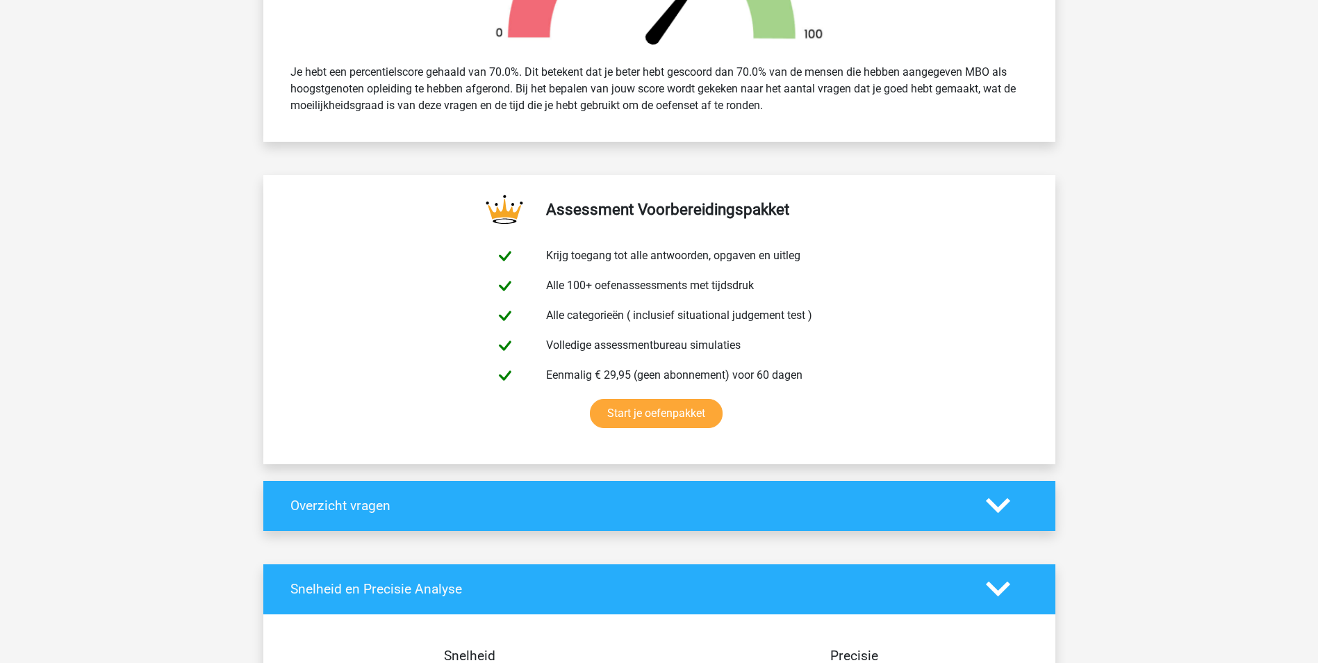
scroll to position [417, 0]
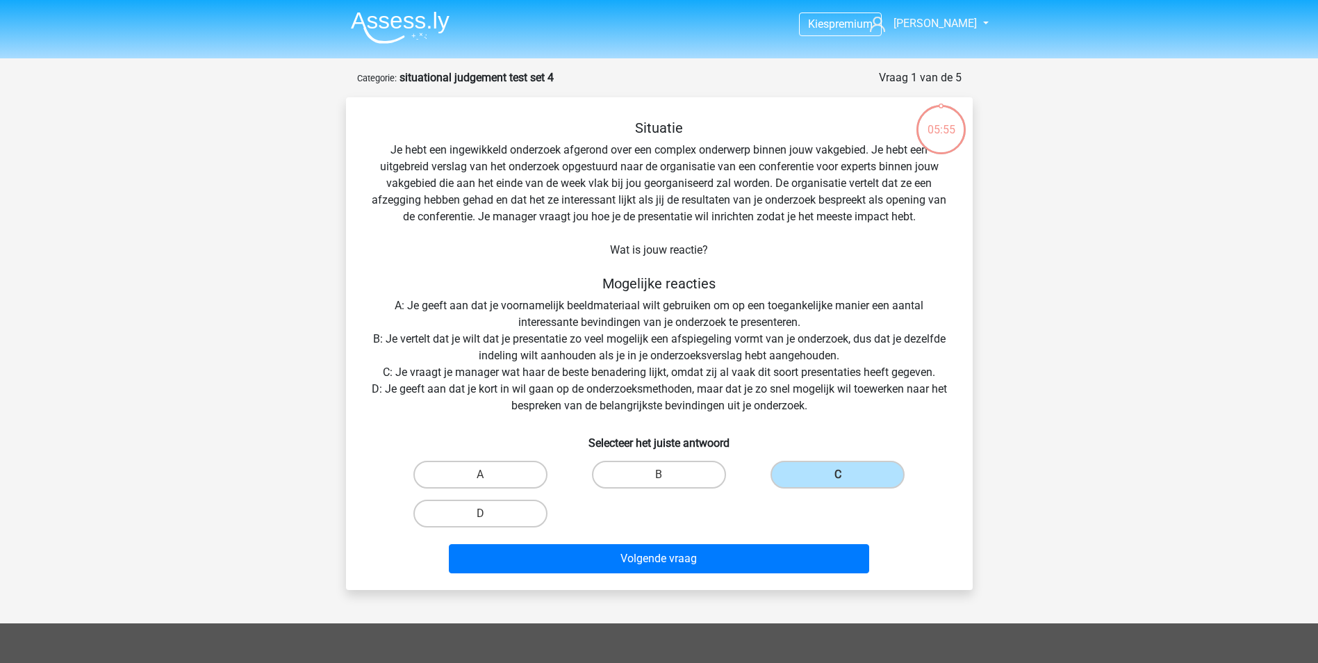
click at [394, 36] on img at bounding box center [400, 27] width 99 height 33
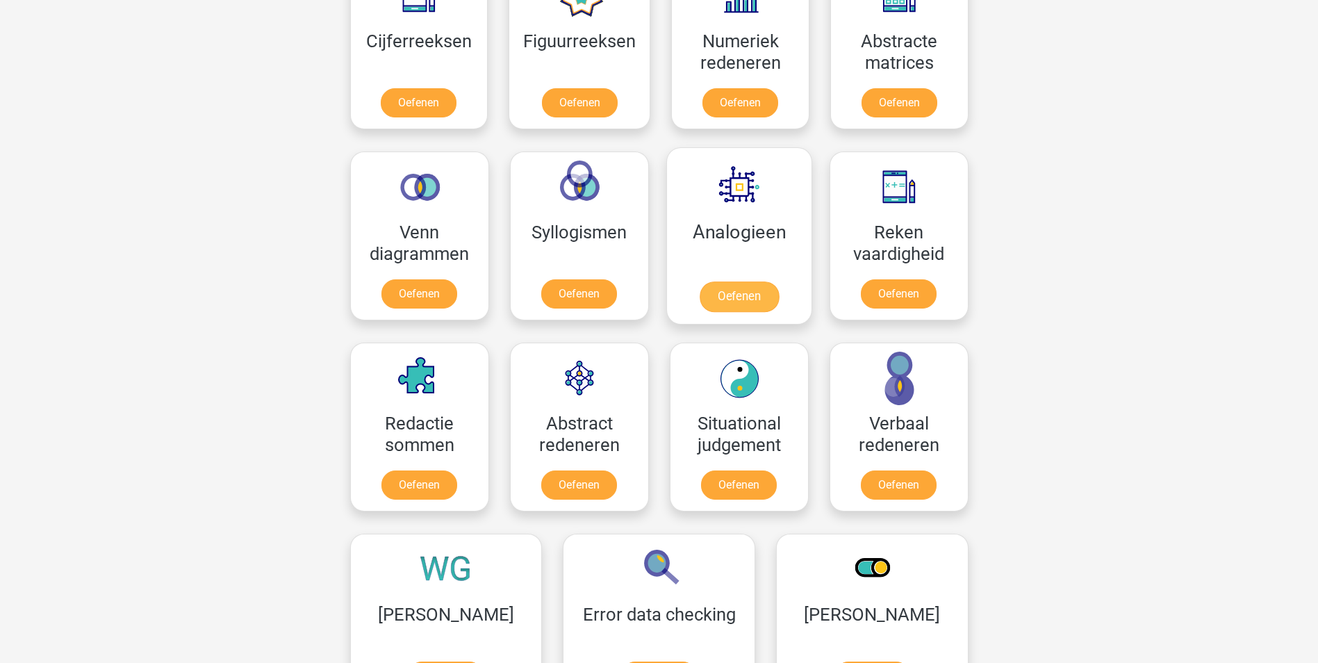
scroll to position [764, 0]
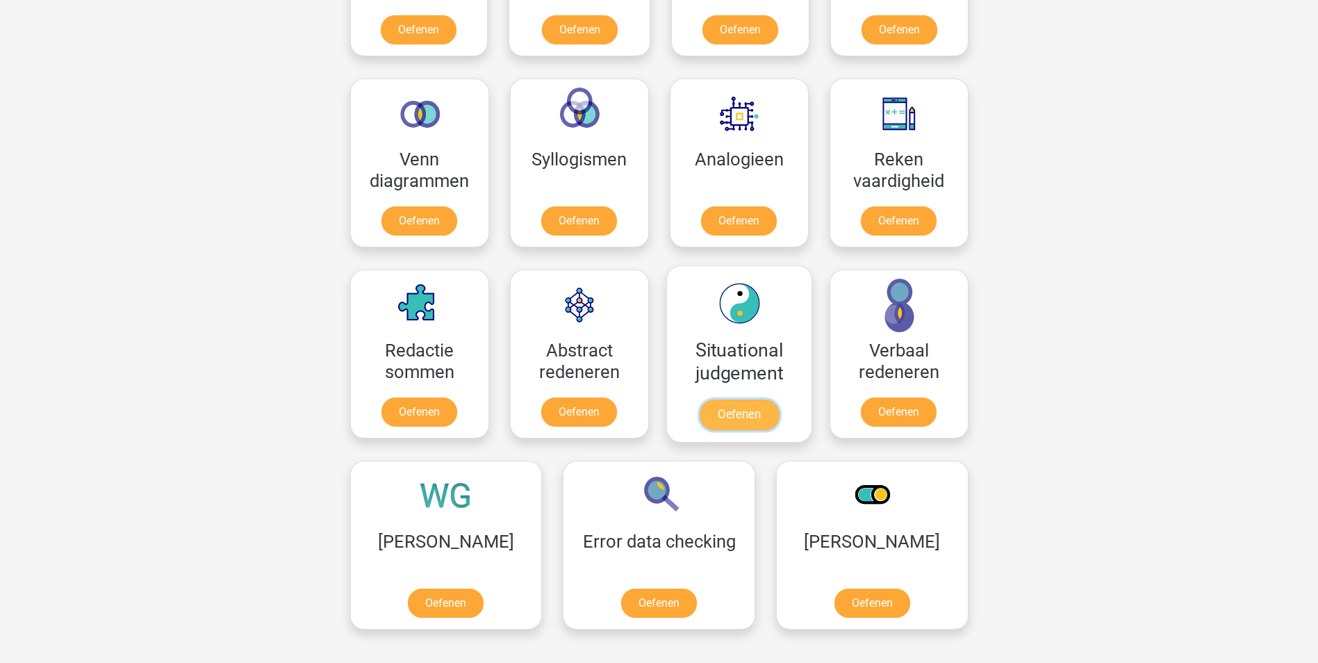
click at [732, 411] on link "Oefenen" at bounding box center [738, 415] width 79 height 31
click at [895, 425] on link "Oefenen" at bounding box center [898, 415] width 79 height 31
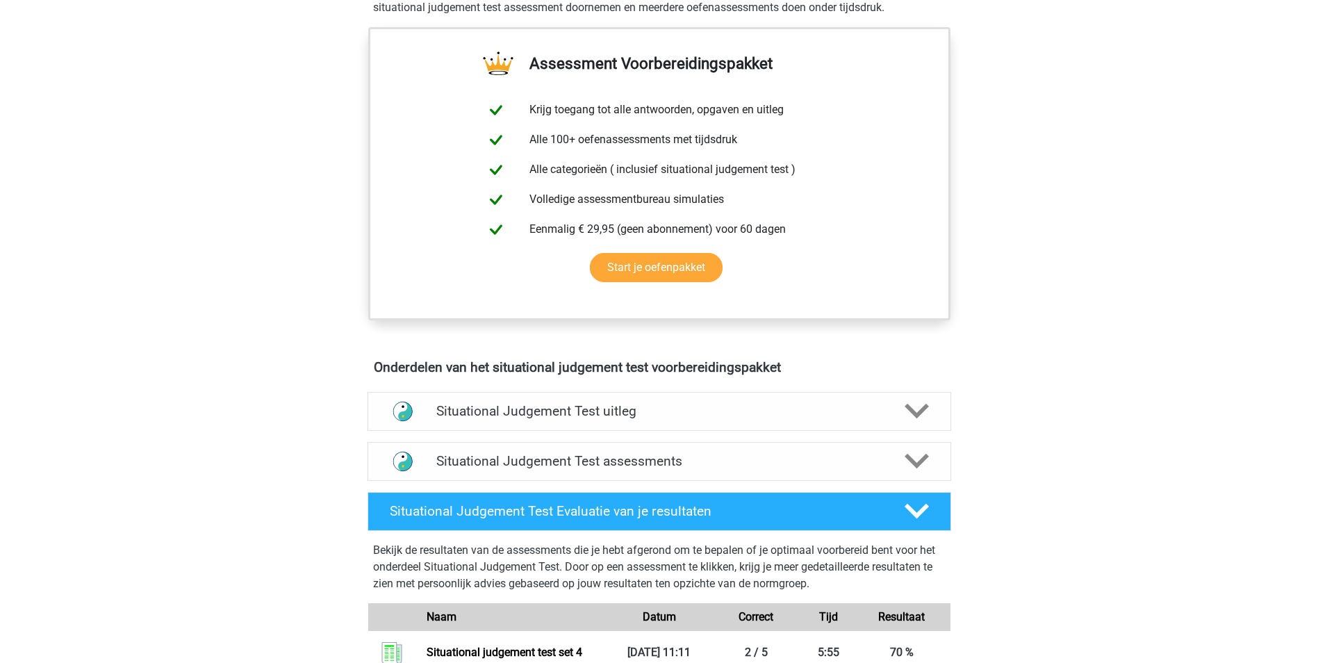
scroll to position [695, 0]
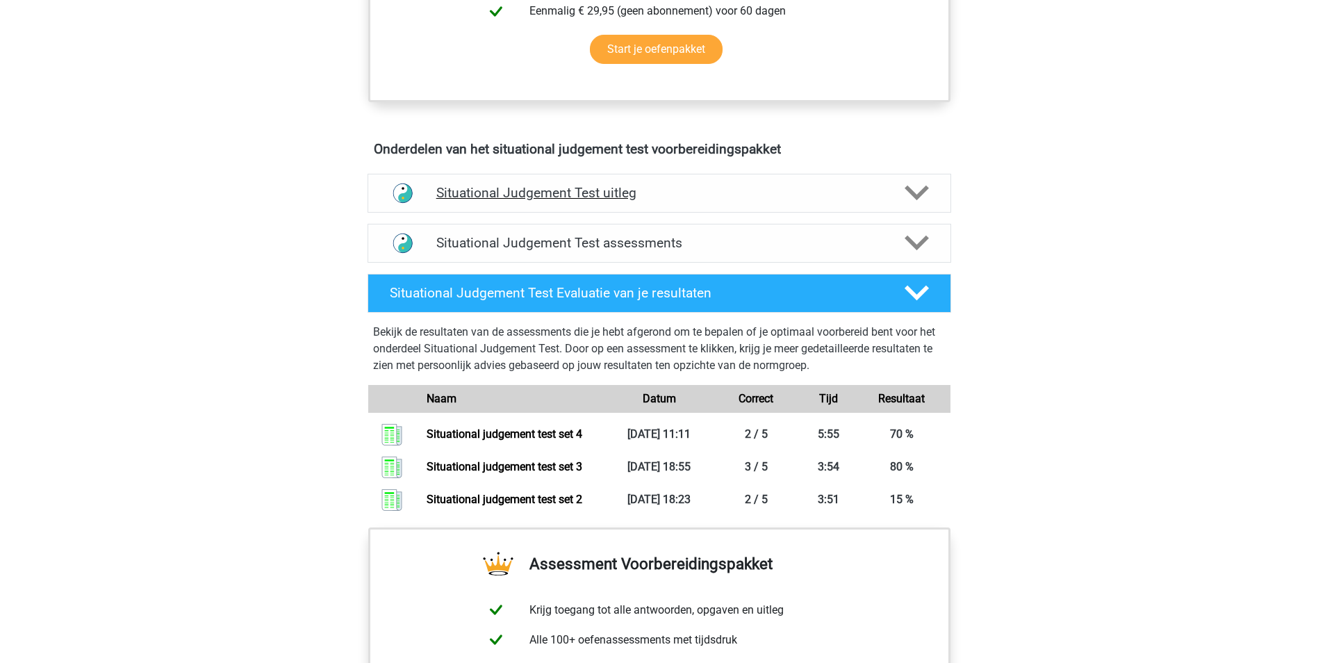
click at [917, 183] on icon at bounding box center [917, 193] width 24 height 24
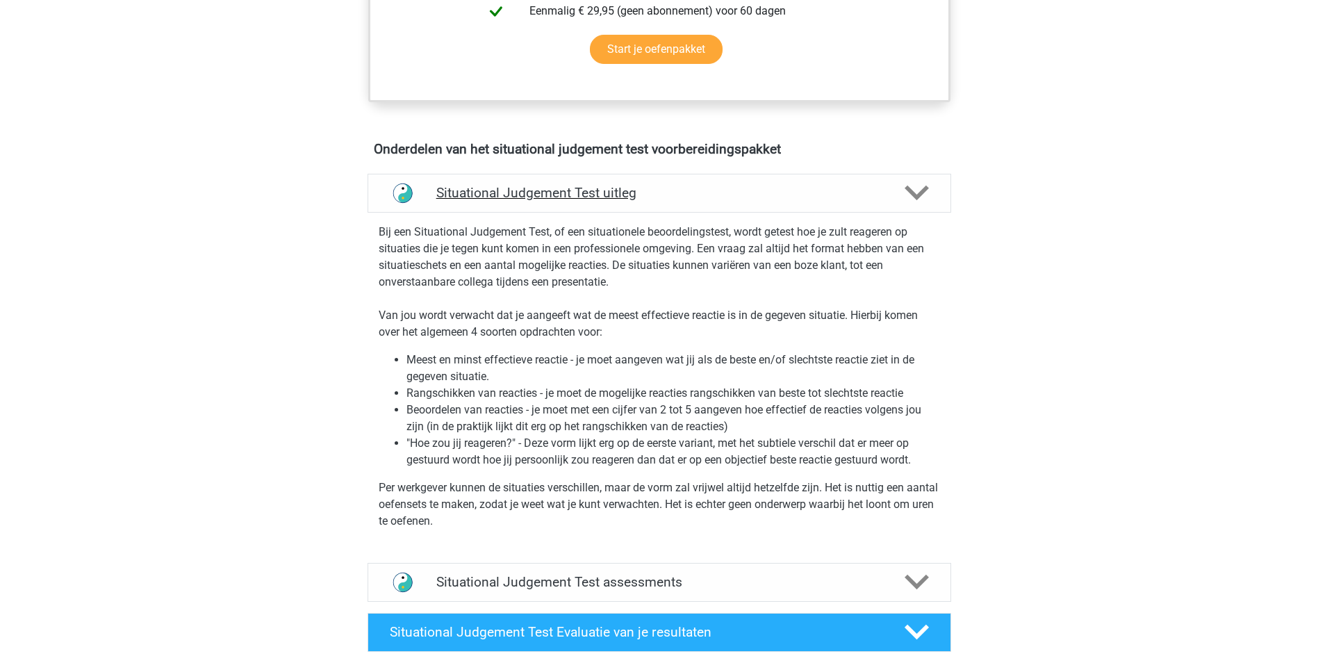
click at [915, 184] on icon at bounding box center [917, 193] width 24 height 24
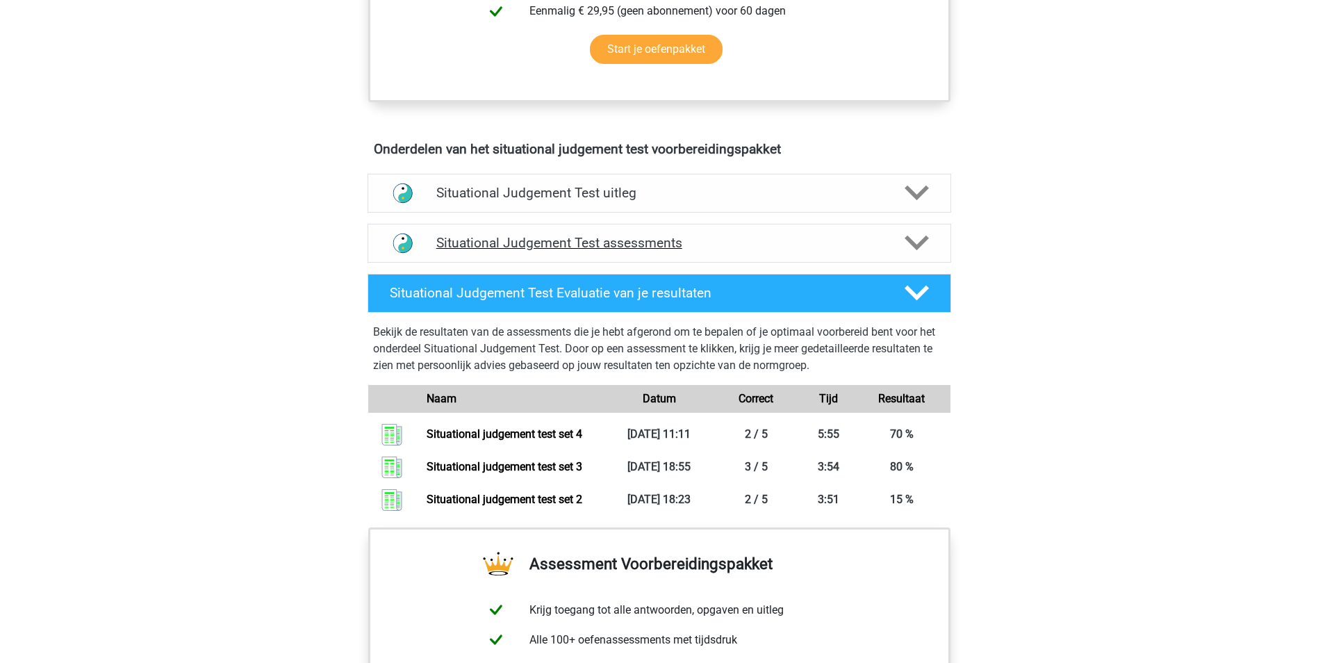
click at [919, 249] on icon at bounding box center [917, 243] width 24 height 24
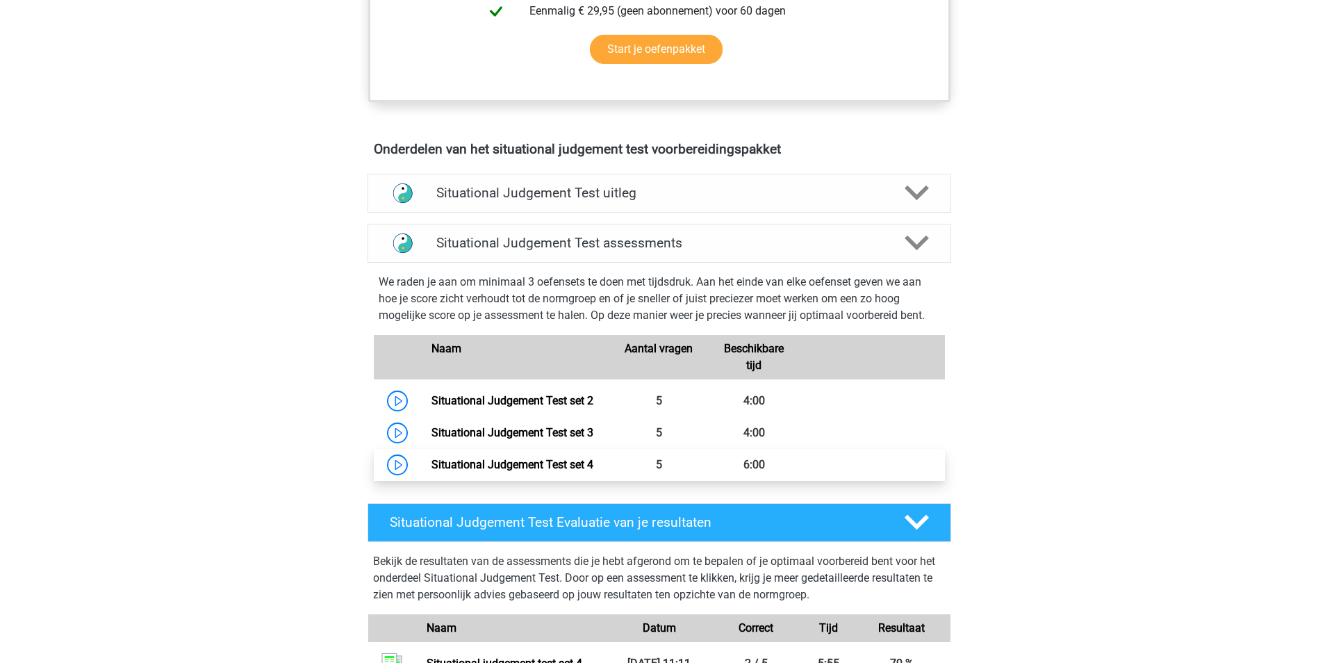
click at [585, 458] on link "Situational Judgement Test set 4" at bounding box center [512, 464] width 162 height 13
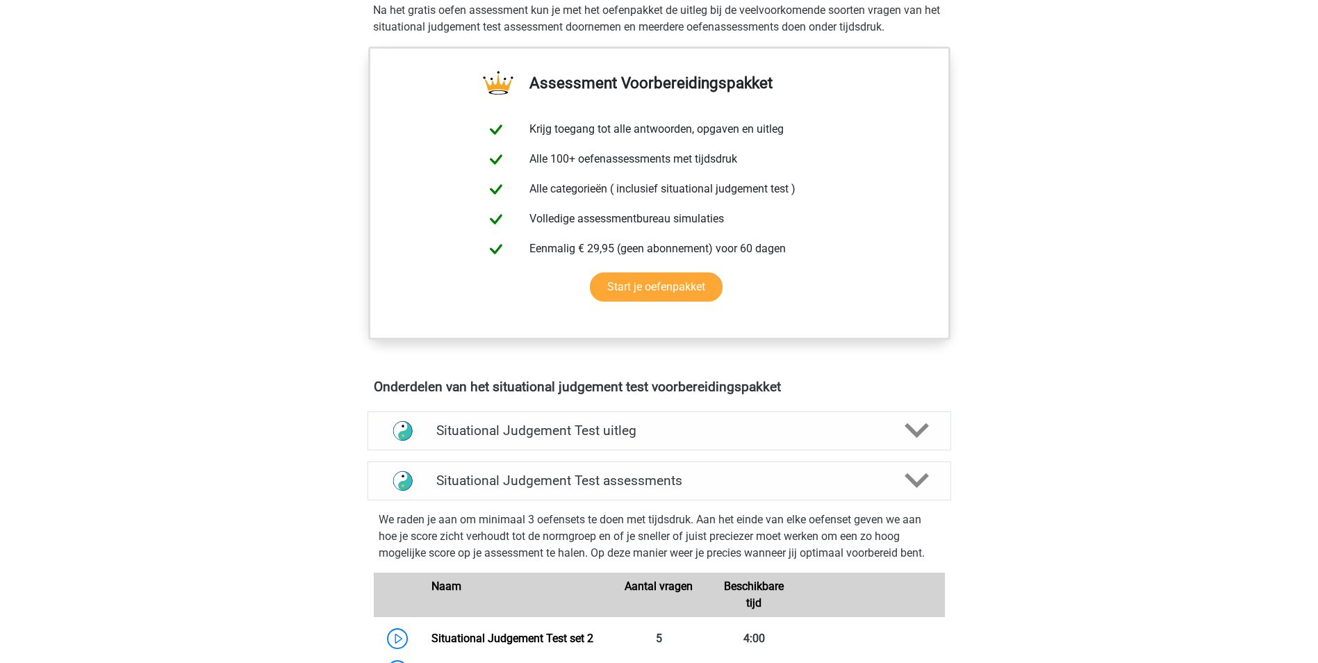
scroll to position [347, 0]
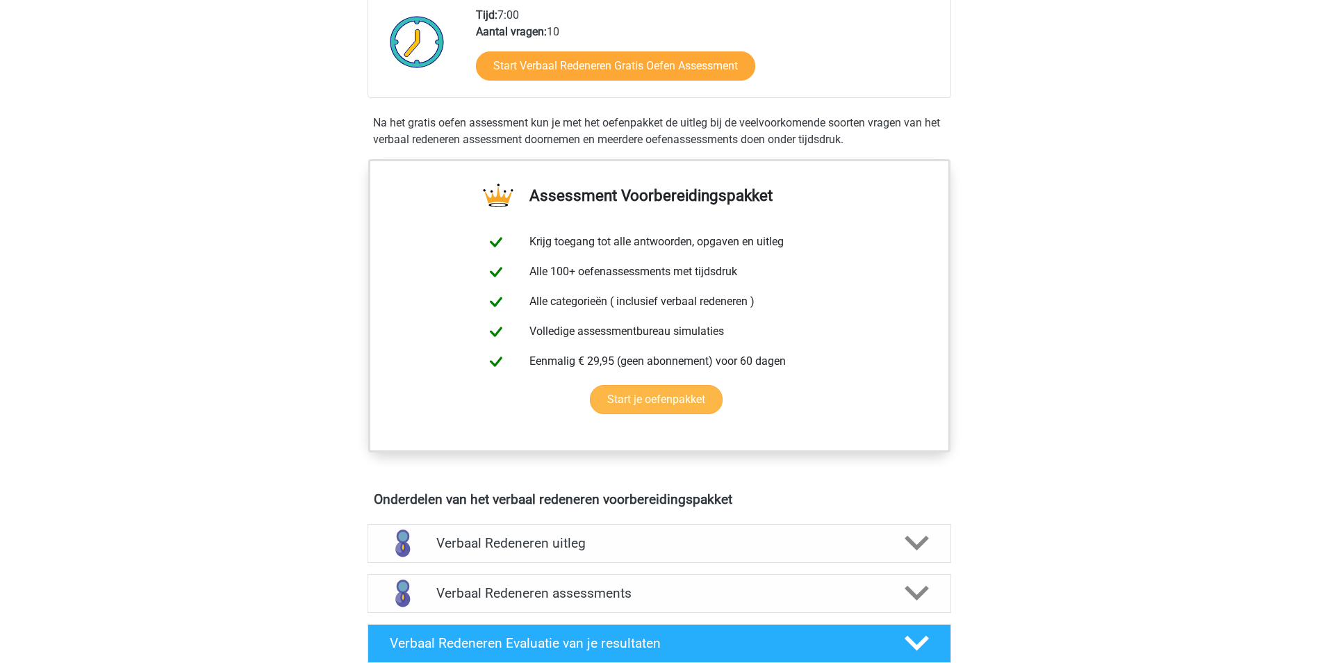
scroll to position [556, 0]
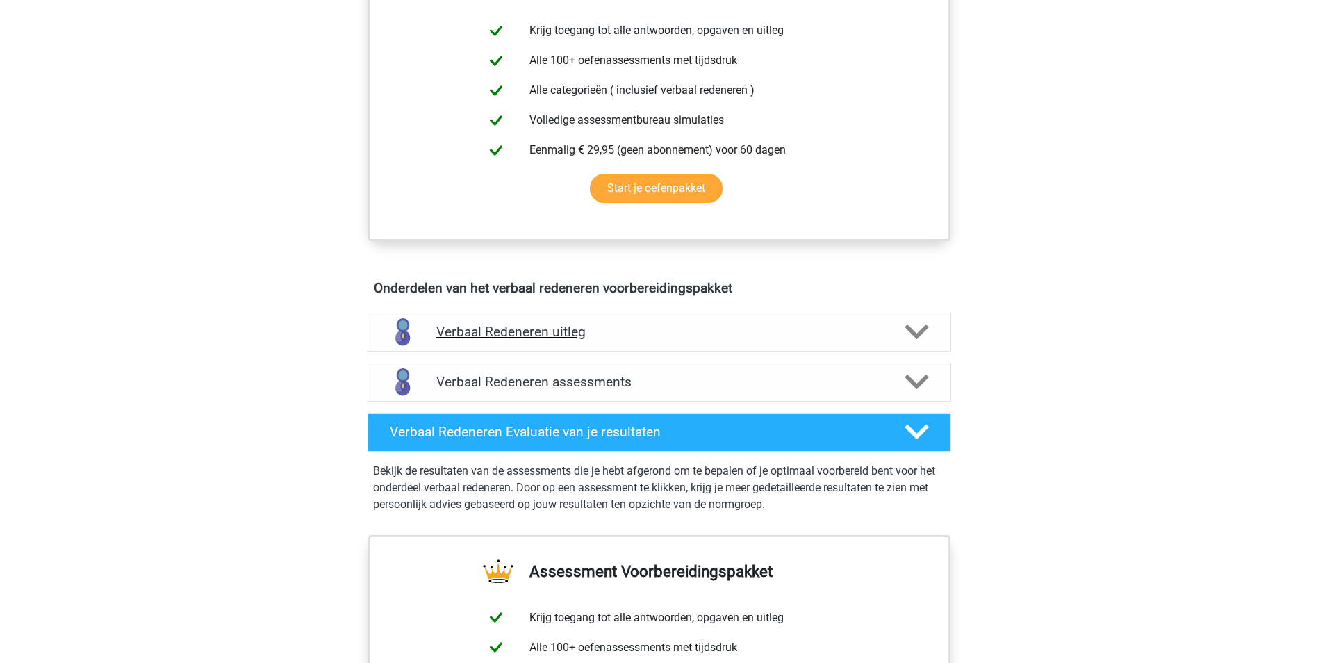
click at [905, 324] on icon at bounding box center [917, 332] width 24 height 24
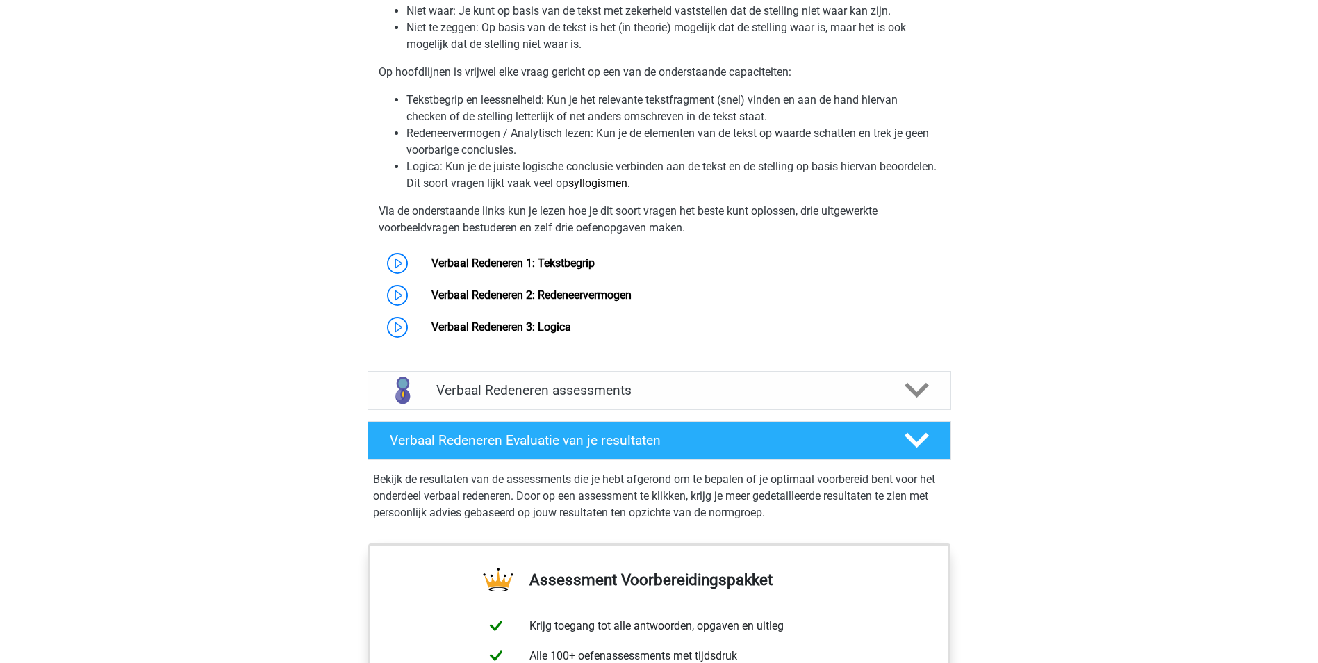
scroll to position [1112, 0]
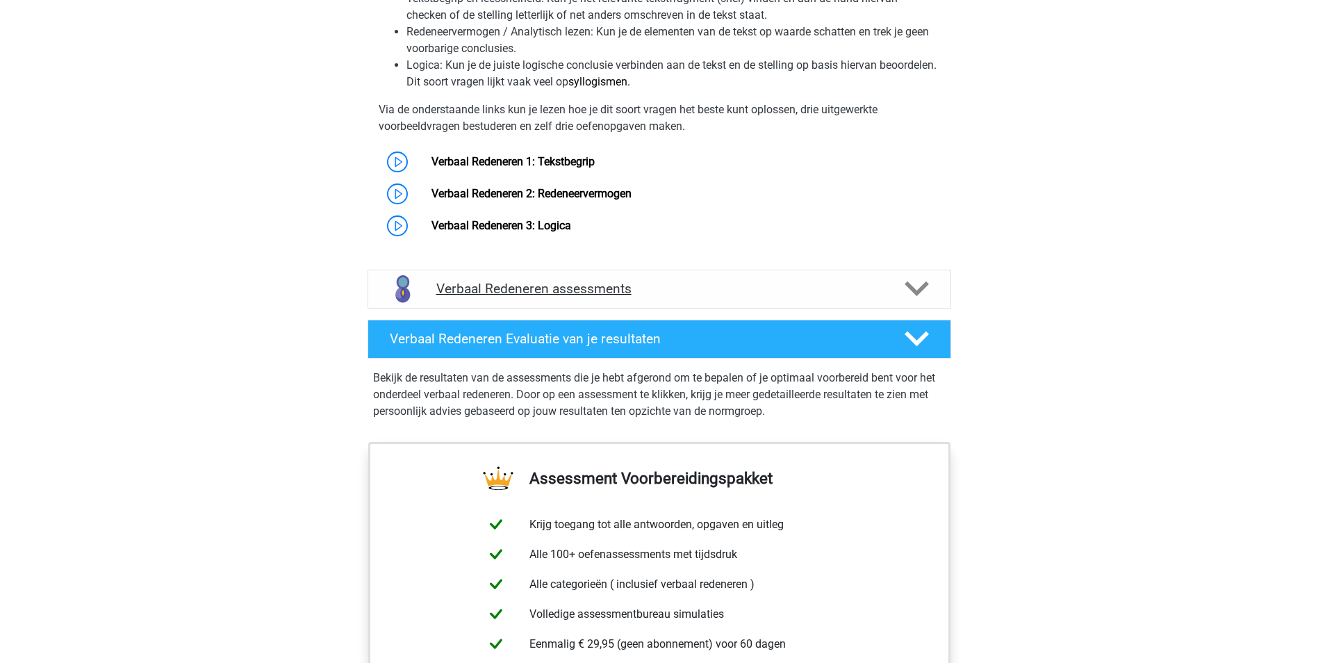
click at [914, 299] on icon at bounding box center [917, 289] width 24 height 24
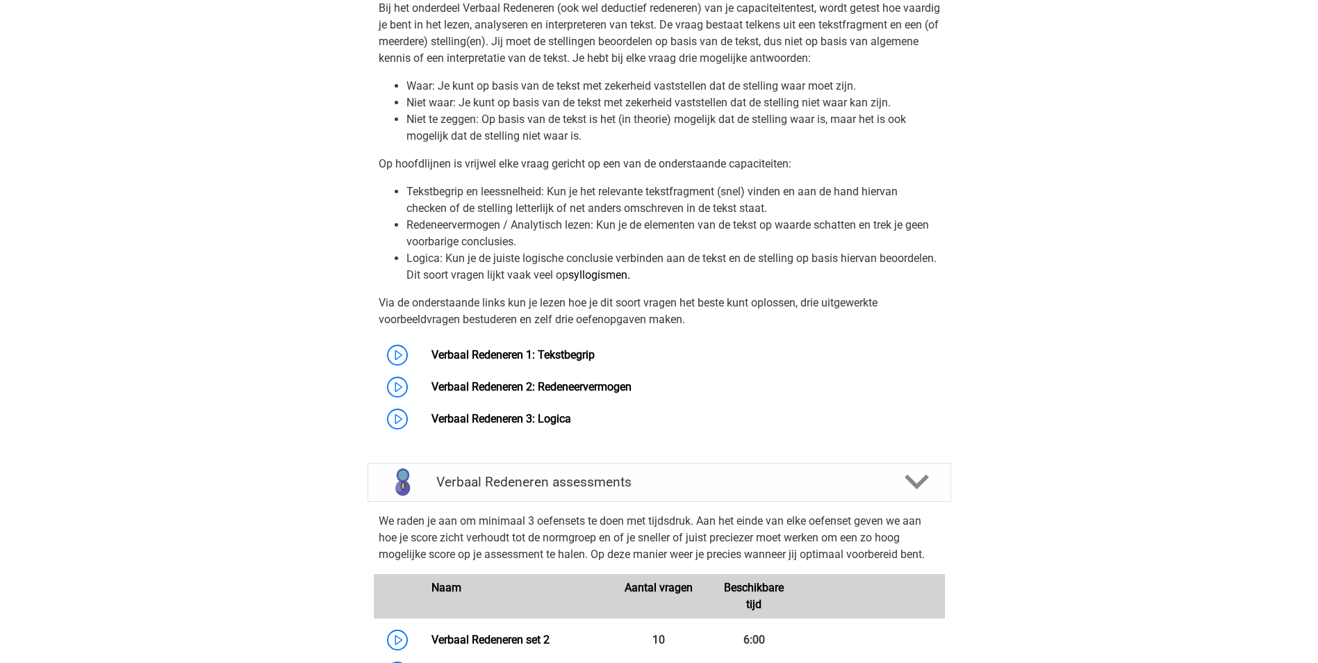
scroll to position [903, 0]
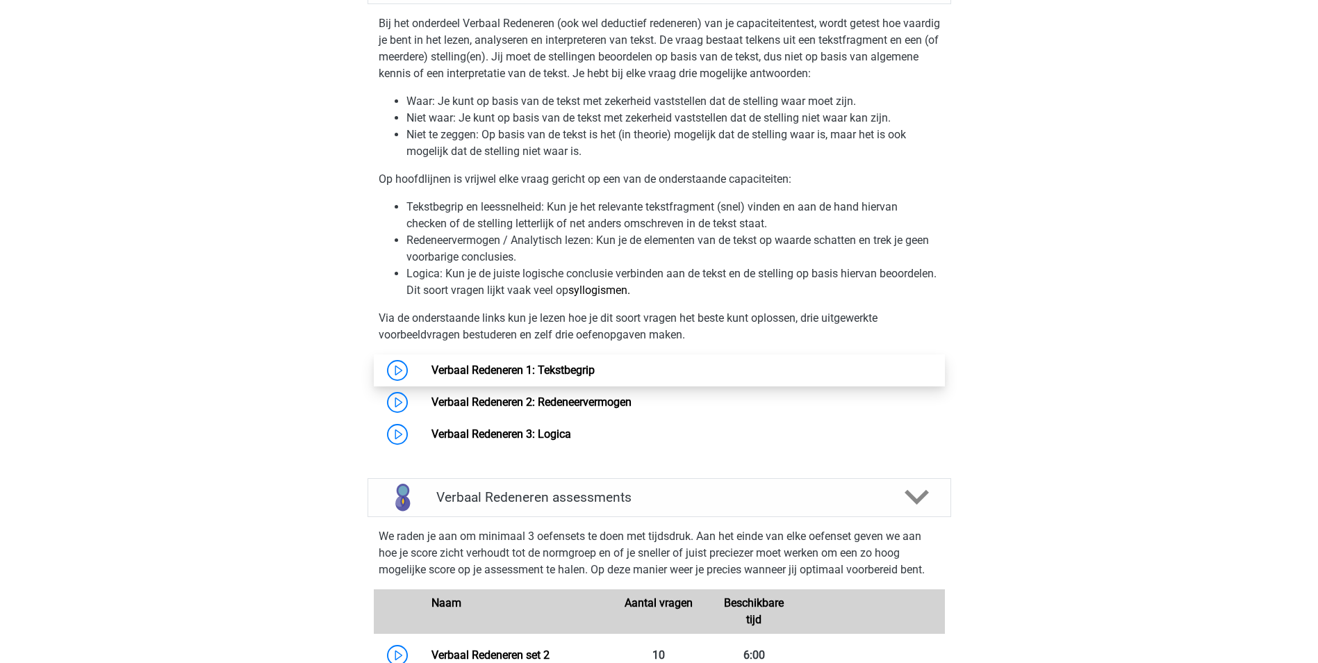
click at [595, 373] on link "Verbaal Redeneren 1: Tekstbegrip" at bounding box center [512, 369] width 163 height 13
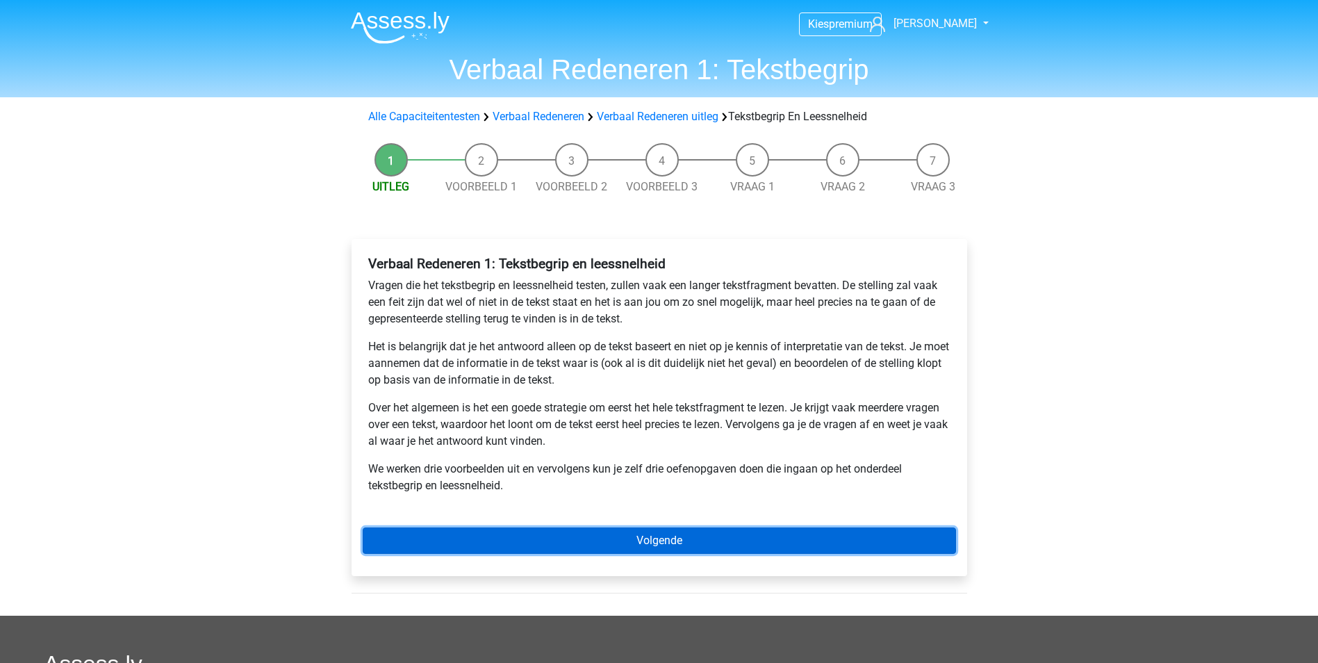
click at [641, 541] on link "Volgende" at bounding box center [659, 540] width 593 height 26
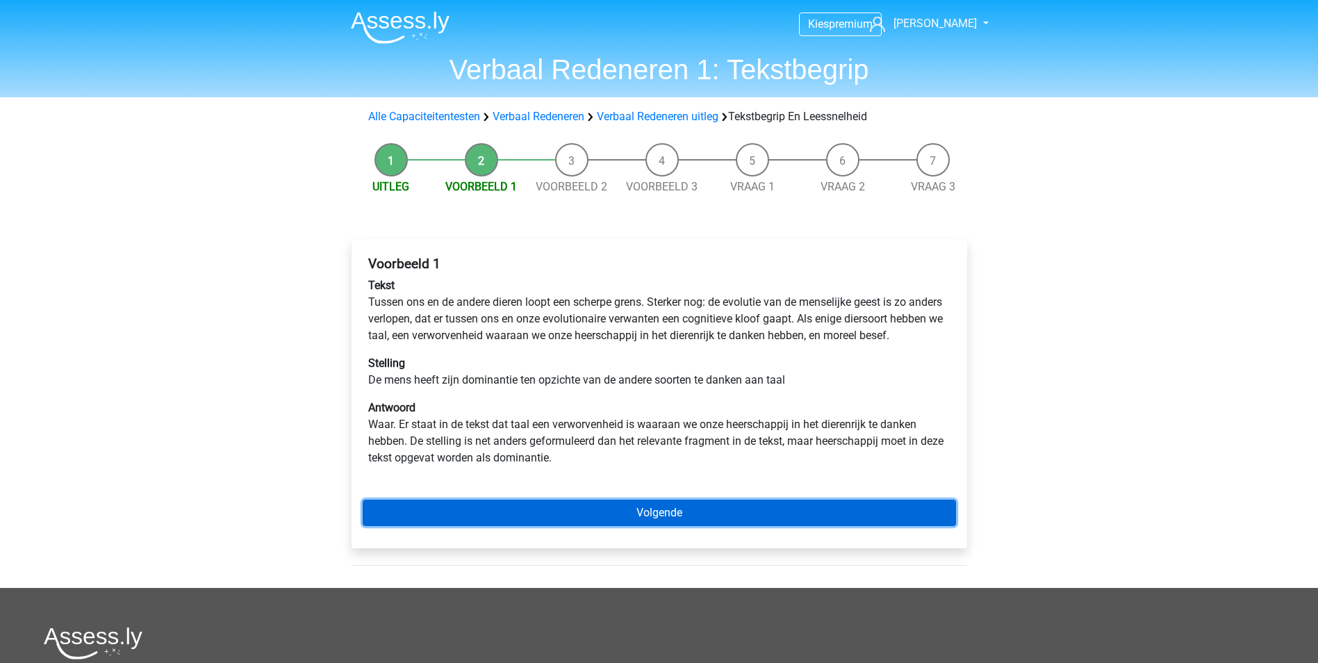
click at [669, 526] on link "Volgende" at bounding box center [659, 513] width 593 height 26
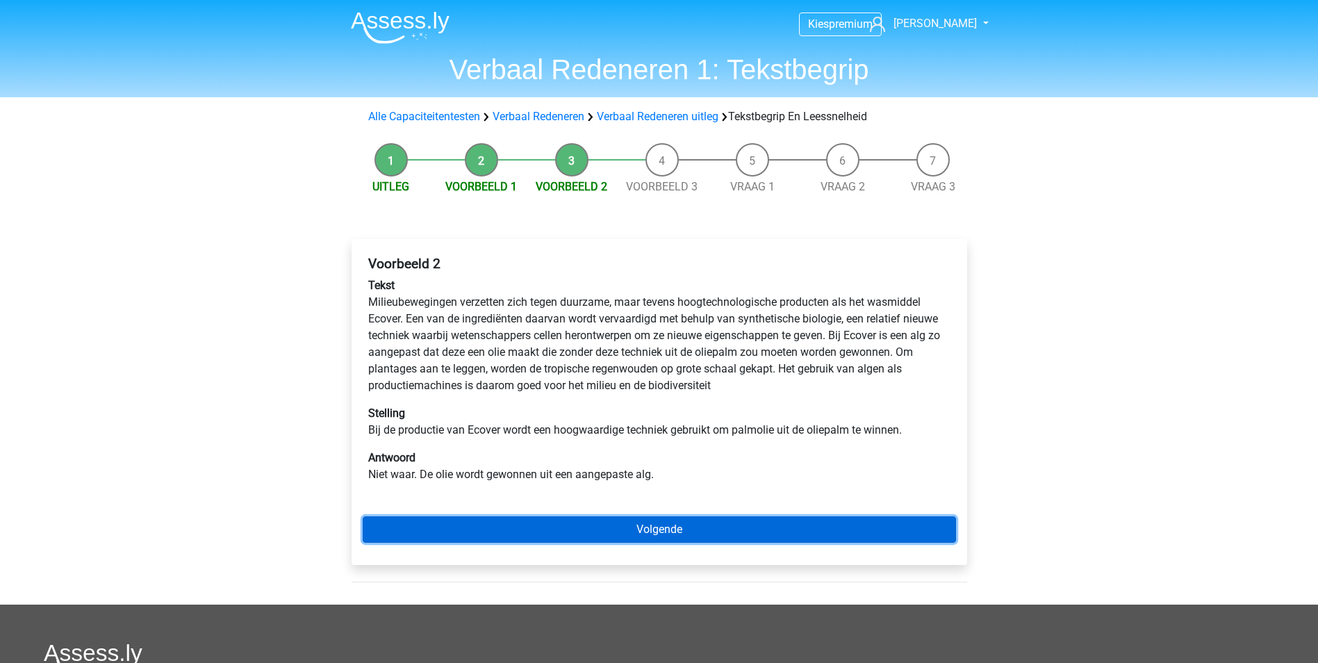
click at [666, 527] on link "Volgende" at bounding box center [659, 529] width 593 height 26
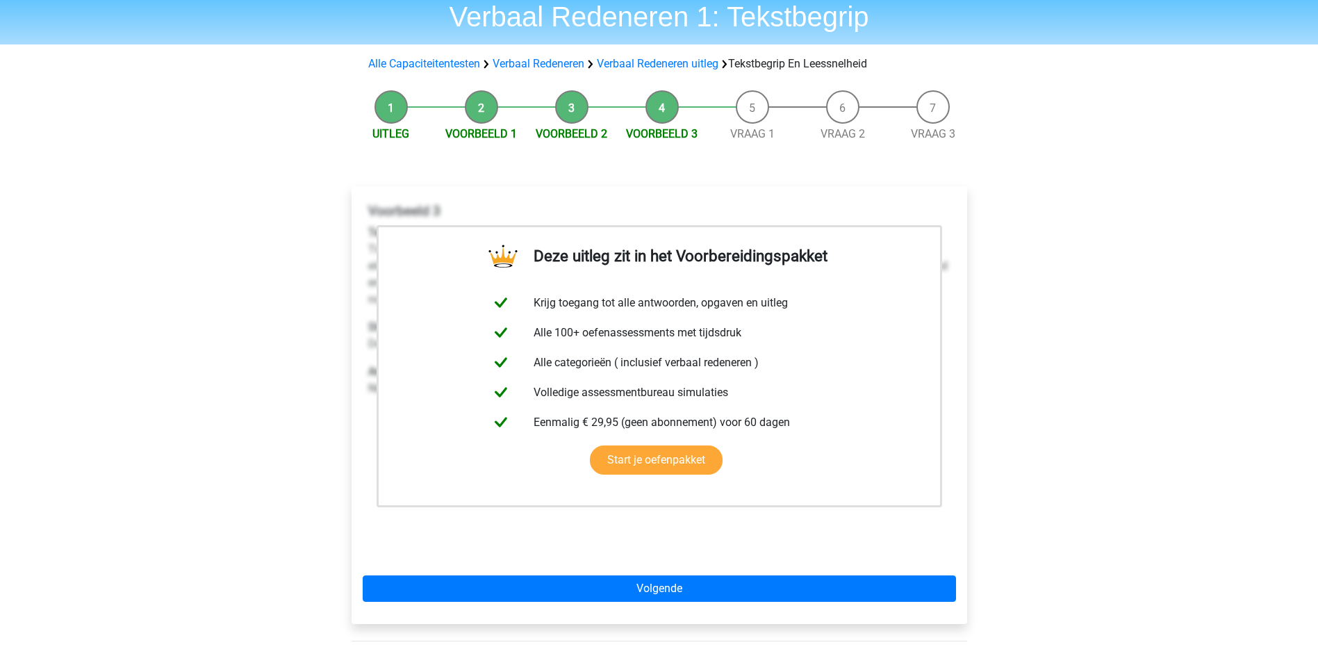
scroll to position [208, 0]
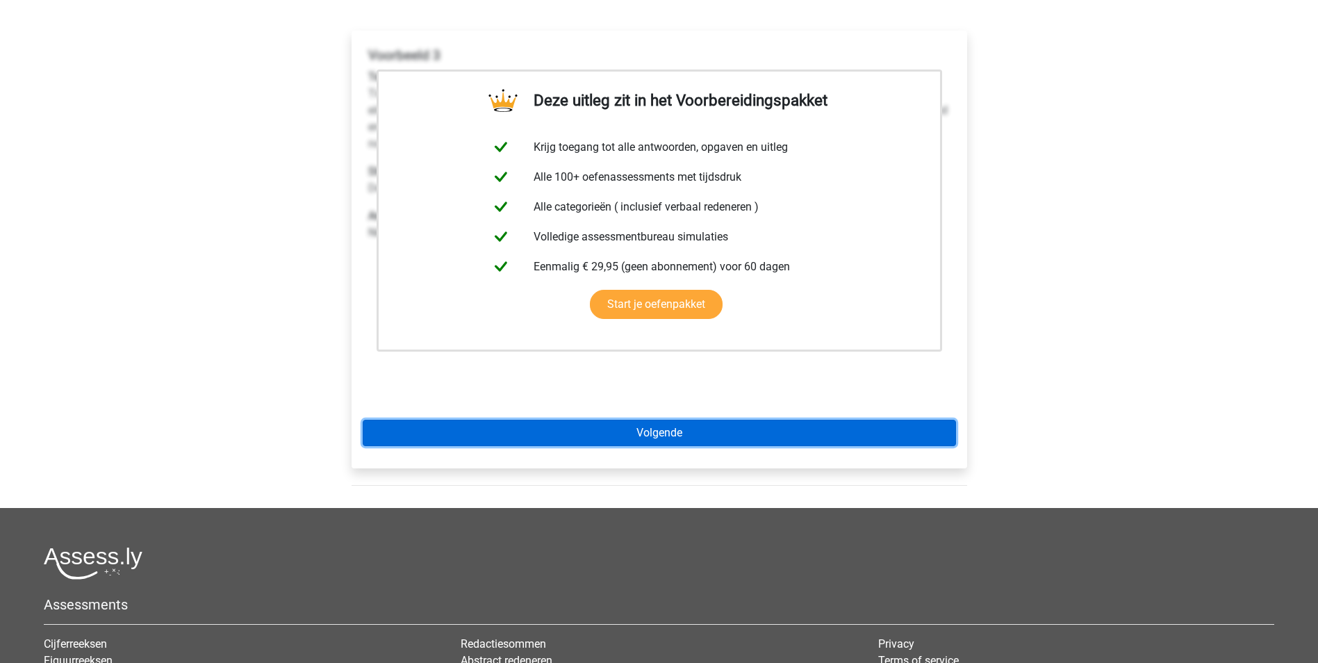
click at [703, 424] on link "Volgende" at bounding box center [659, 433] width 593 height 26
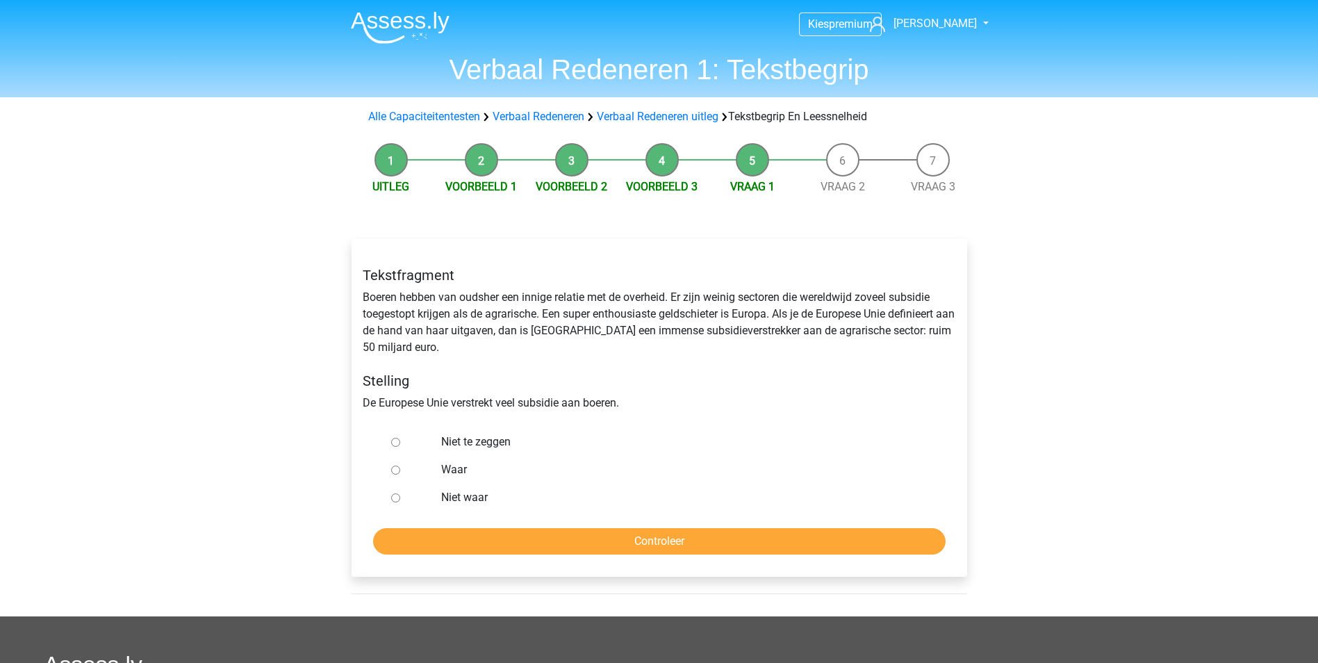
click at [400, 468] on input "Waar" at bounding box center [395, 470] width 9 height 9
radio input "true"
click at [581, 547] on input "Controleer" at bounding box center [659, 541] width 573 height 26
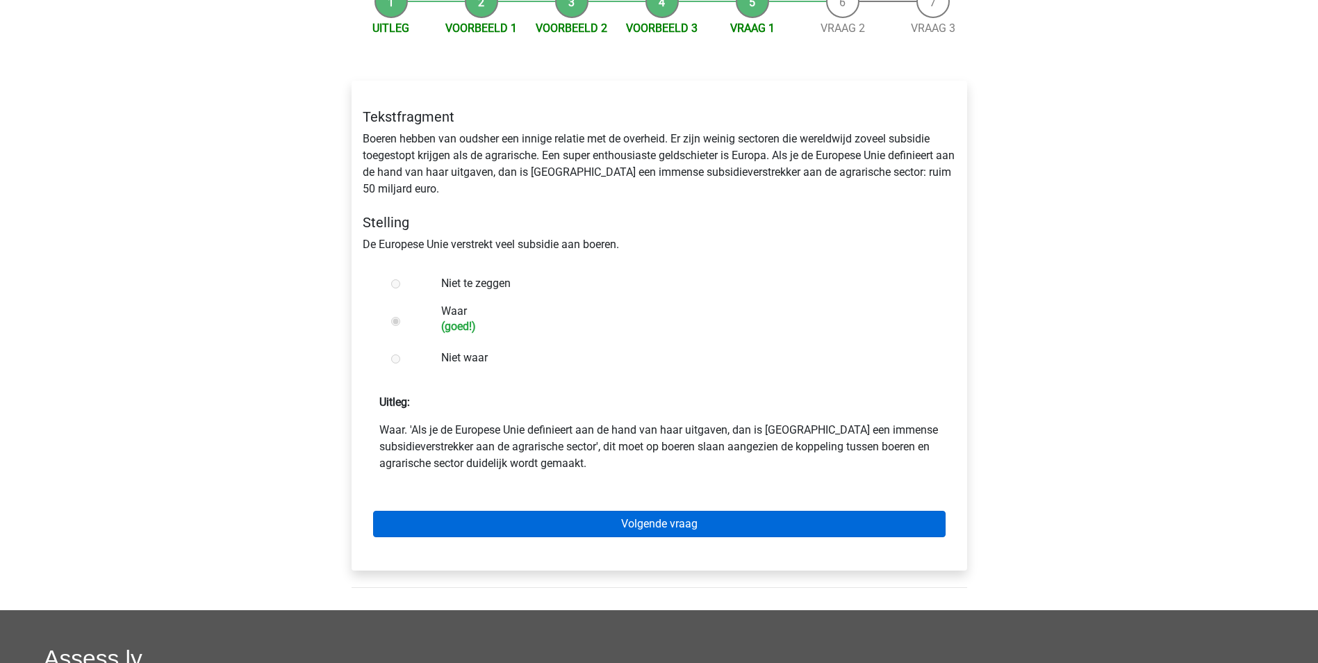
scroll to position [208, 0]
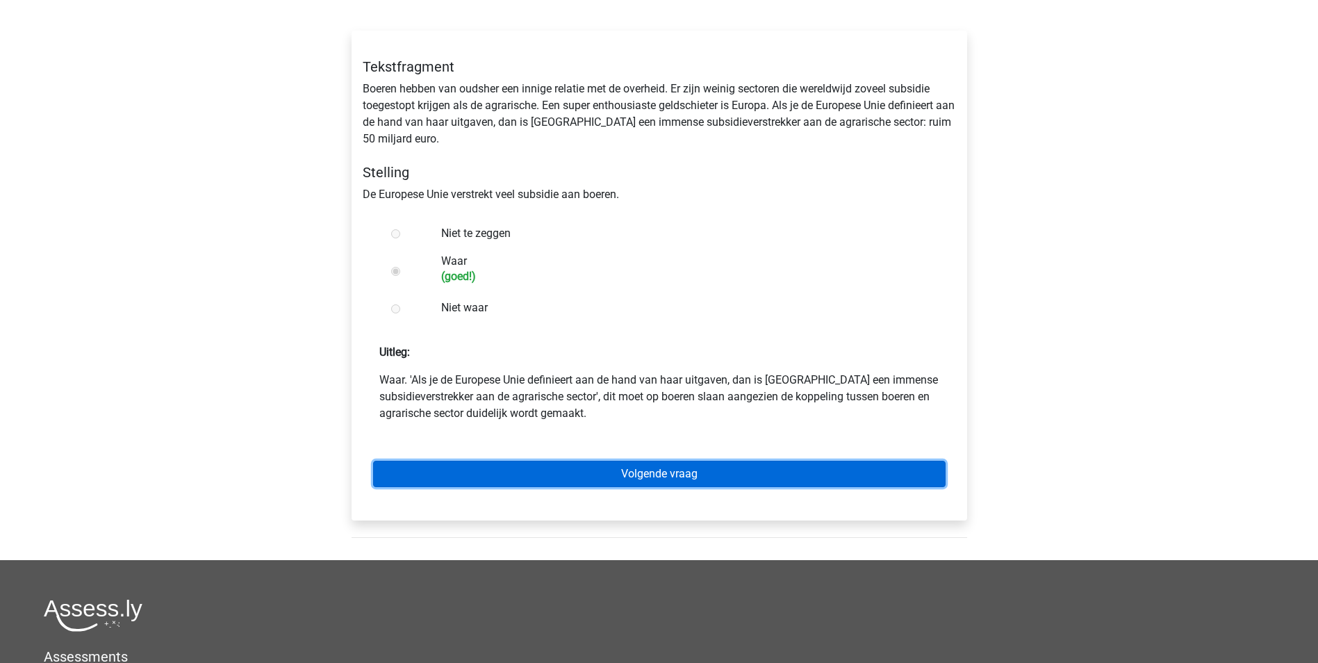
click at [638, 479] on link "Volgende vraag" at bounding box center [659, 474] width 573 height 26
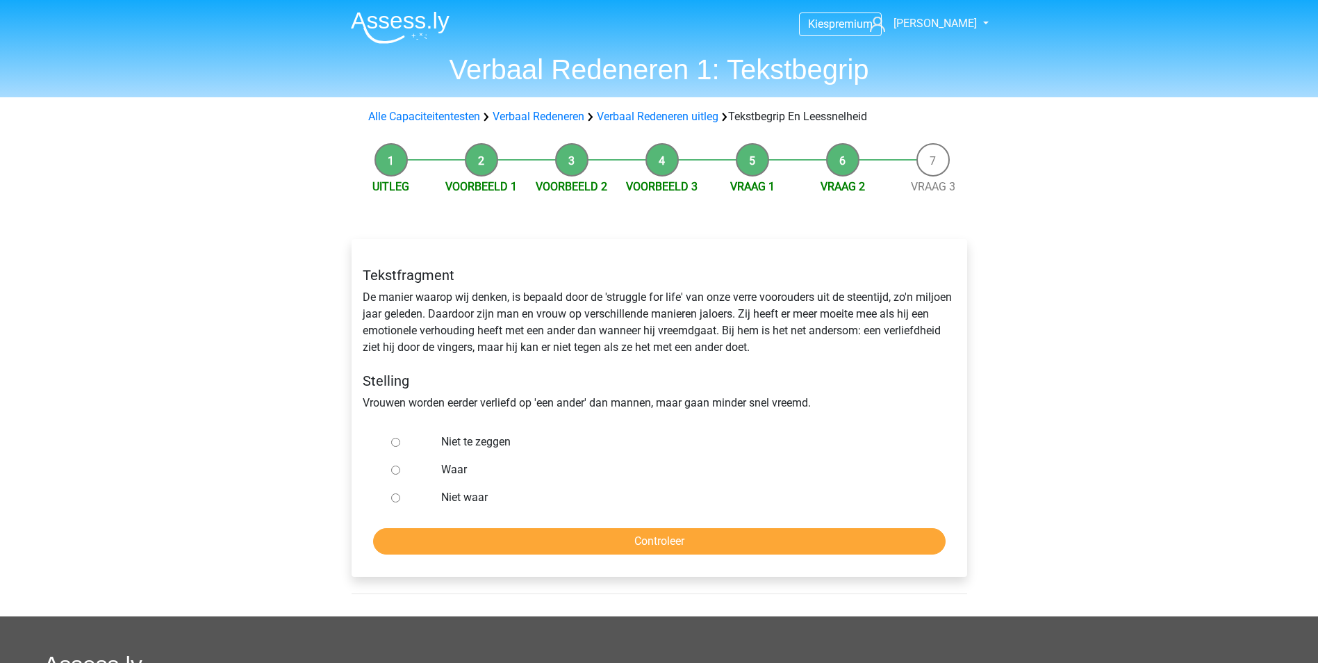
click at [397, 443] on input "Niet te zeggen" at bounding box center [395, 442] width 9 height 9
radio input "true"
click at [642, 543] on input "Controleer" at bounding box center [659, 541] width 573 height 26
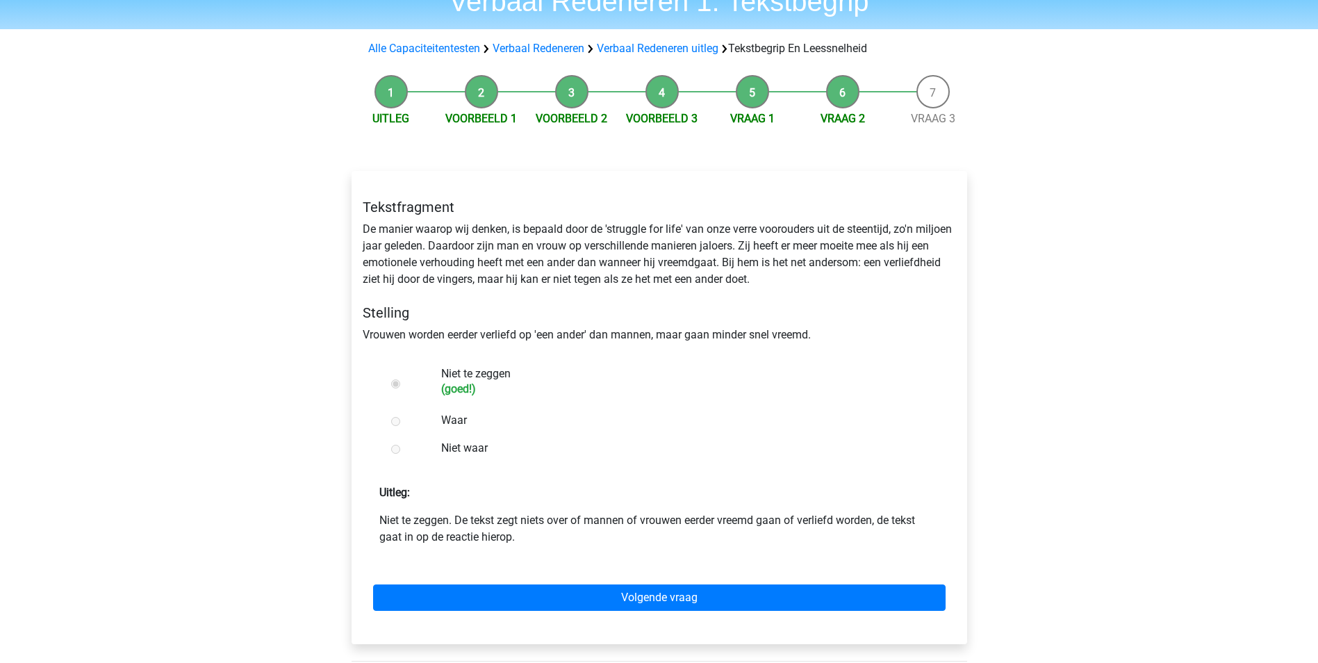
scroll to position [69, 0]
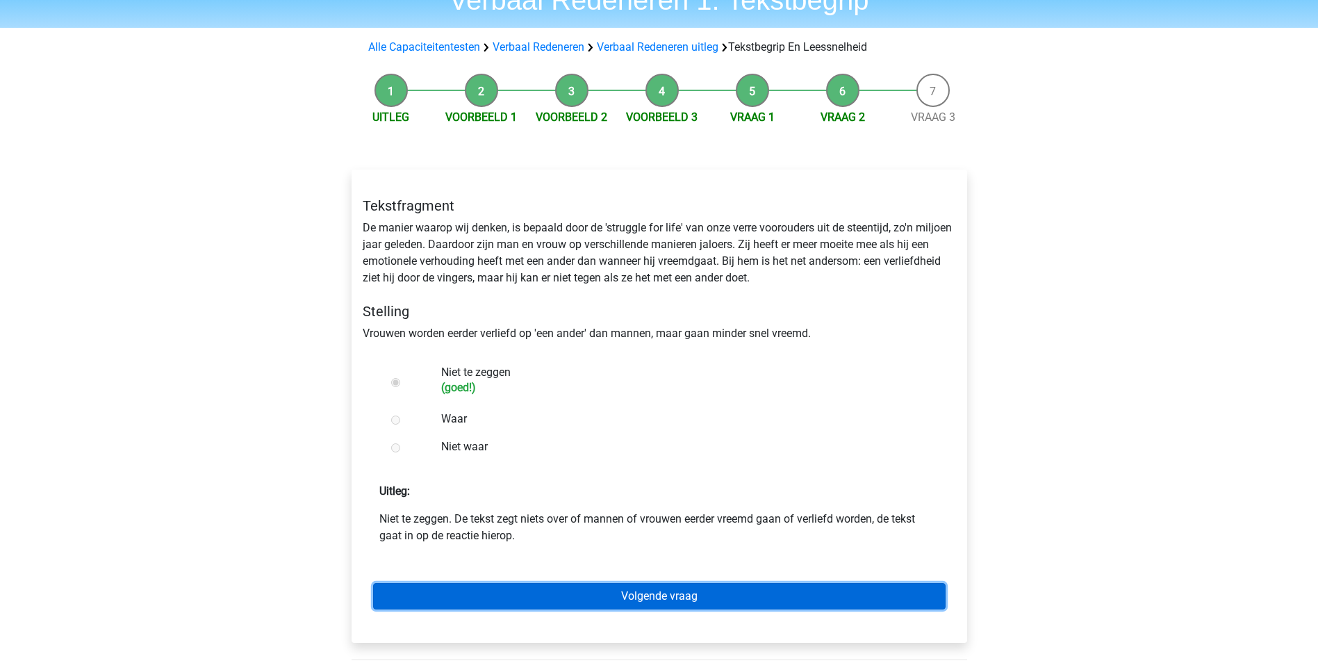
click at [638, 585] on link "Volgende vraag" at bounding box center [659, 596] width 573 height 26
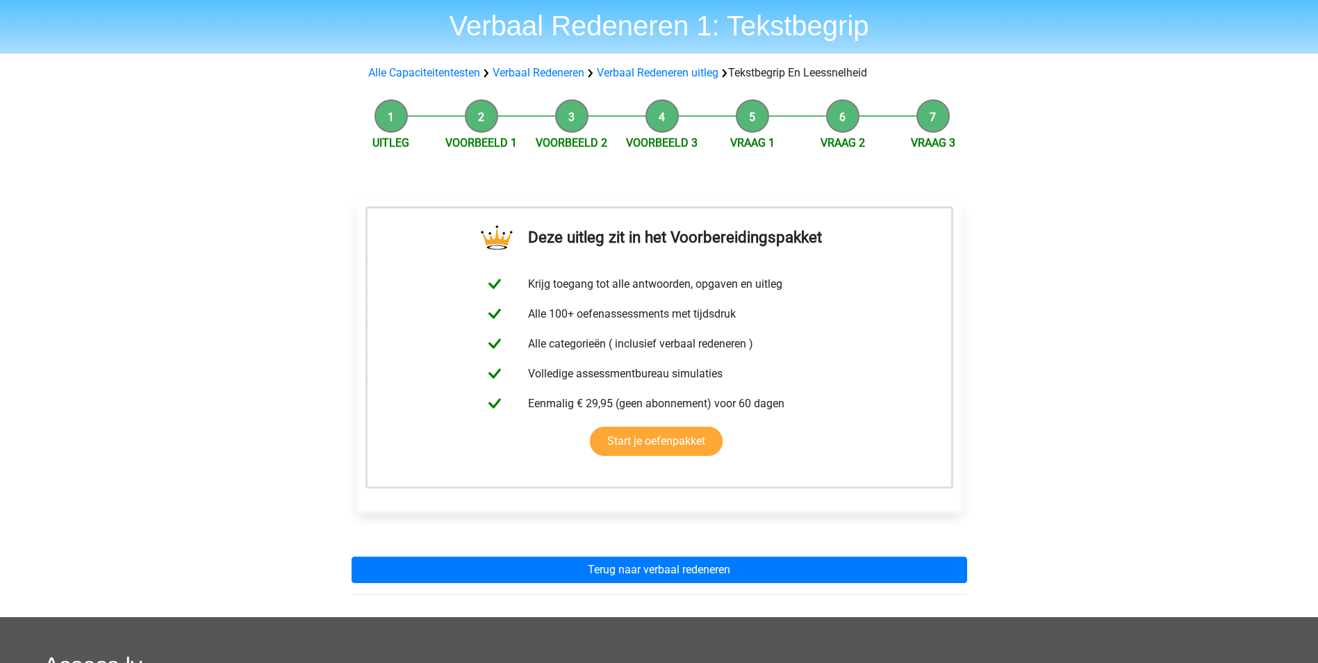
scroll to position [208, 0]
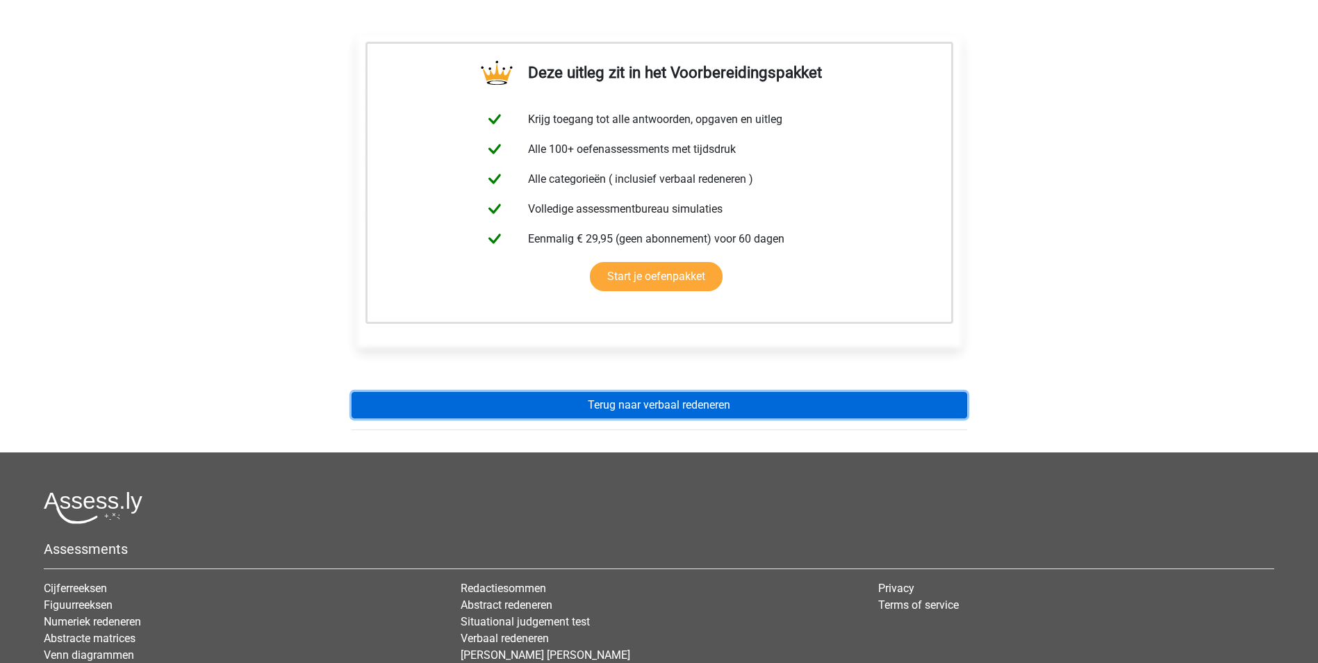
click at [761, 409] on link "Terug naar verbaal redeneren" at bounding box center [660, 405] width 616 height 26
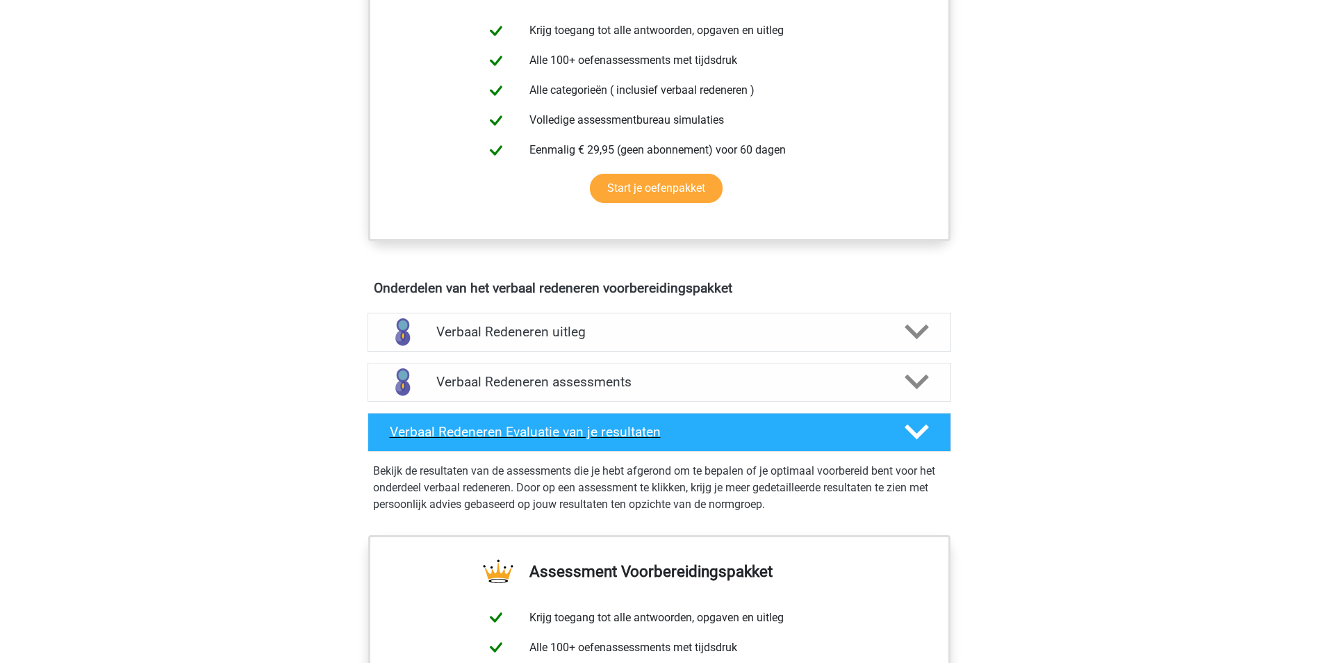
scroll to position [625, 0]
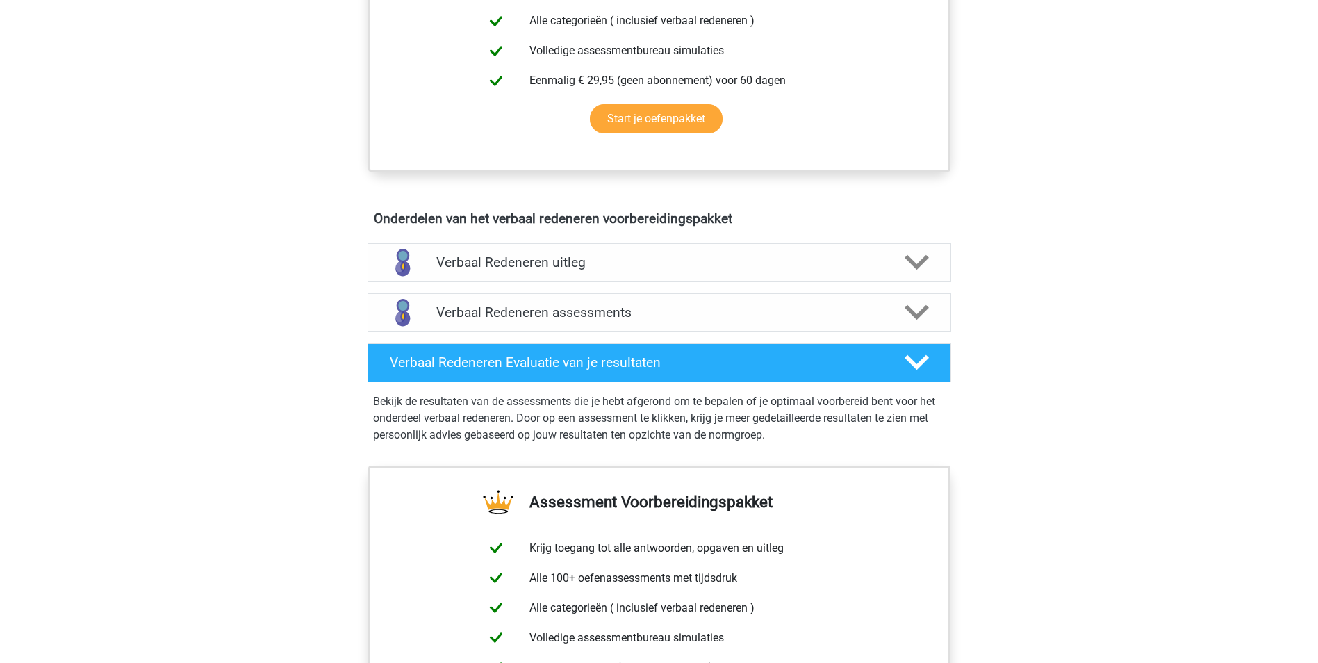
click at [929, 267] on div at bounding box center [915, 262] width 47 height 24
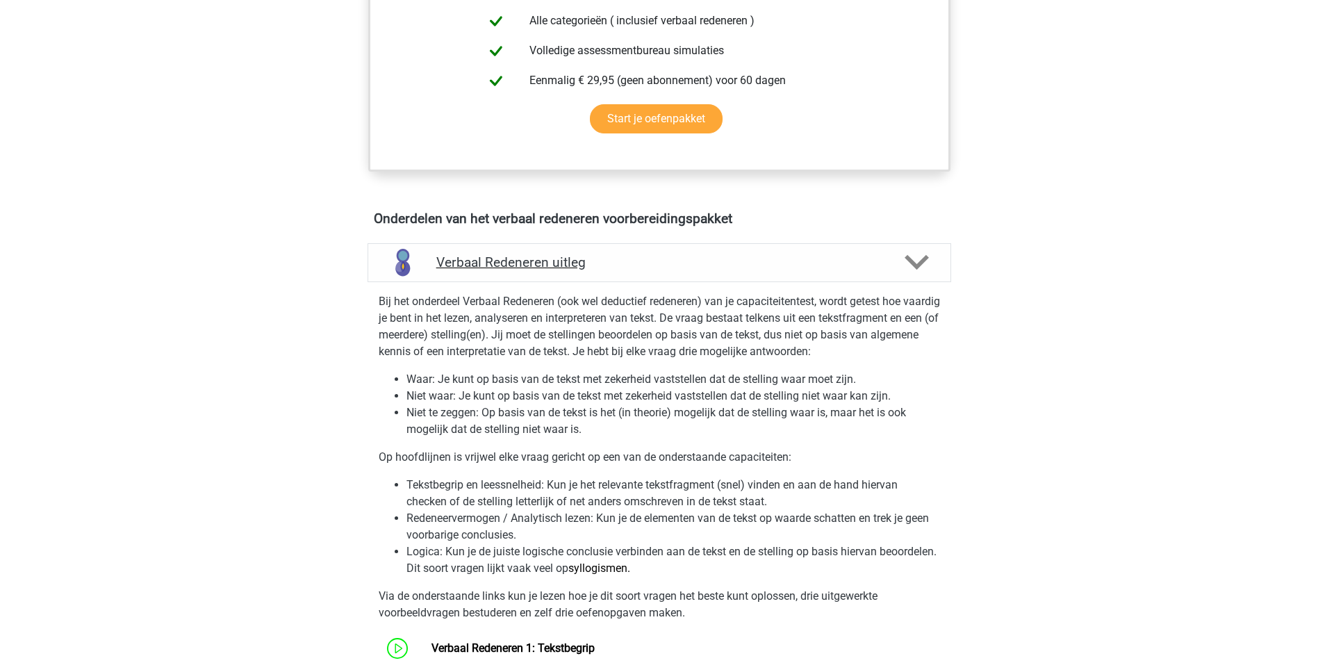
click at [928, 267] on icon at bounding box center [917, 262] width 24 height 24
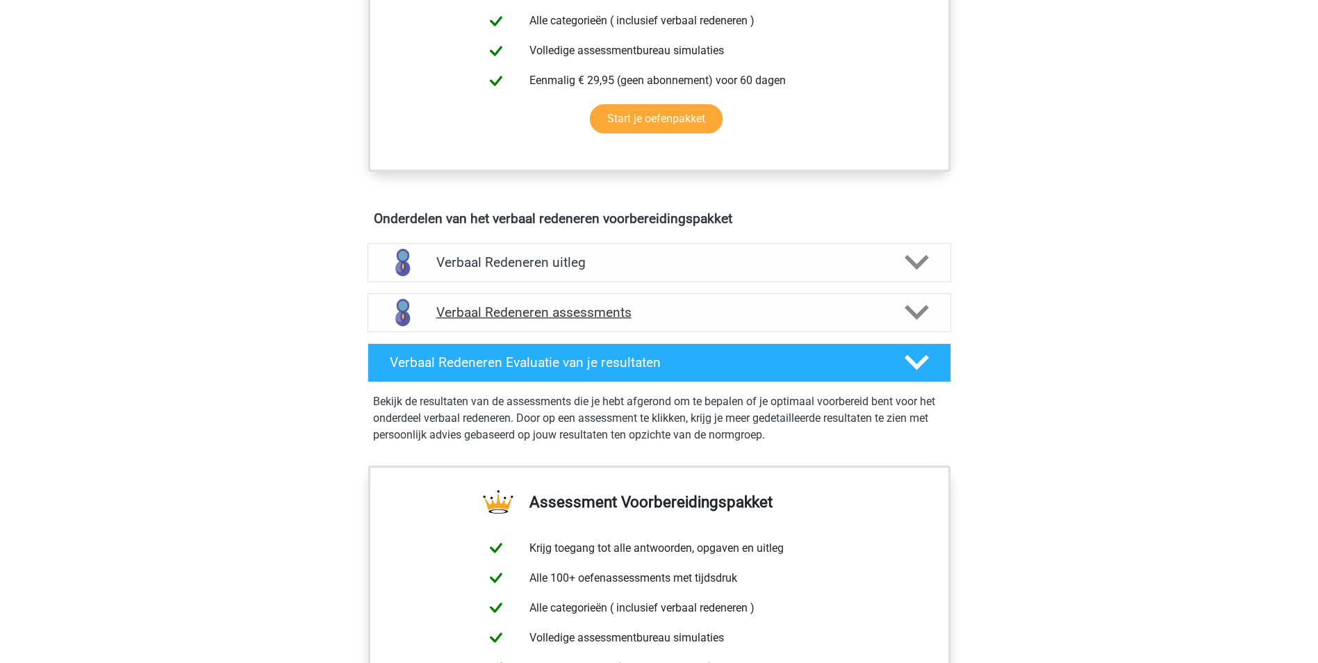
click at [909, 306] on icon at bounding box center [917, 312] width 24 height 24
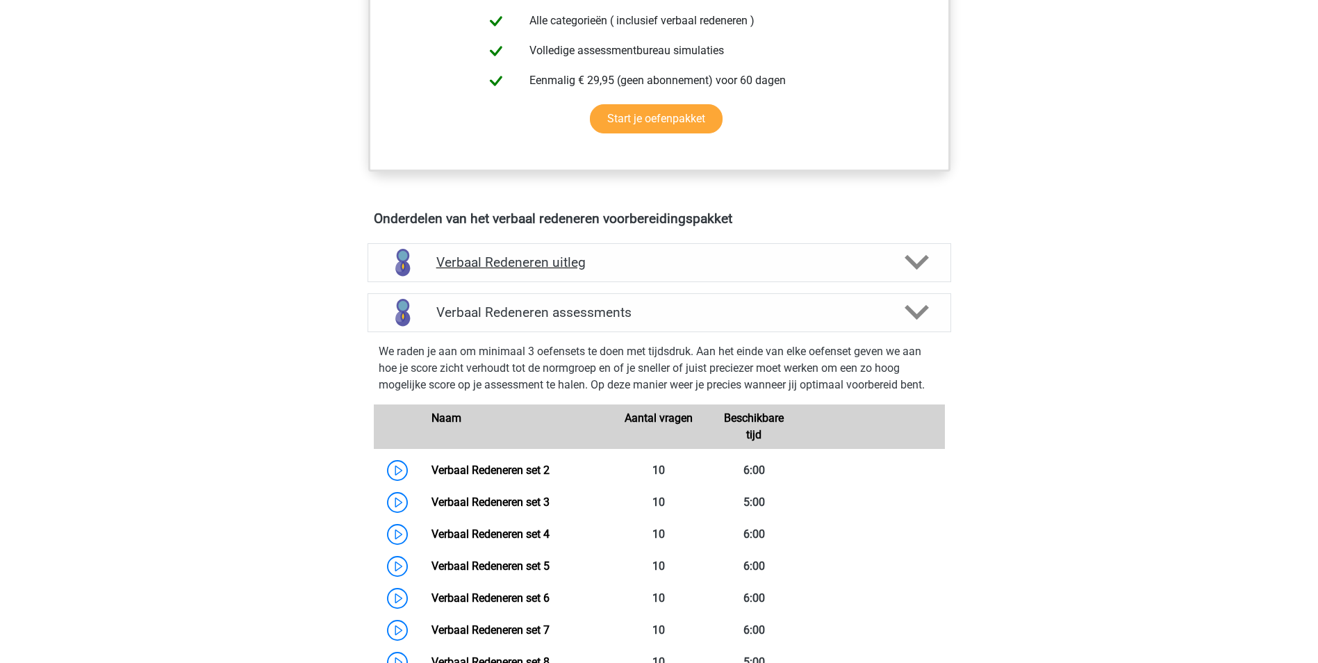
click at [919, 270] on icon at bounding box center [917, 262] width 24 height 24
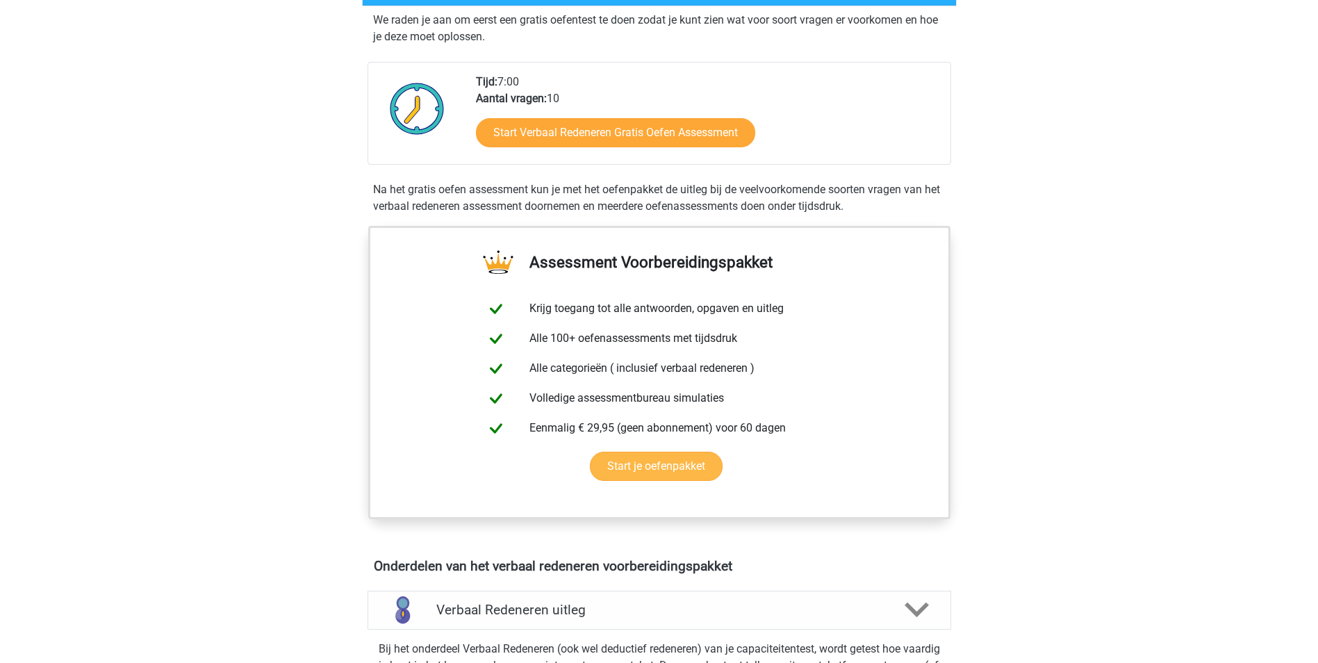
scroll to position [139, 0]
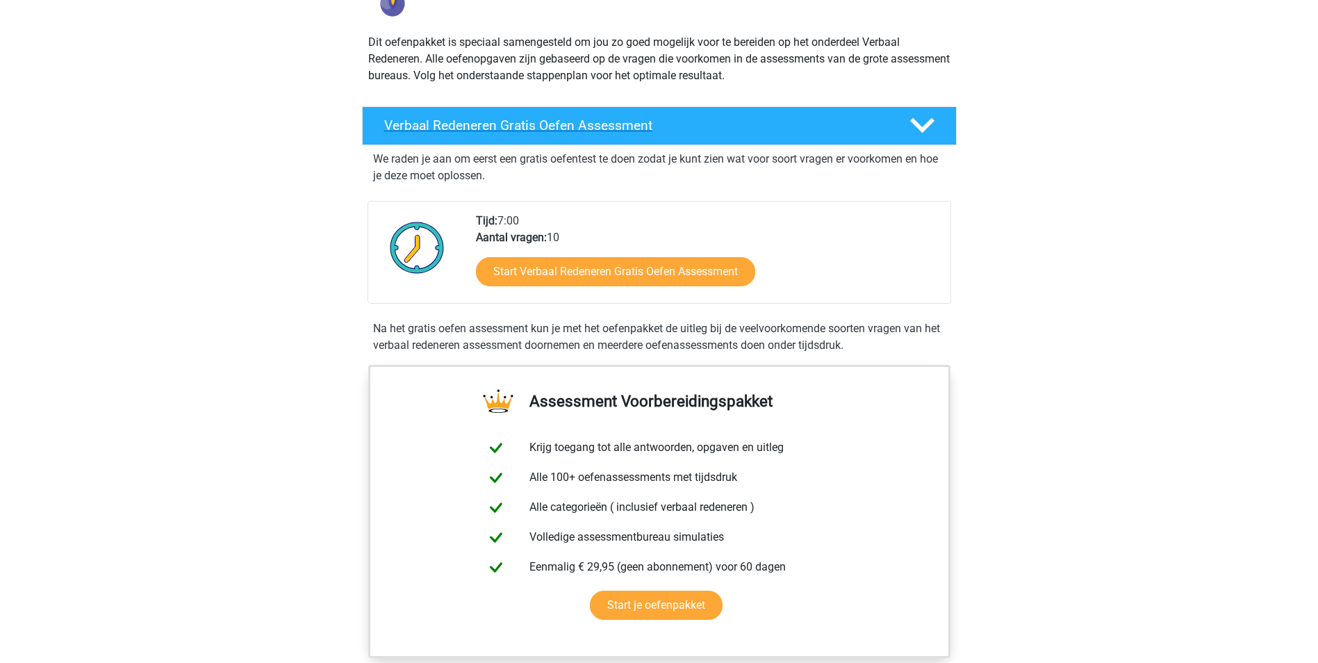
click at [921, 134] on icon at bounding box center [922, 125] width 24 height 24
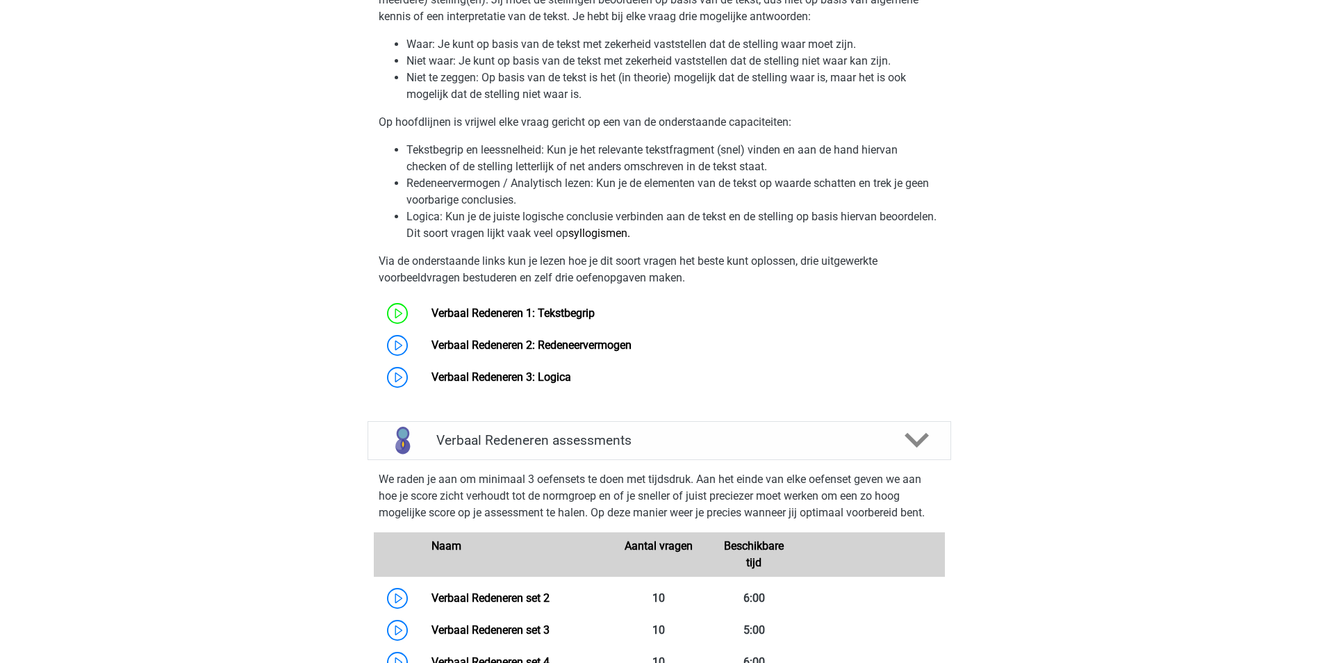
scroll to position [764, 0]
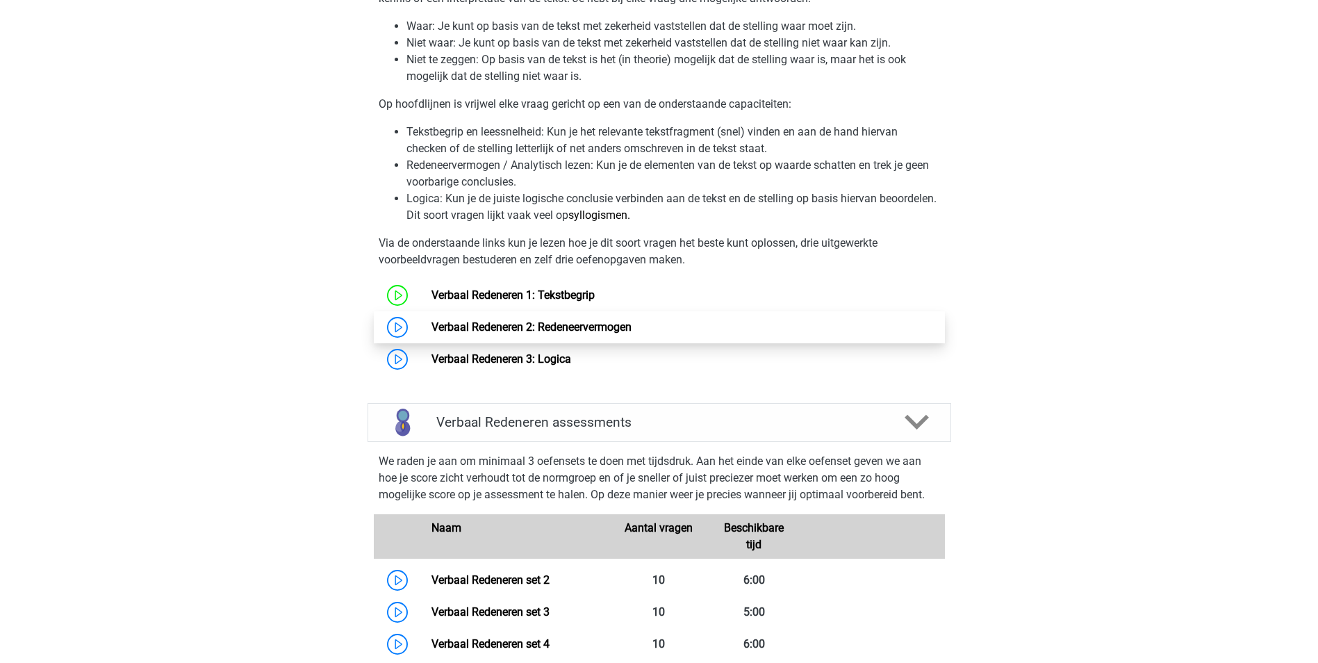
click at [632, 324] on link "Verbaal Redeneren 2: Redeneervermogen" at bounding box center [531, 326] width 200 height 13
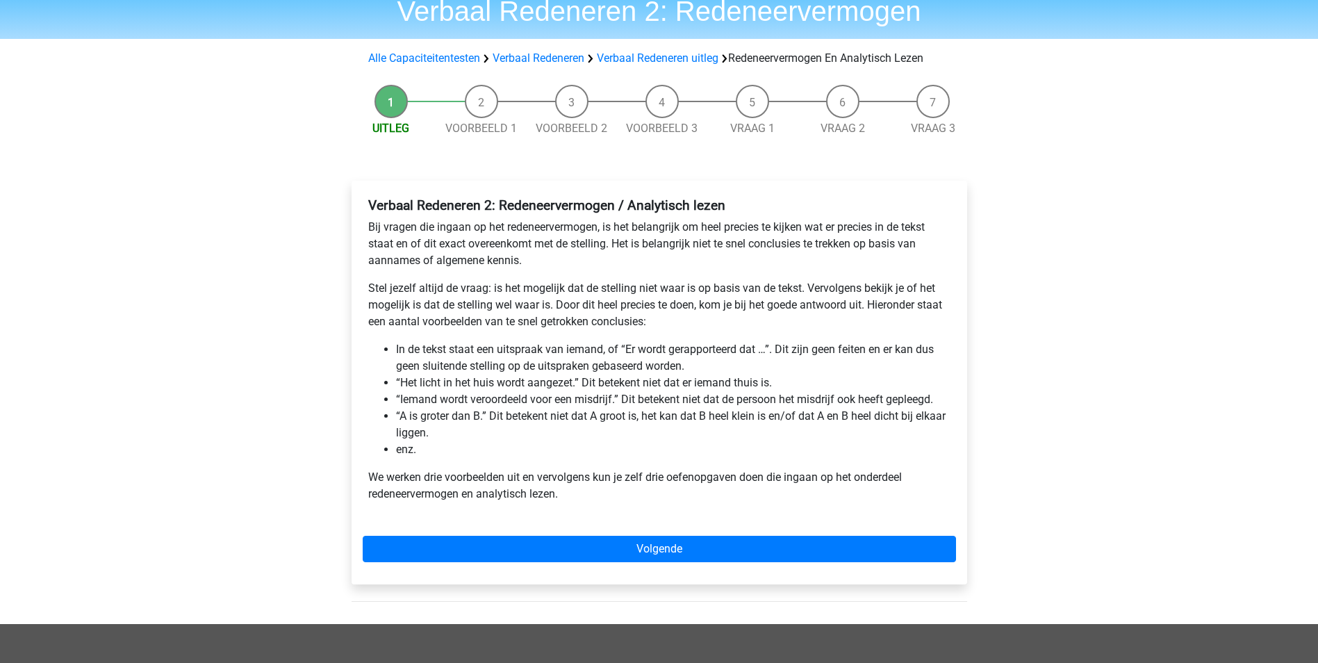
scroll to position [69, 0]
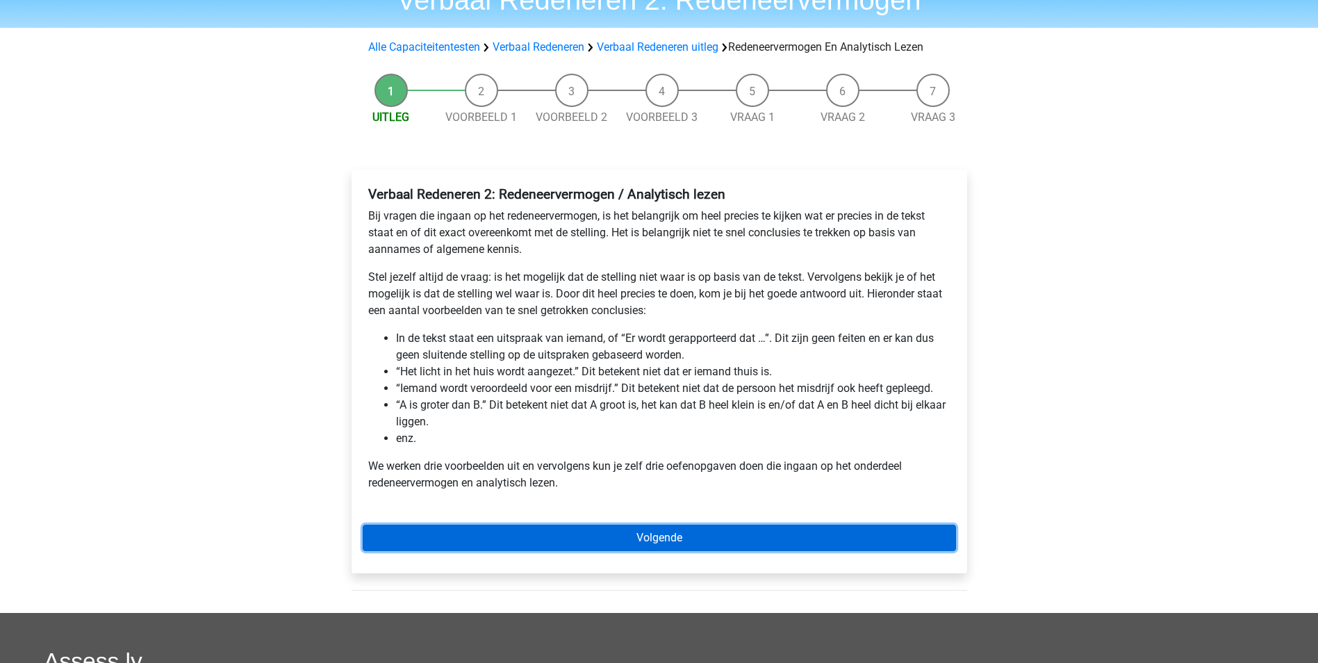
click at [625, 538] on link "Volgende" at bounding box center [659, 538] width 593 height 26
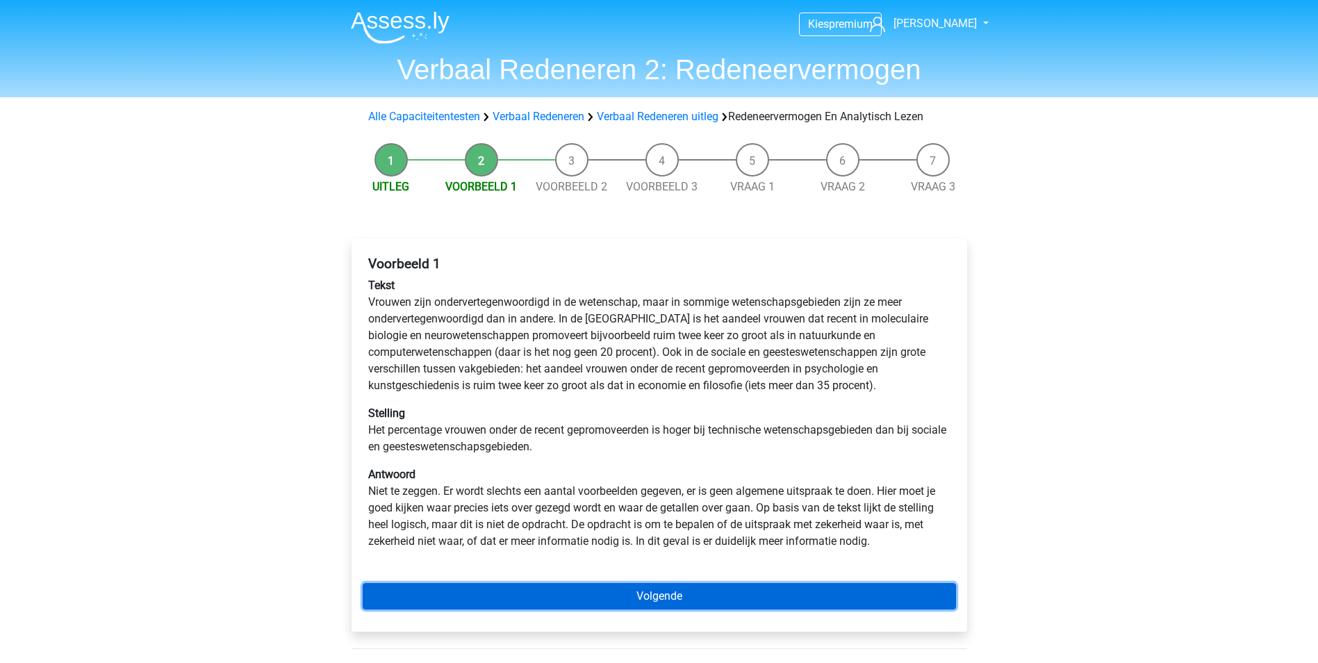
click at [743, 603] on link "Volgende" at bounding box center [659, 596] width 593 height 26
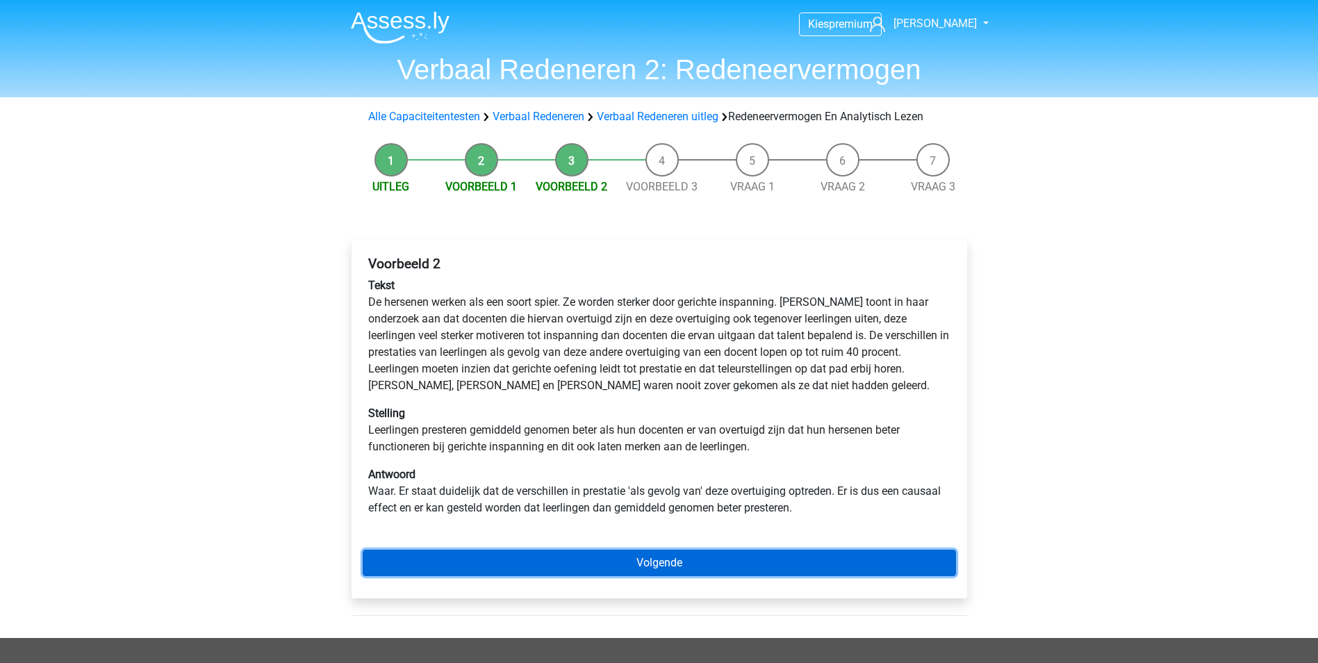
click at [724, 558] on link "Volgende" at bounding box center [659, 563] width 593 height 26
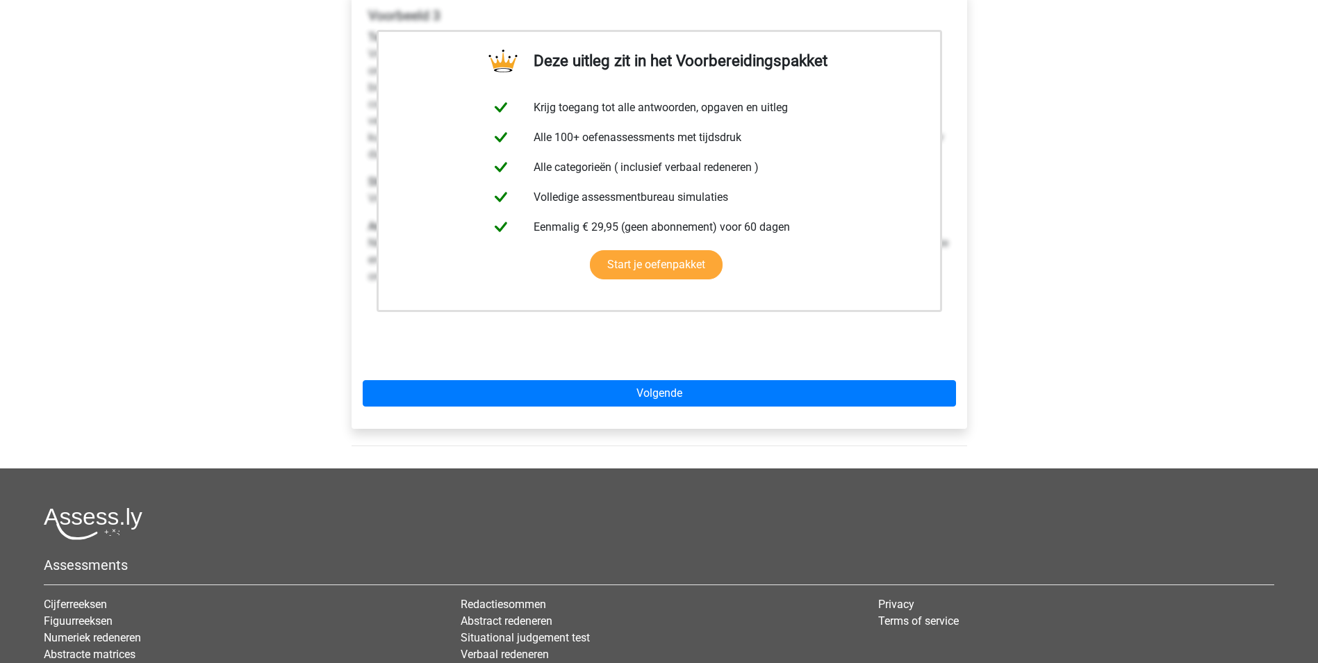
scroll to position [278, 0]
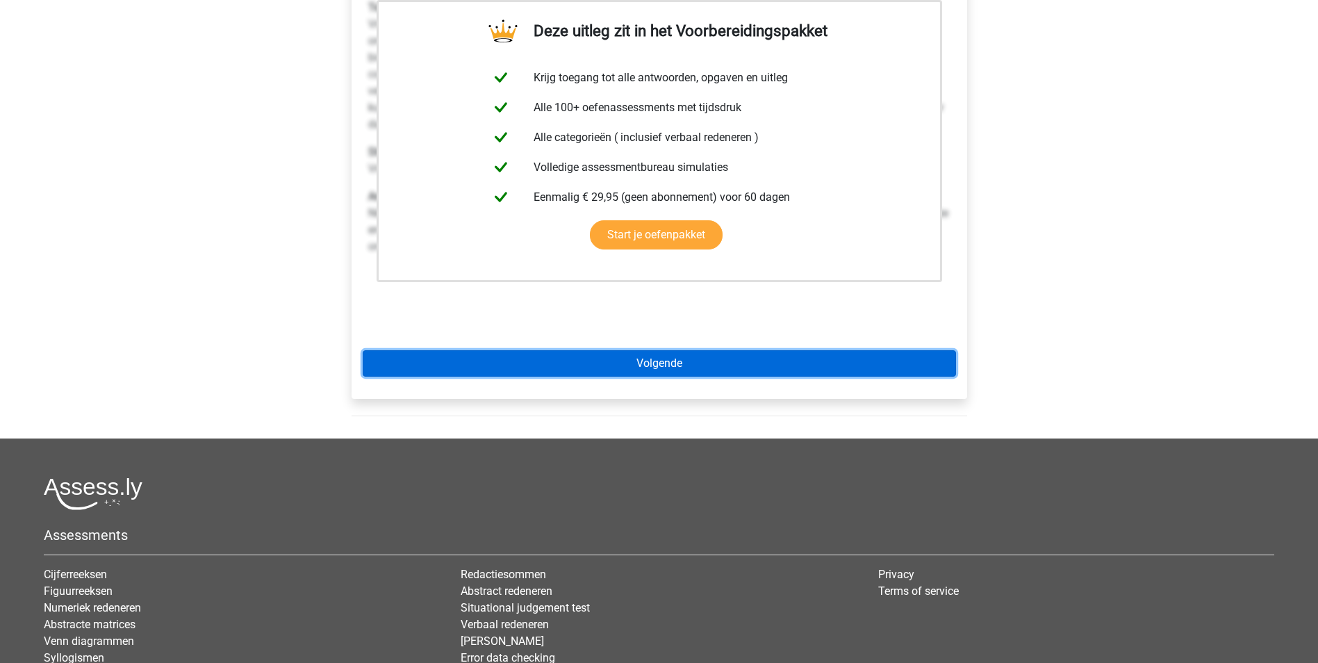
click at [750, 368] on link "Volgende" at bounding box center [659, 363] width 593 height 26
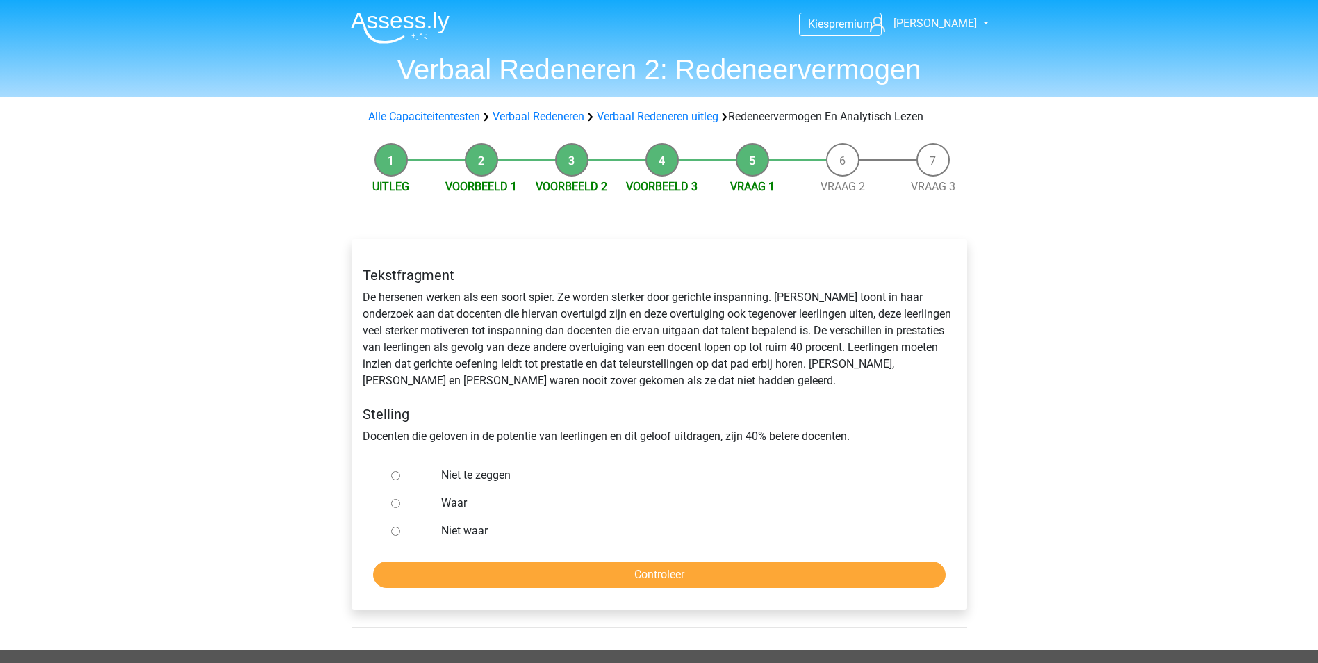
click at [397, 476] on input "Niet te zeggen" at bounding box center [395, 475] width 9 height 9
radio input "true"
click at [593, 577] on input "Controleer" at bounding box center [659, 574] width 573 height 26
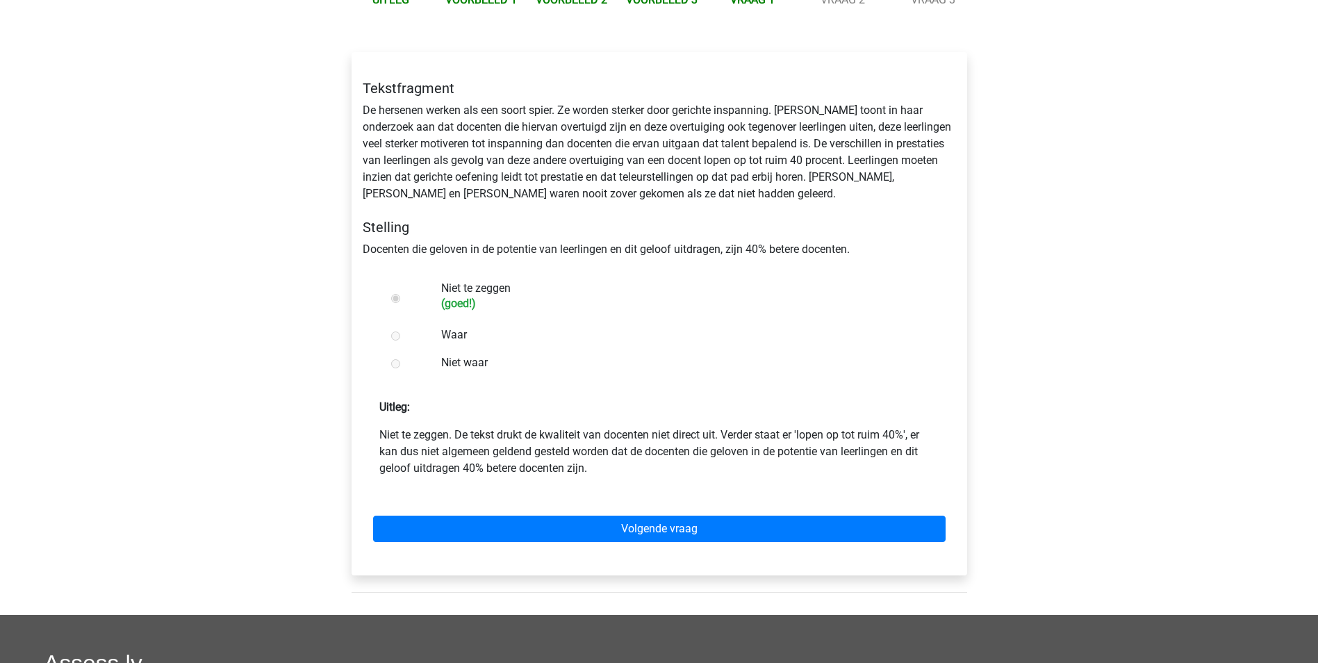
scroll to position [208, 0]
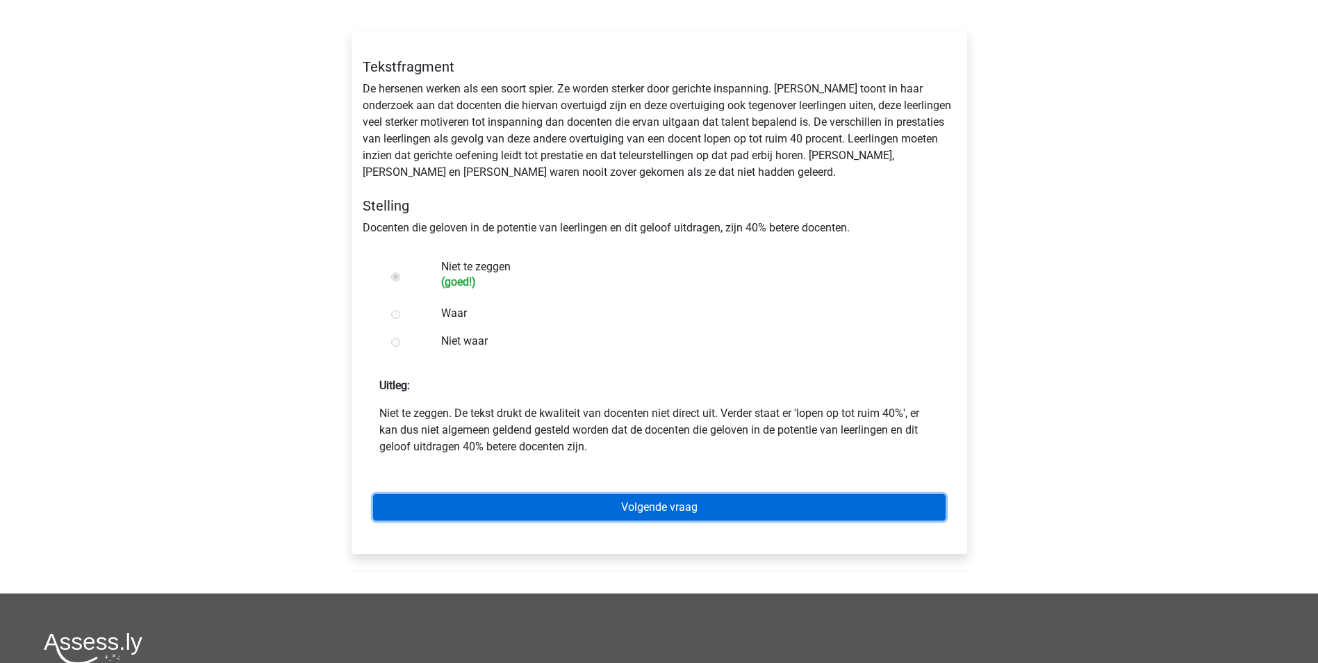
click at [689, 506] on link "Volgende vraag" at bounding box center [659, 507] width 573 height 26
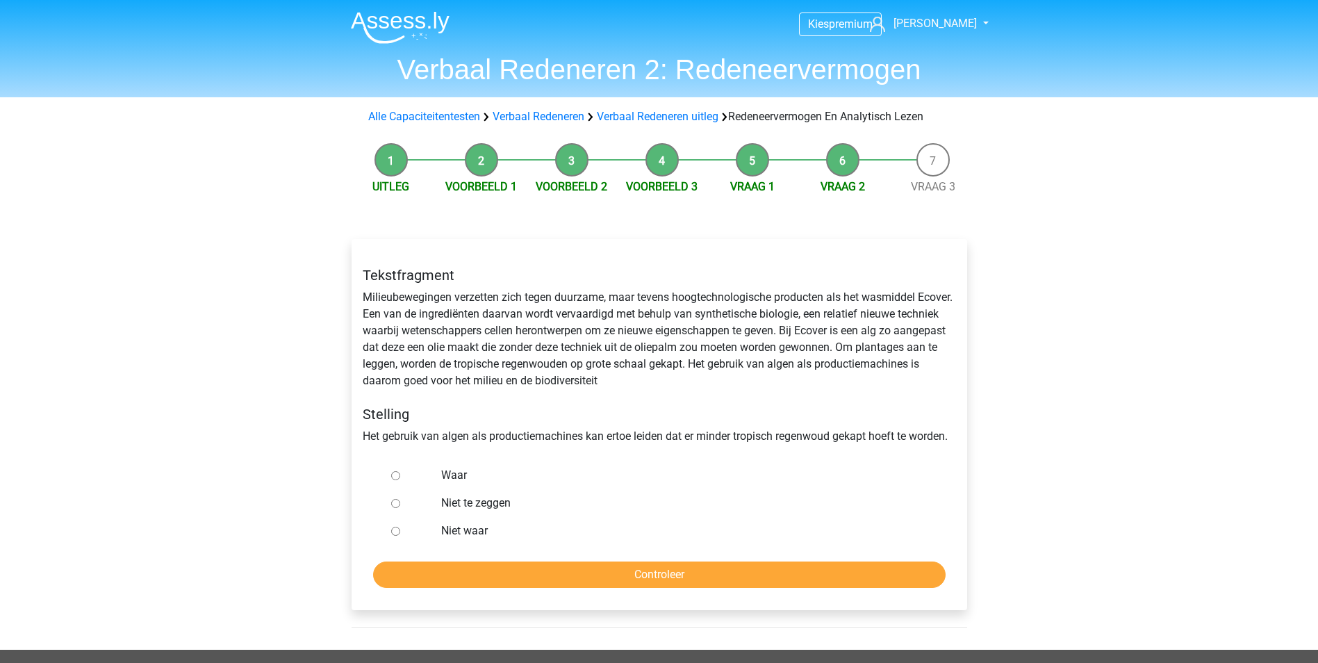
click at [395, 504] on input "Niet te zeggen" at bounding box center [395, 503] width 9 height 9
radio input "true"
click at [517, 566] on input "Controleer" at bounding box center [659, 574] width 573 height 26
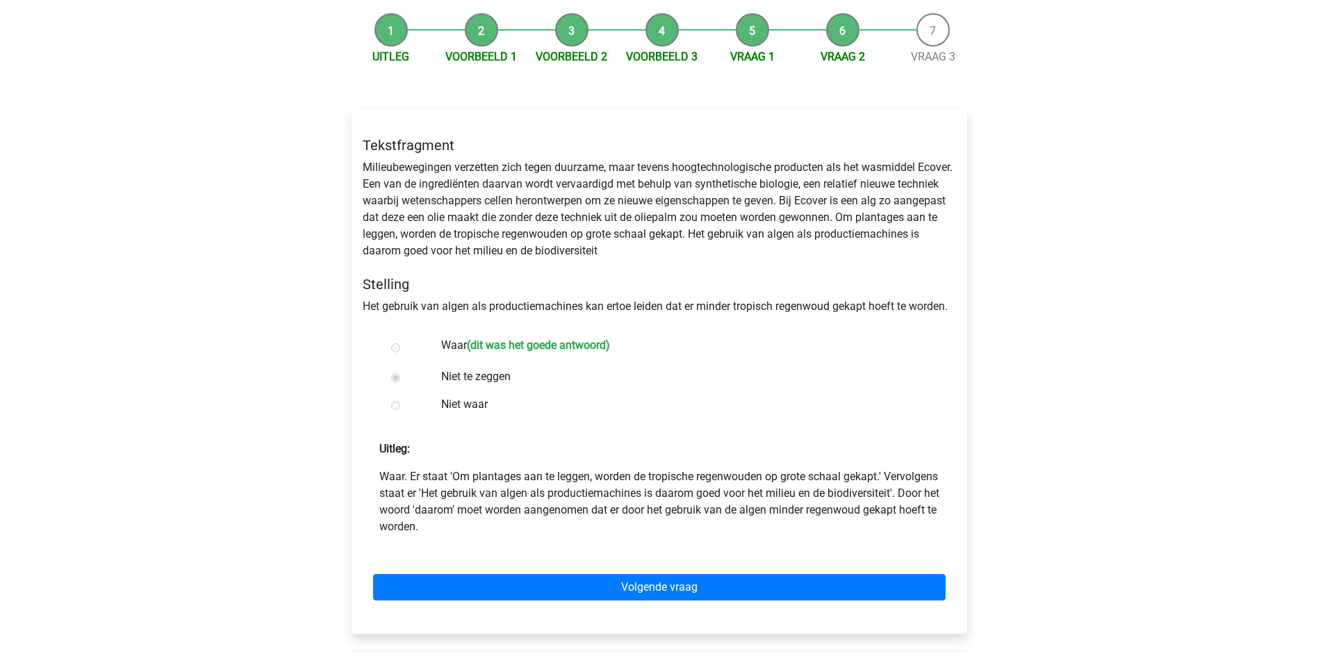
scroll to position [139, 0]
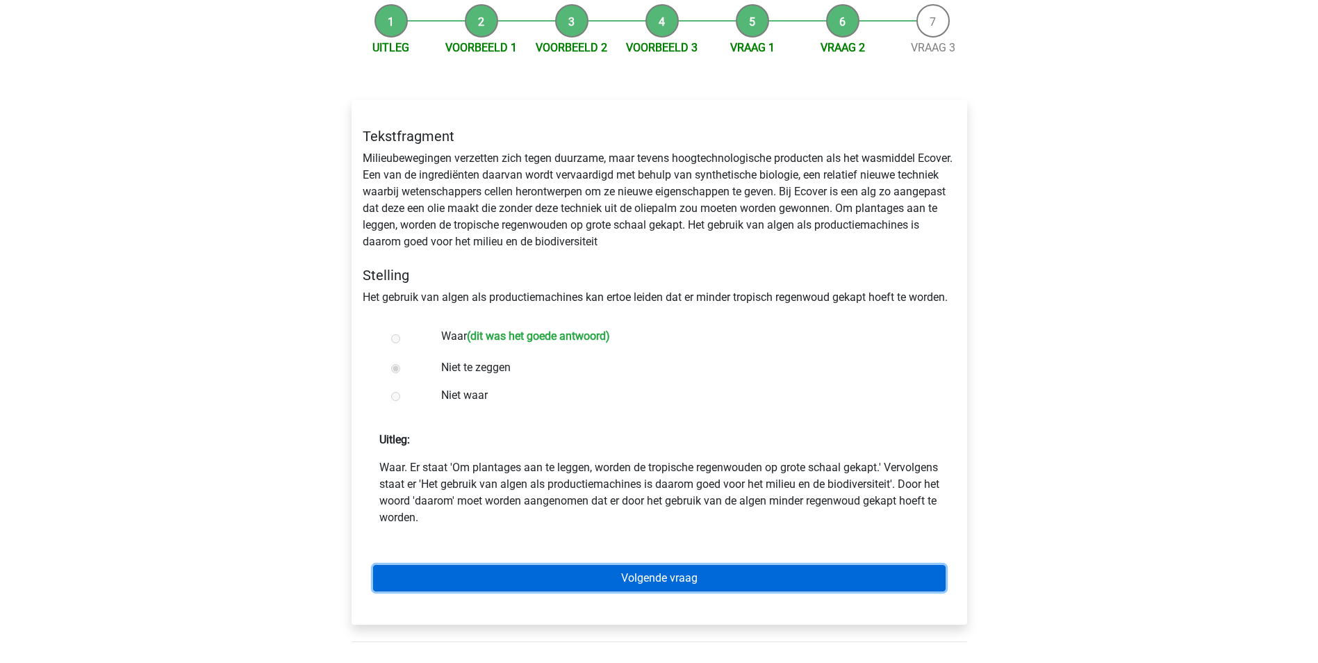
click at [636, 573] on link "Volgende vraag" at bounding box center [659, 578] width 573 height 26
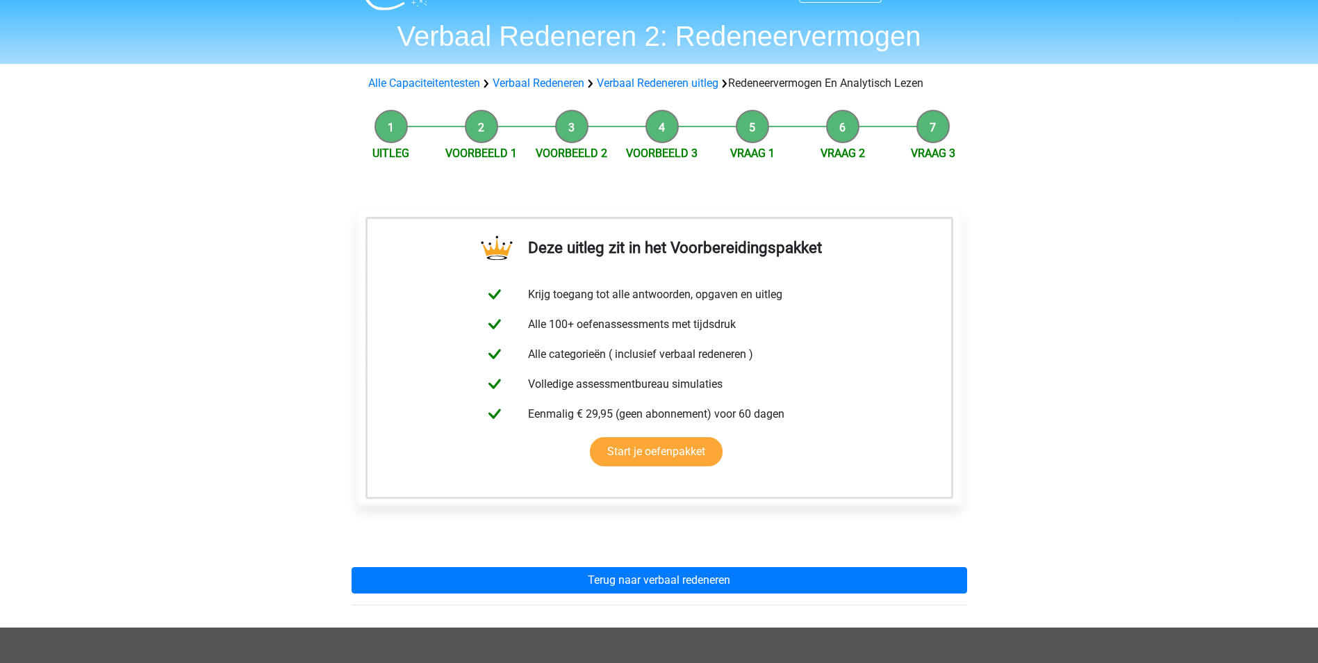
scroll to position [69, 0]
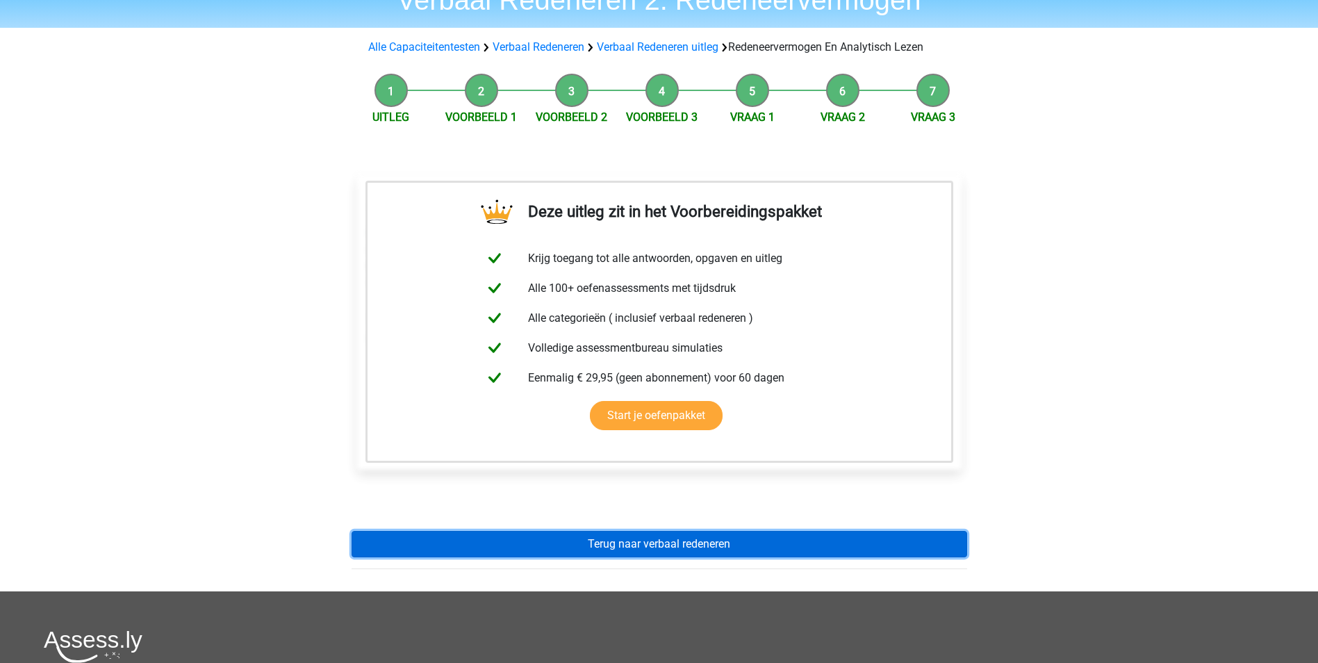
click at [639, 543] on link "Terug naar verbaal redeneren" at bounding box center [660, 544] width 616 height 26
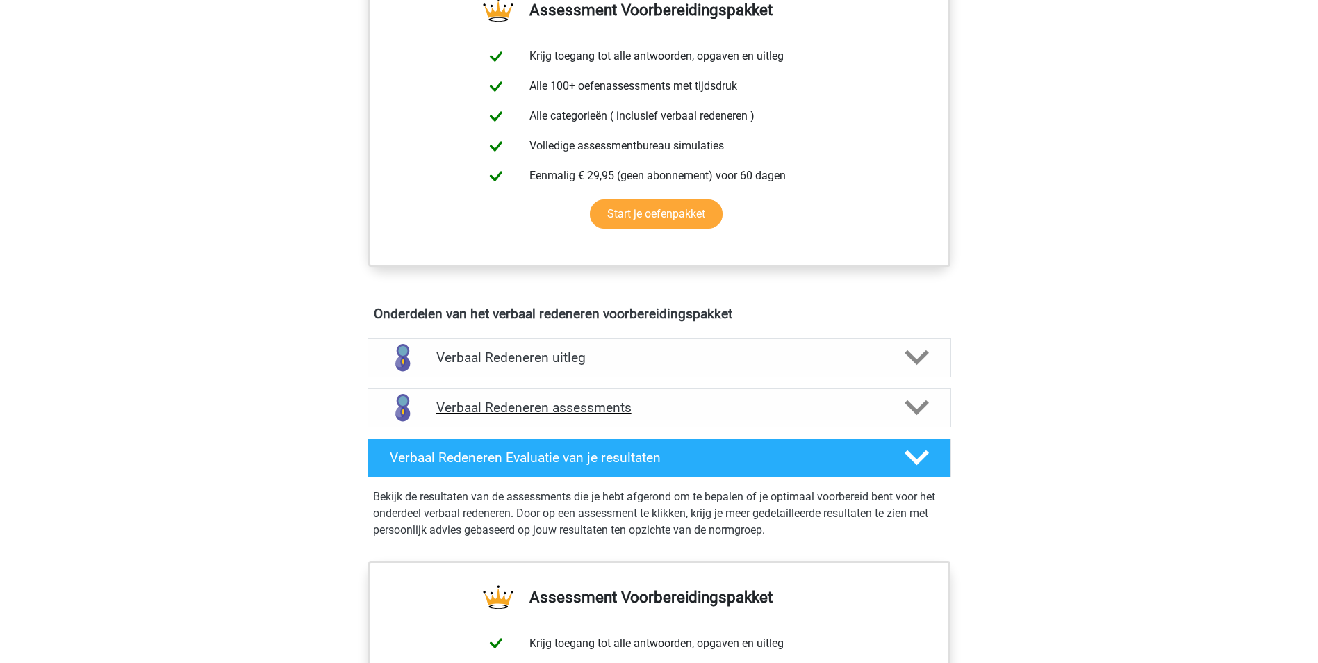
scroll to position [556, 0]
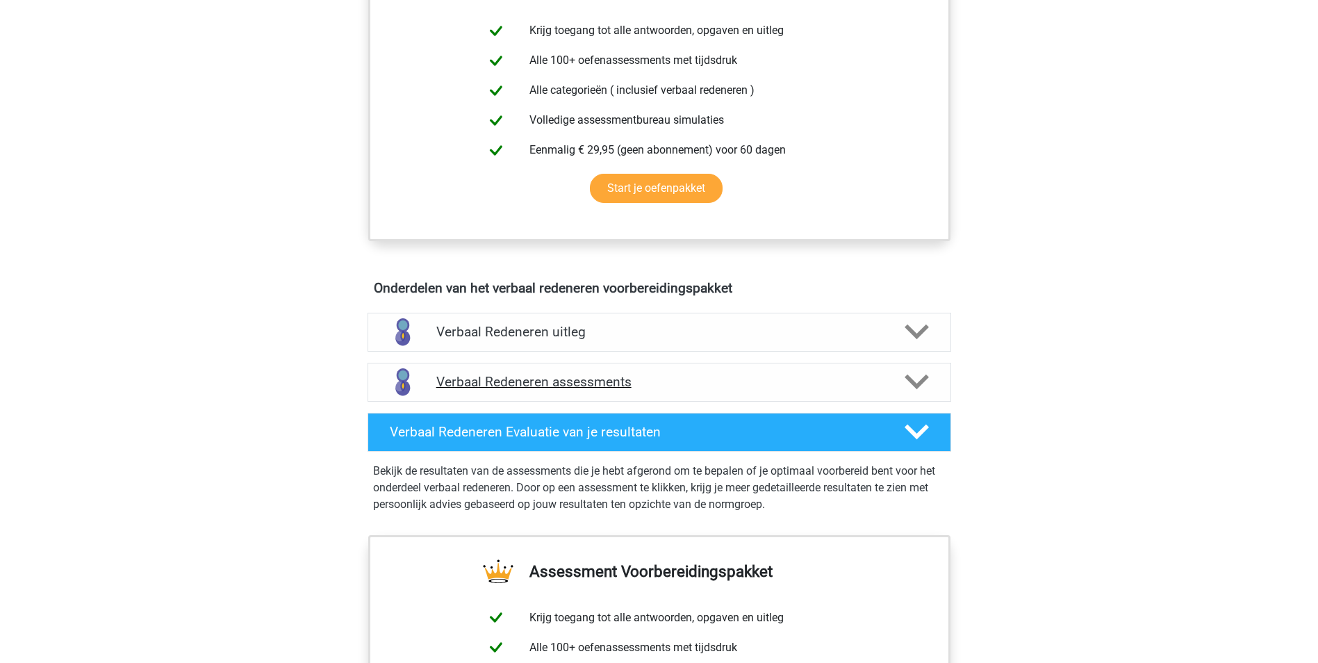
click at [916, 391] on icon at bounding box center [917, 382] width 24 height 24
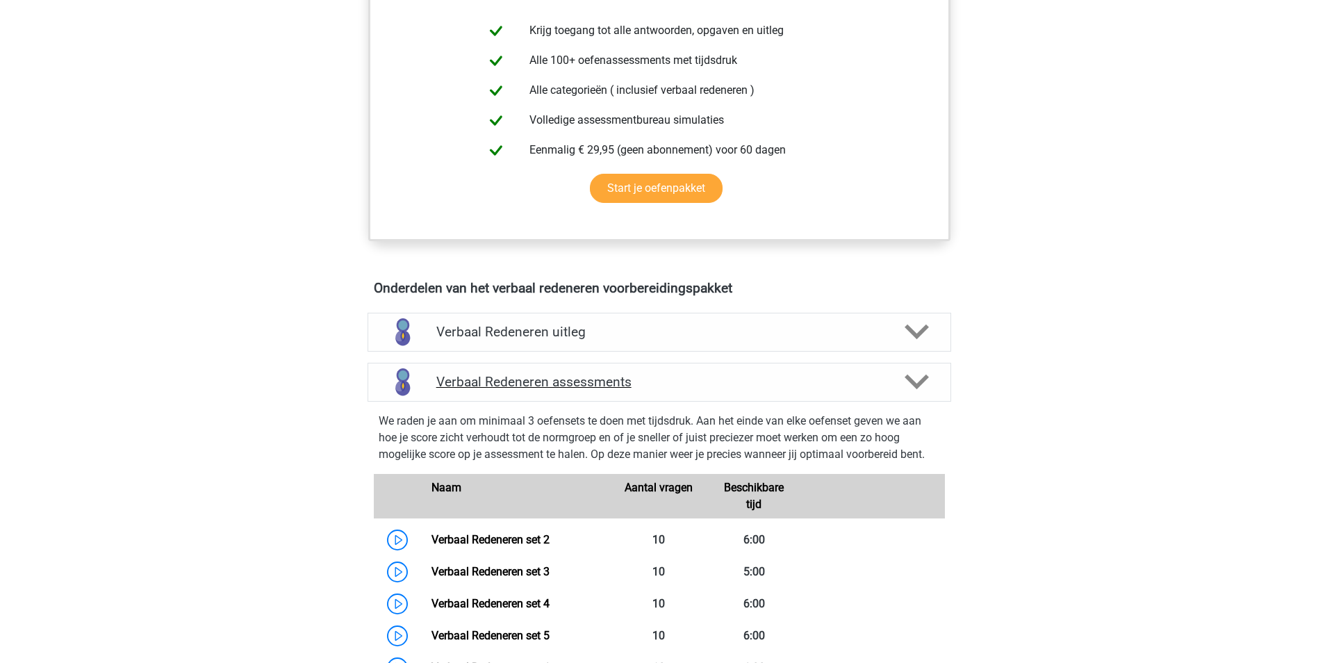
click at [925, 382] on icon at bounding box center [917, 382] width 24 height 24
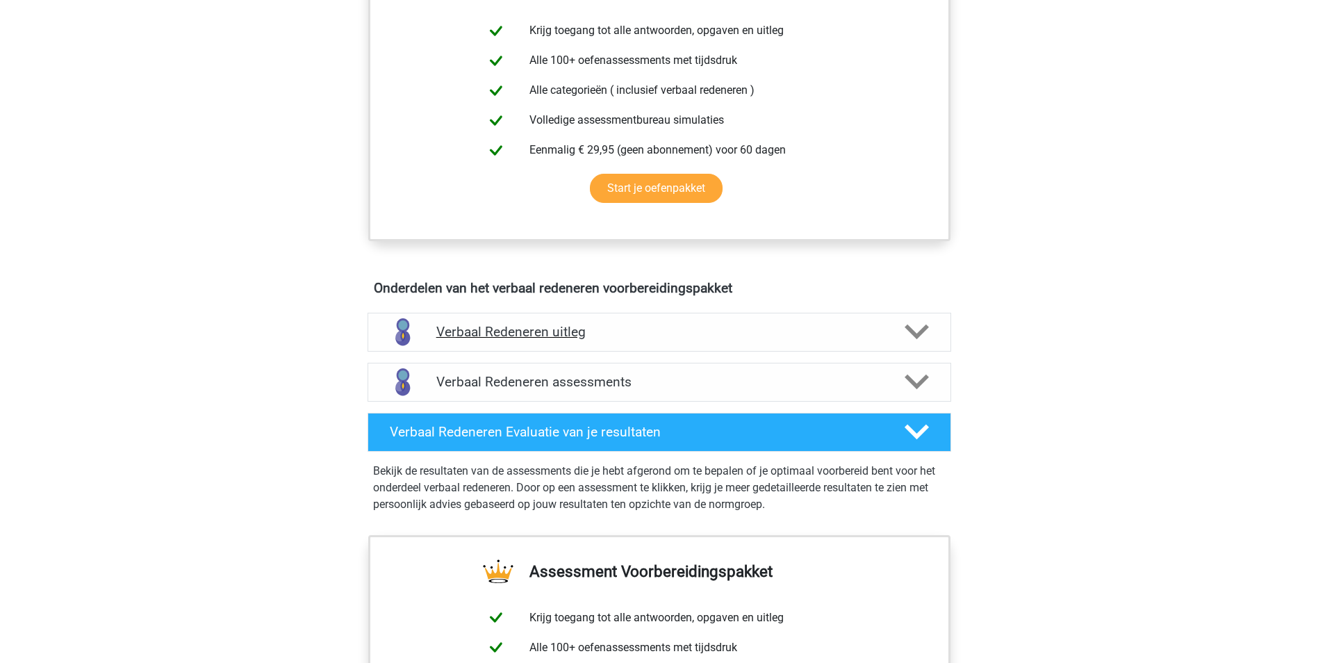
click at [921, 339] on icon at bounding box center [917, 332] width 24 height 24
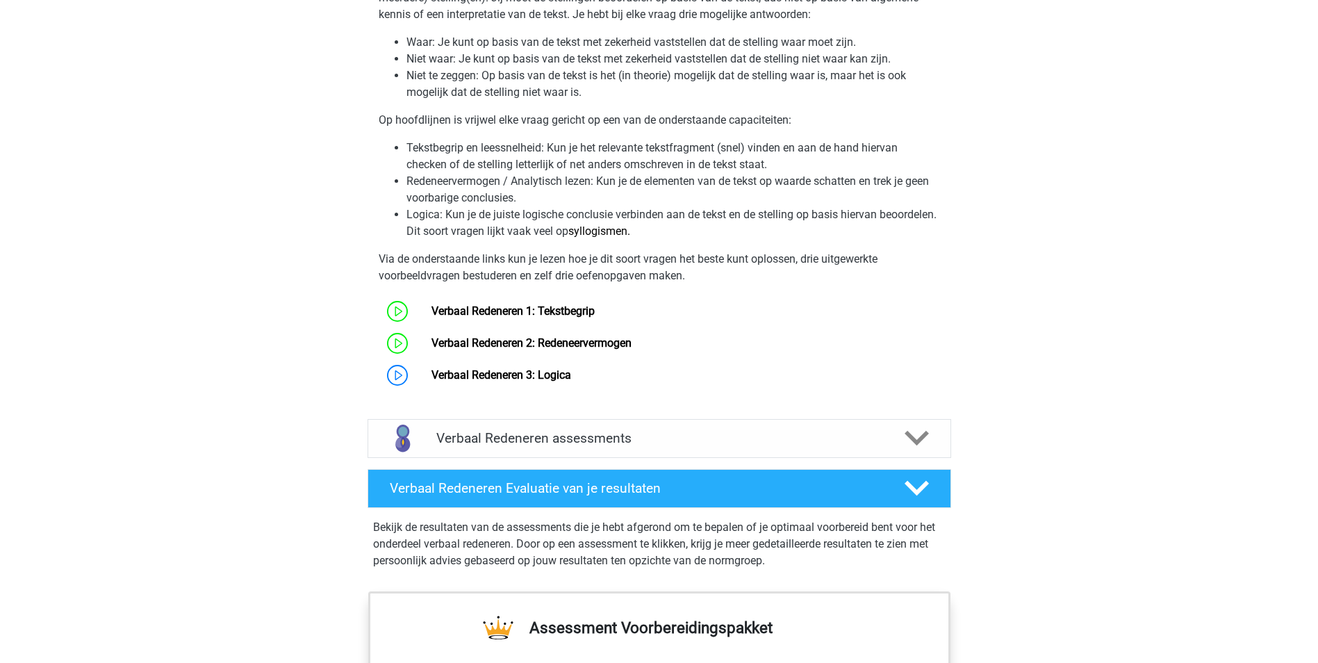
scroll to position [973, 0]
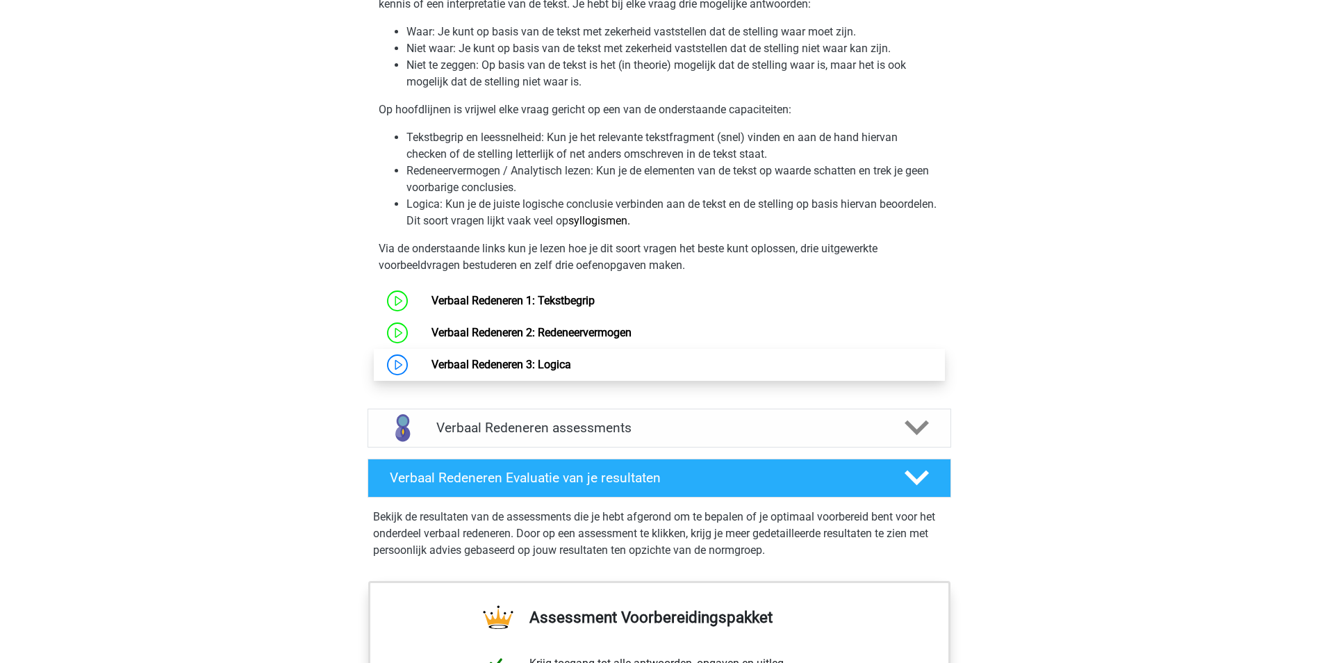
click at [534, 368] on link "Verbaal Redeneren 3: Logica" at bounding box center [501, 364] width 140 height 13
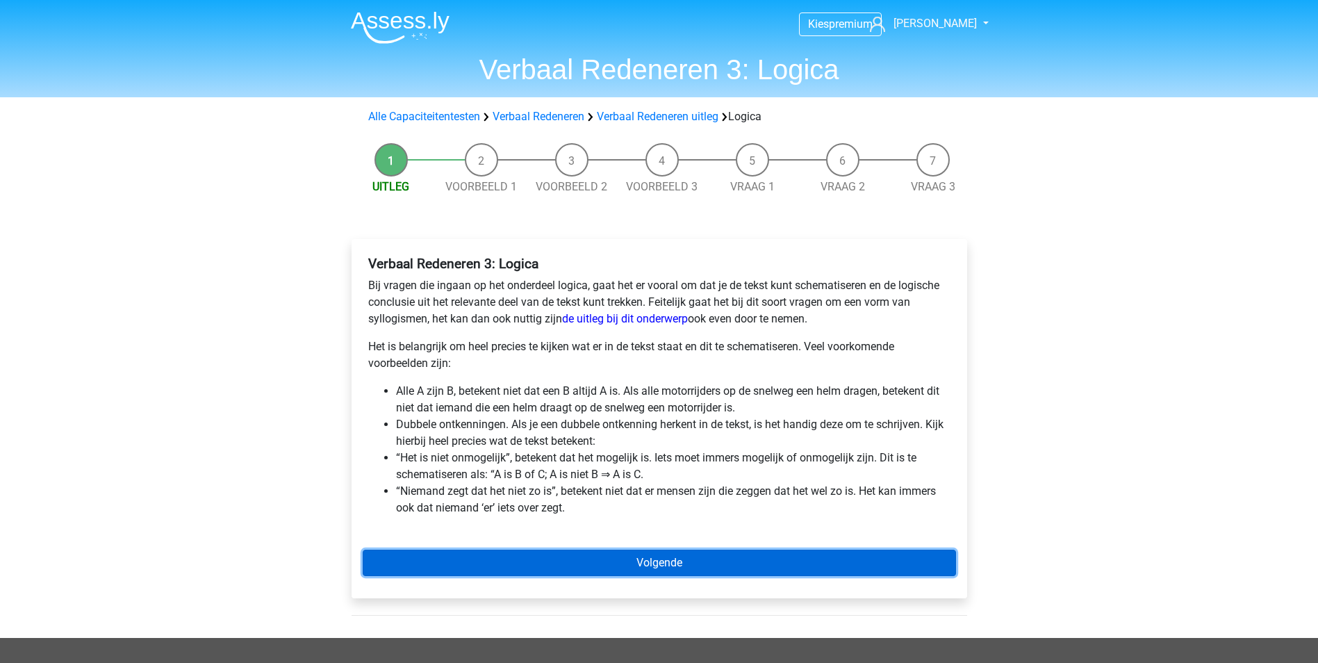
click at [702, 563] on link "Volgende" at bounding box center [659, 563] width 593 height 26
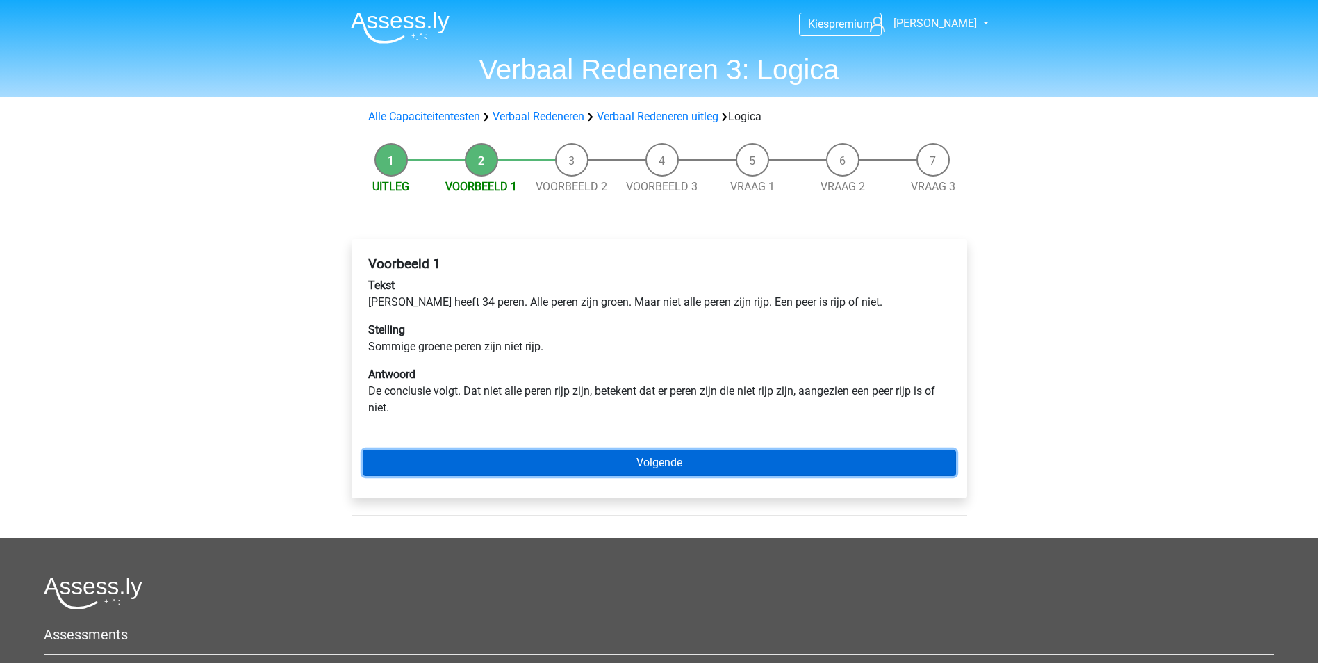
click at [654, 459] on link "Volgende" at bounding box center [659, 463] width 593 height 26
click at [700, 463] on link "Volgende" at bounding box center [659, 463] width 593 height 26
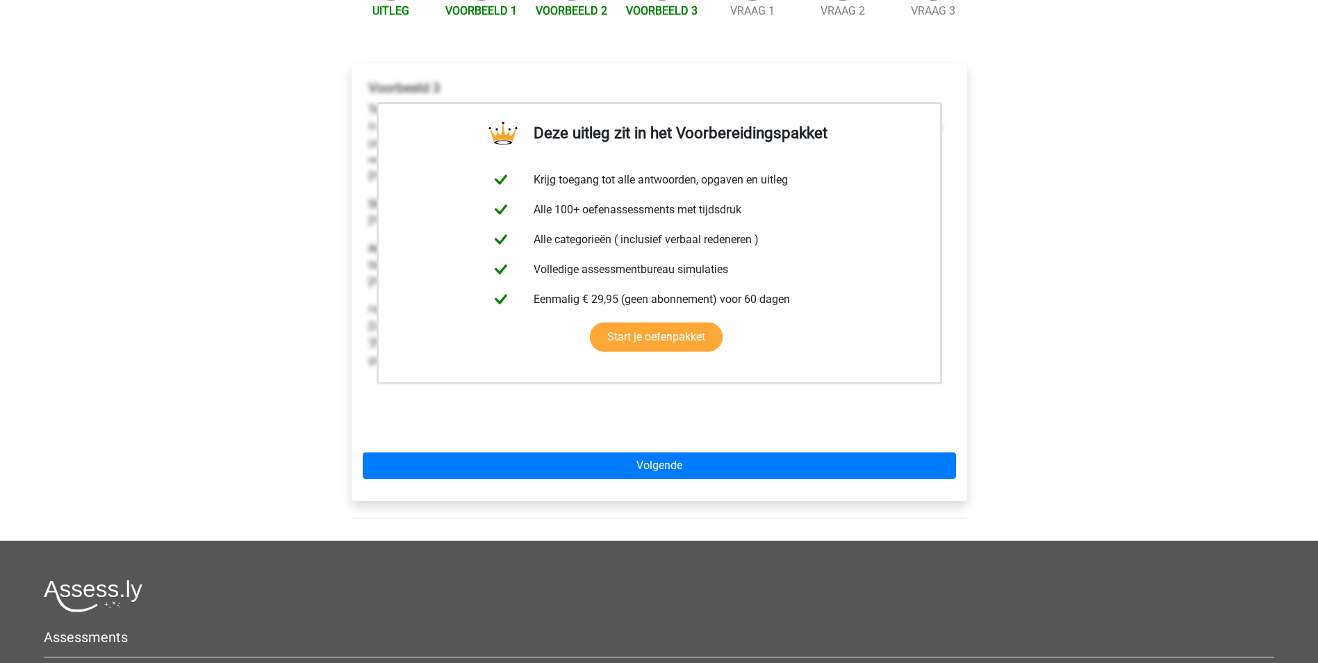
scroll to position [208, 0]
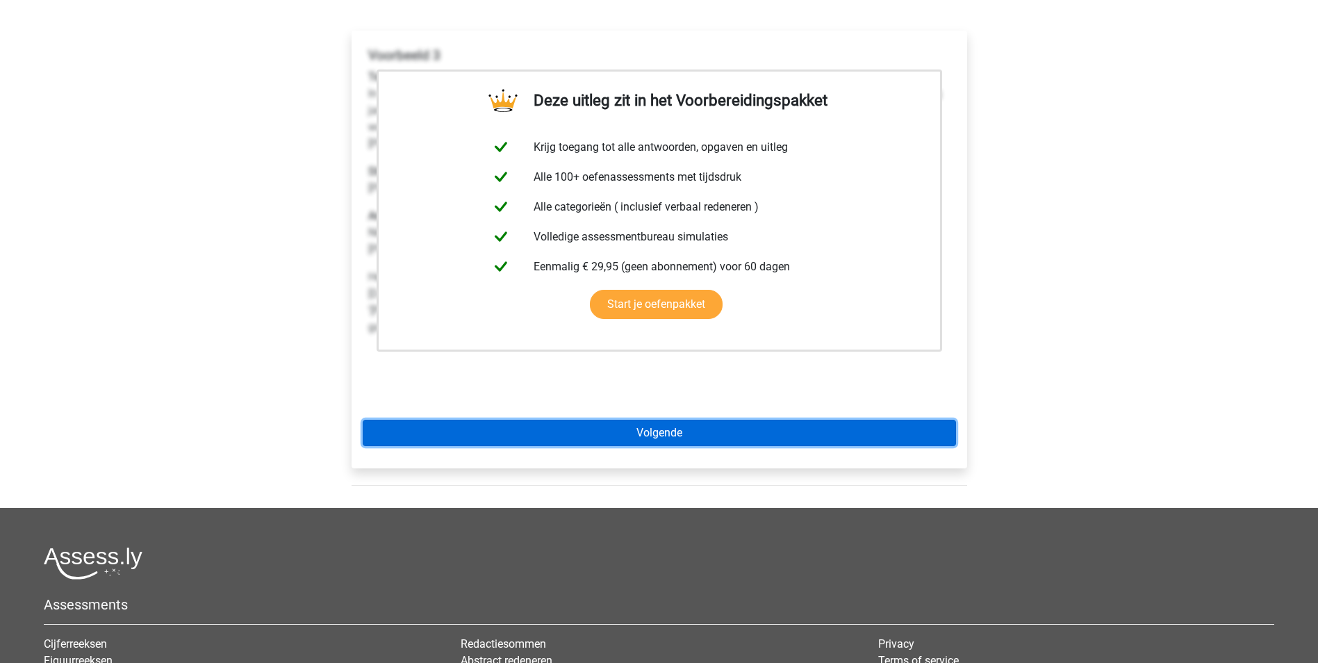
click at [720, 427] on link "Volgende" at bounding box center [659, 433] width 593 height 26
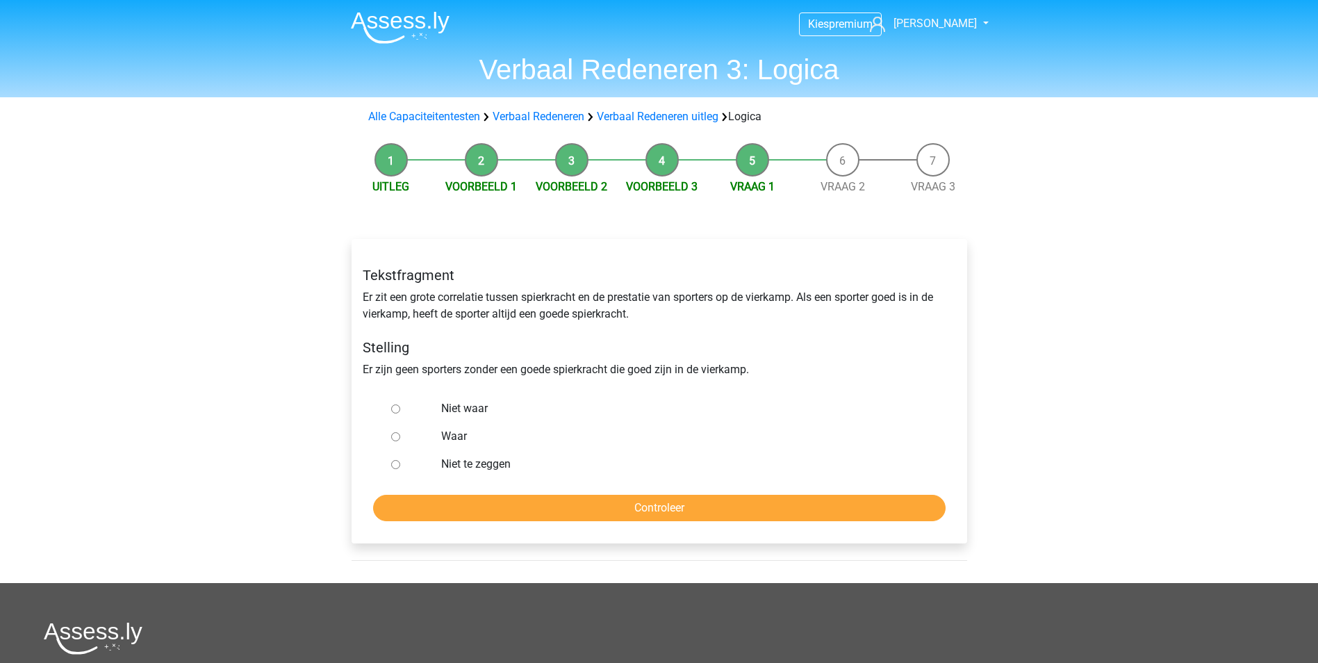
click at [400, 467] on input "Niet te zeggen" at bounding box center [395, 464] width 9 height 9
radio input "true"
click at [513, 505] on input "Controleer" at bounding box center [659, 508] width 573 height 26
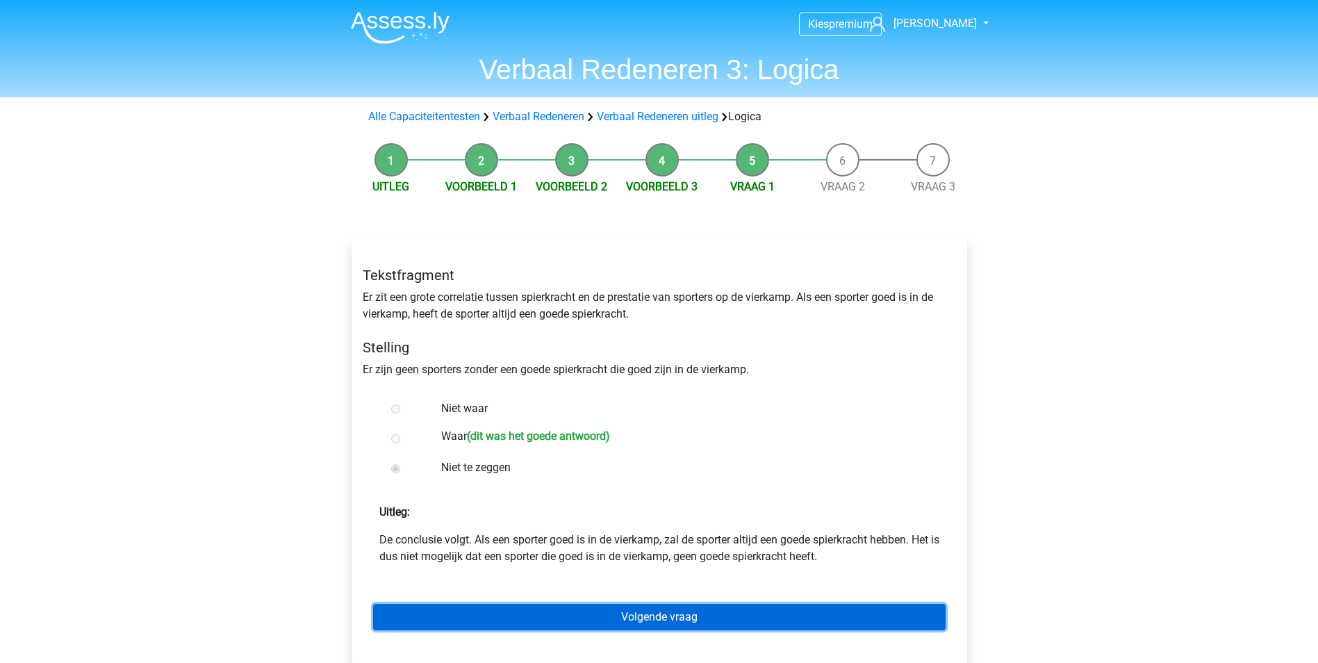
click at [655, 619] on link "Volgende vraag" at bounding box center [659, 617] width 573 height 26
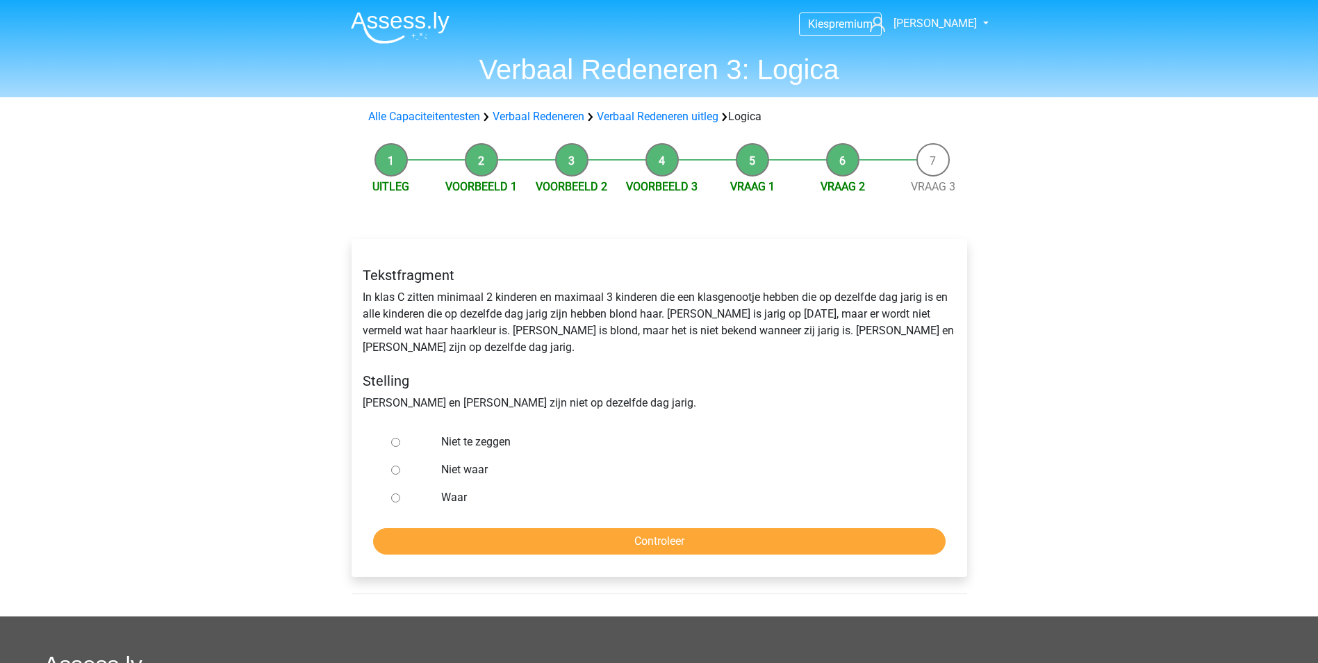
click at [398, 438] on input "Niet te zeggen" at bounding box center [395, 442] width 9 height 9
radio input "true"
click at [639, 532] on input "Controleer" at bounding box center [659, 541] width 573 height 26
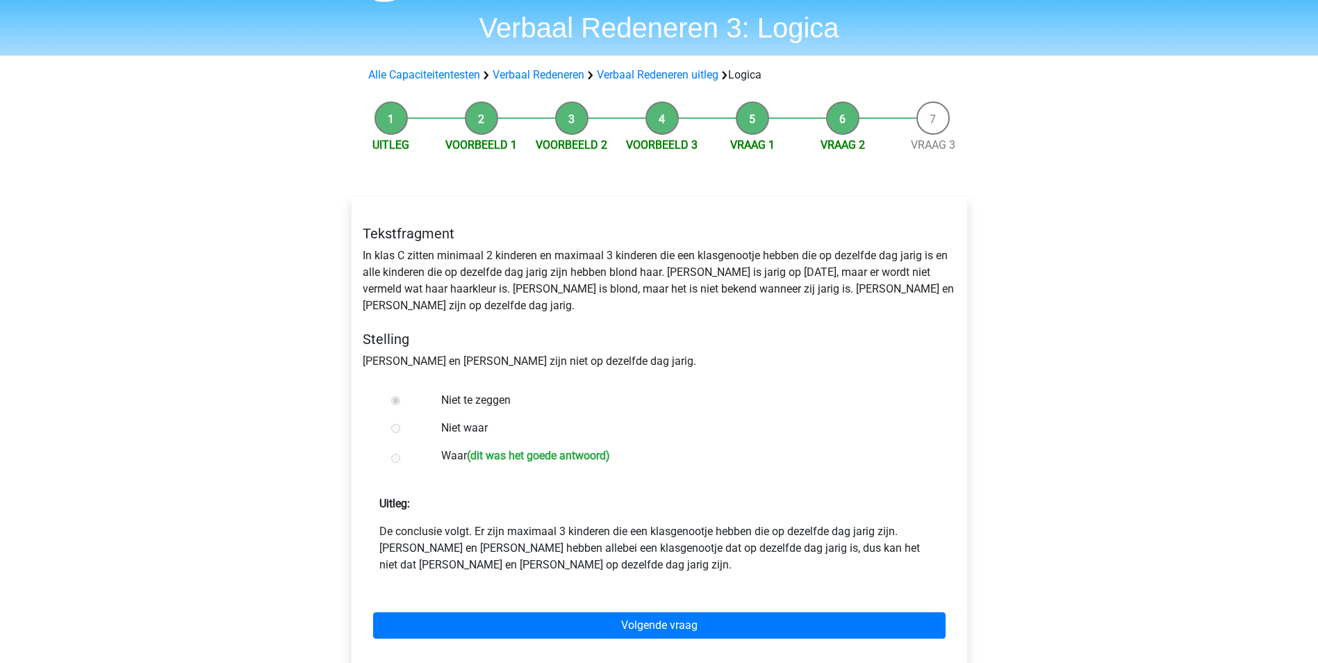
scroll to position [69, 0]
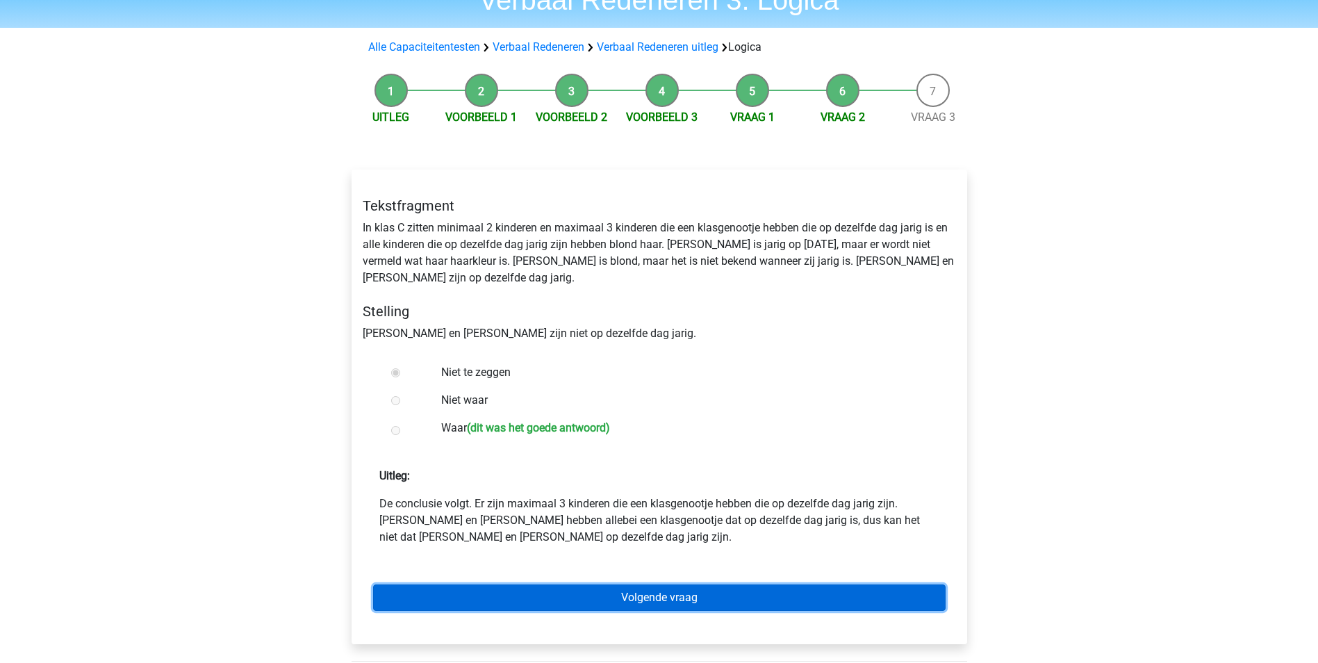
click at [672, 588] on link "Volgende vraag" at bounding box center [659, 597] width 573 height 26
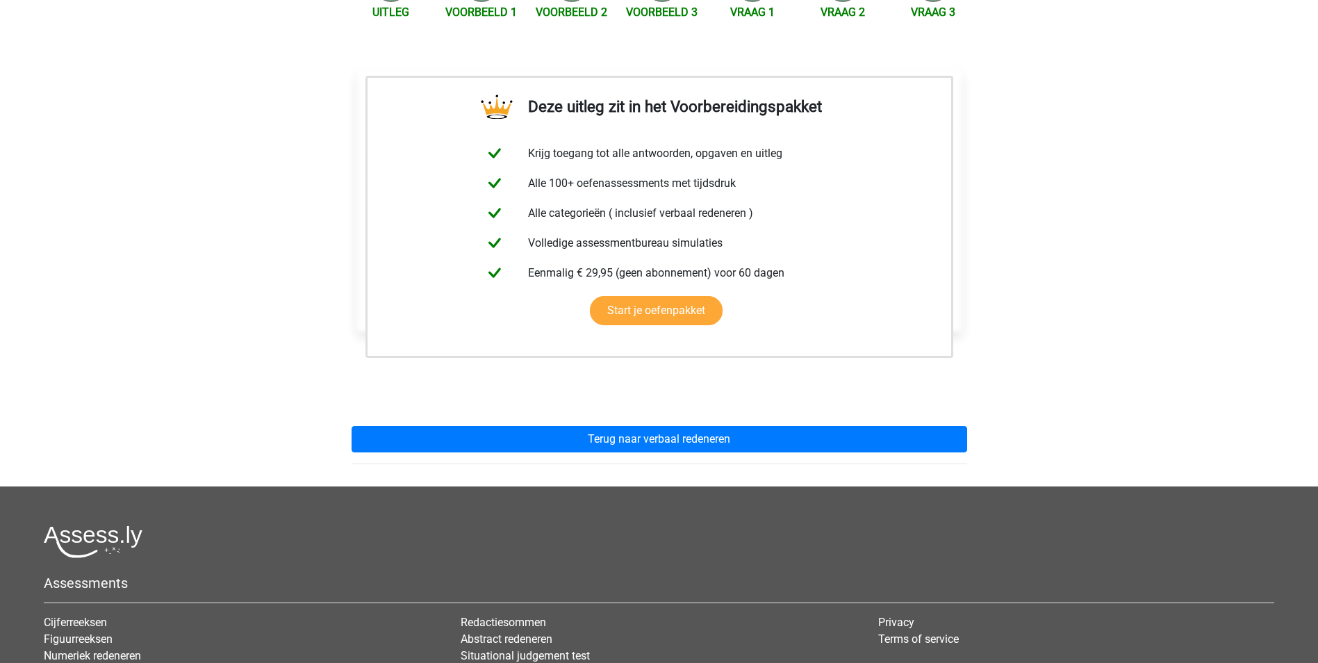
scroll to position [208, 0]
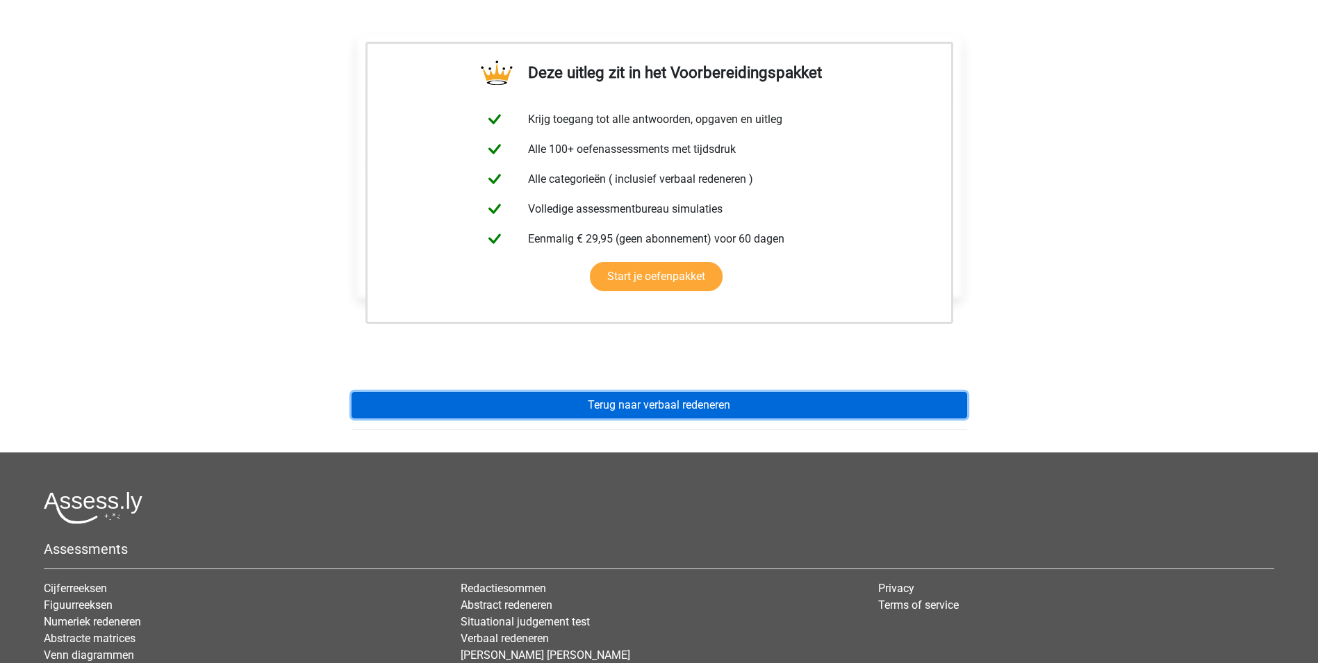
click at [709, 403] on link "Terug naar verbaal redeneren" at bounding box center [660, 405] width 616 height 26
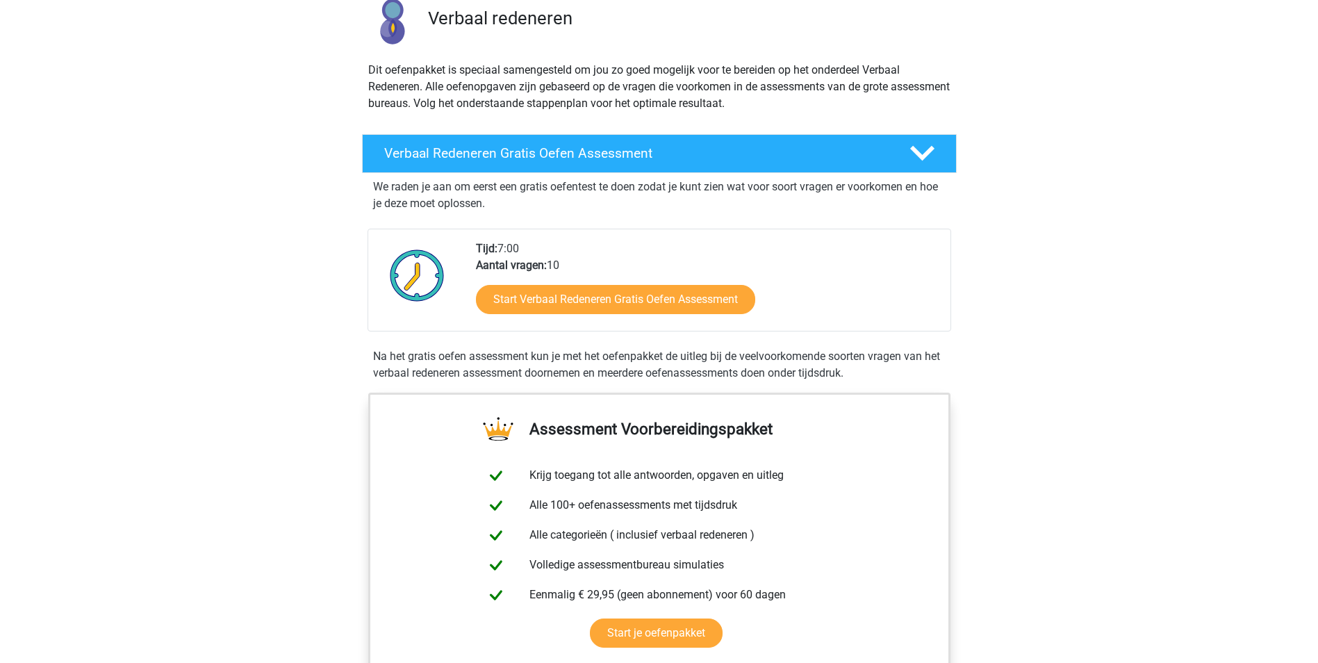
scroll to position [79, 0]
